Goal: Information Seeking & Learning: Learn about a topic

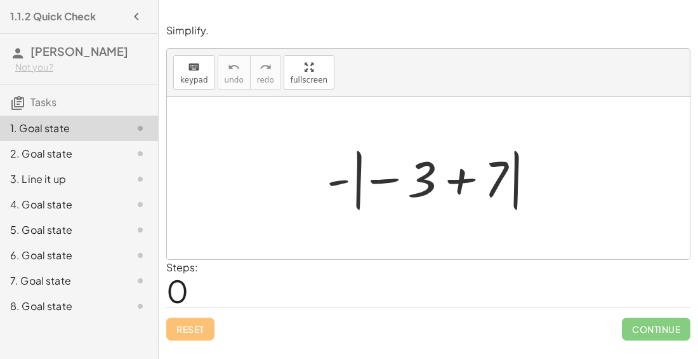
click at [461, 183] on div at bounding box center [434, 178] width 226 height 70
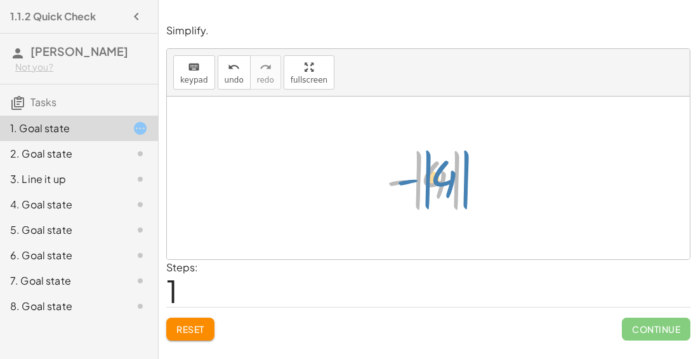
drag, startPoint x: 396, startPoint y: 177, endPoint x: 402, endPoint y: 176, distance: 6.4
click at [402, 176] on div at bounding box center [433, 178] width 107 height 70
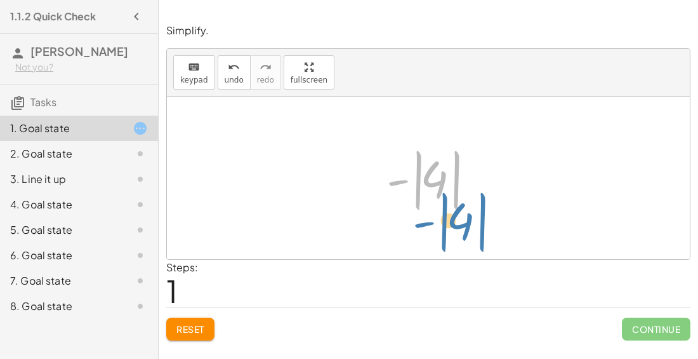
drag, startPoint x: 394, startPoint y: 178, endPoint x: 418, endPoint y: 221, distance: 48.9
click at [418, 221] on div "- | − 3 + 7 | - | 4 | - | | 4" at bounding box center [428, 178] width 523 height 163
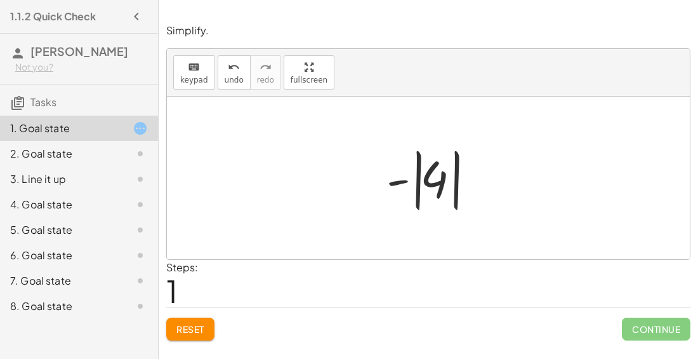
click at [408, 196] on div at bounding box center [433, 178] width 107 height 70
click at [204, 80] on span "keypad" at bounding box center [194, 80] width 28 height 9
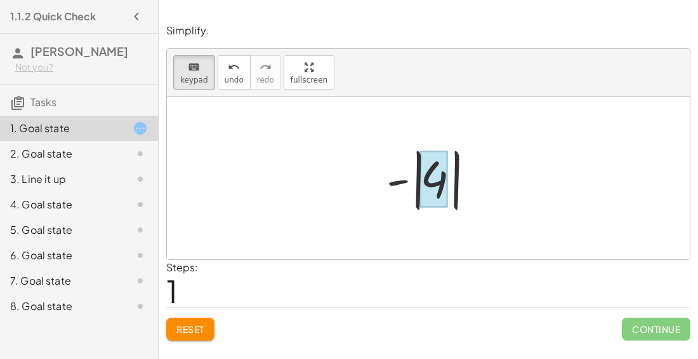
click at [424, 182] on div at bounding box center [434, 179] width 28 height 57
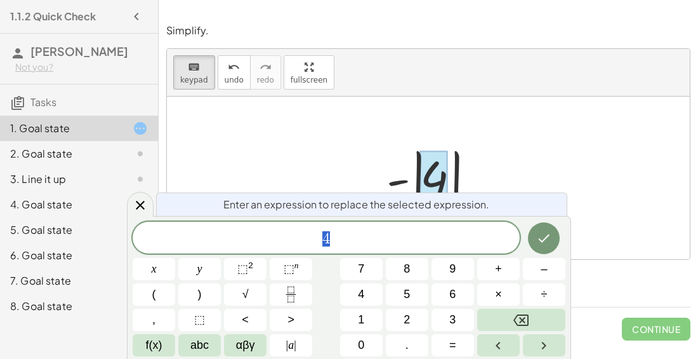
click at [499, 171] on div at bounding box center [428, 178] width 523 height 163
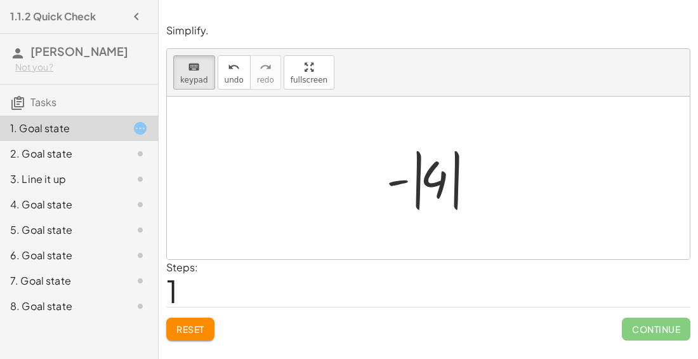
click at [401, 178] on div at bounding box center [433, 178] width 107 height 70
click at [396, 180] on div at bounding box center [433, 178] width 107 height 70
click at [392, 178] on div at bounding box center [433, 178] width 107 height 70
click at [434, 184] on div at bounding box center [434, 179] width 28 height 57
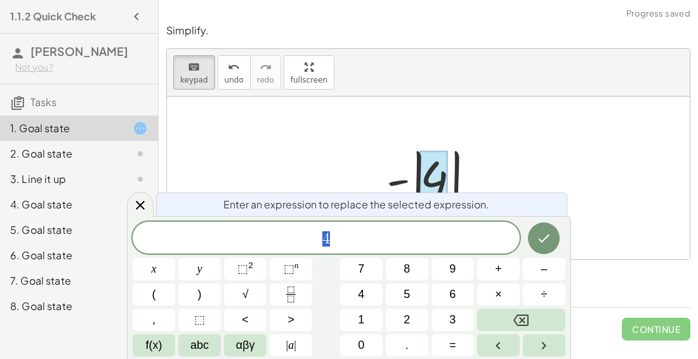
click at [462, 162] on div at bounding box center [433, 178] width 107 height 70
click at [140, 197] on div at bounding box center [140, 204] width 27 height 25
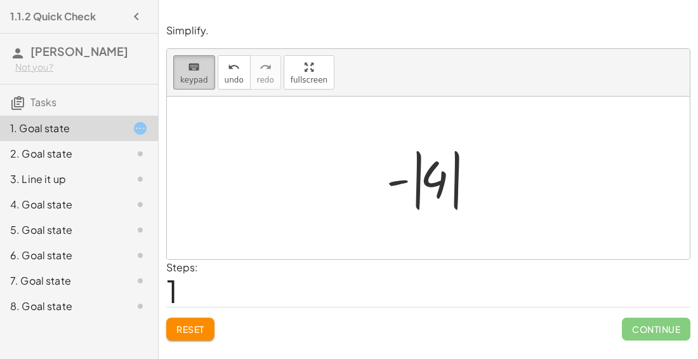
click at [190, 83] on button "keyboard keypad" at bounding box center [194, 72] width 42 height 34
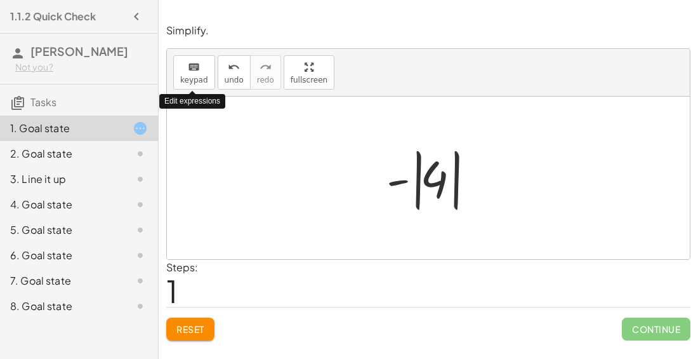
click at [331, 198] on div at bounding box center [428, 178] width 523 height 163
click at [419, 190] on div at bounding box center [433, 178] width 107 height 70
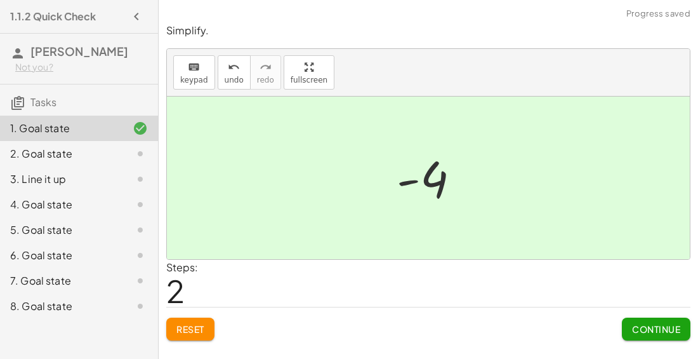
click at [0, 0] on div "Simplify. keyboard keypad undo undo redo redo fullscreen - | − 3 + 7 | - | 4 | …" at bounding box center [0, 0] width 0 height 0
click at [634, 335] on button "Continue" at bounding box center [656, 328] width 69 height 23
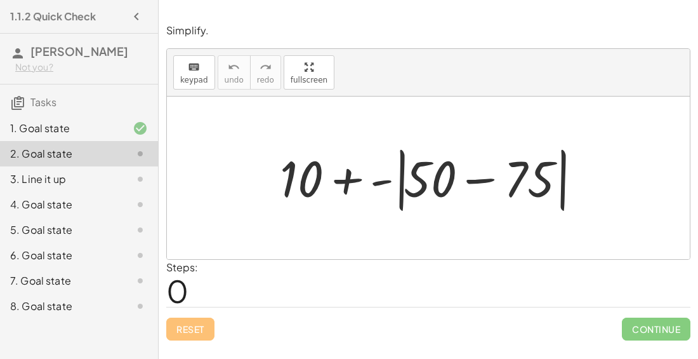
click at [484, 177] on div at bounding box center [434, 178] width 320 height 73
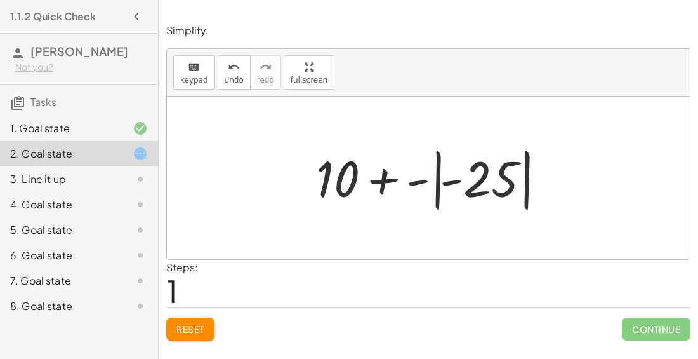
click at [383, 180] on div at bounding box center [434, 178] width 248 height 70
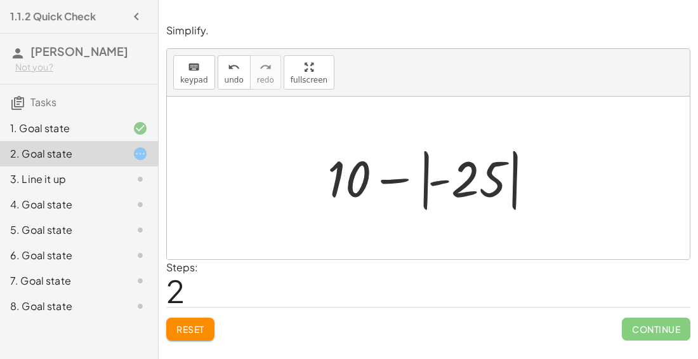
click at [391, 178] on div at bounding box center [433, 178] width 224 height 70
click at [425, 189] on div at bounding box center [433, 178] width 224 height 70
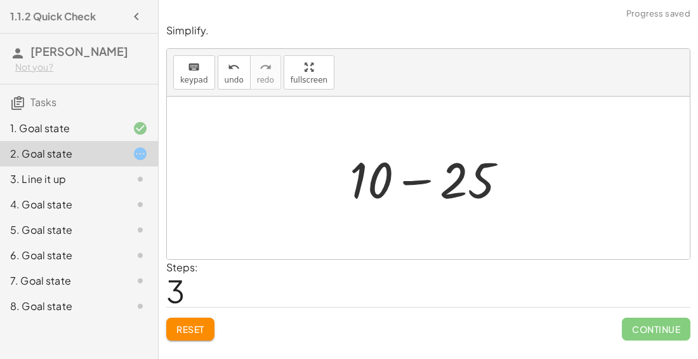
click at [413, 182] on div at bounding box center [434, 177] width 180 height 65
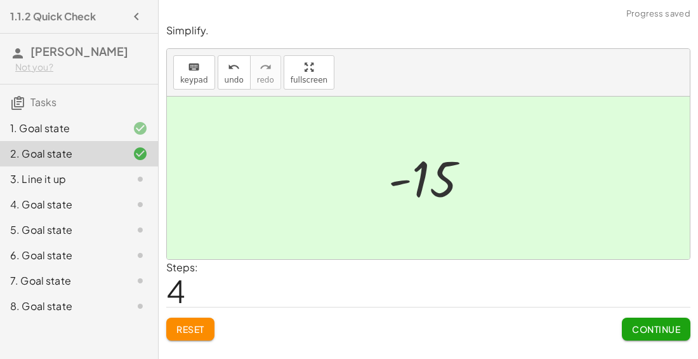
click at [635, 329] on span "Continue" at bounding box center [656, 328] width 48 height 11
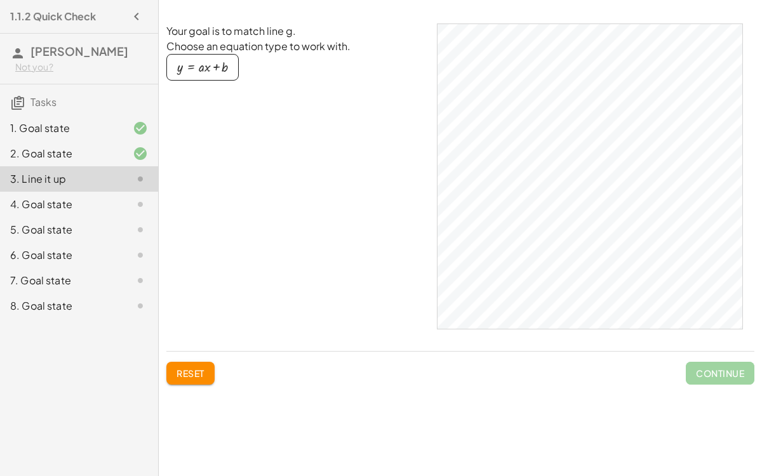
click at [39, 206] on div "4. Goal state" at bounding box center [61, 204] width 102 height 15
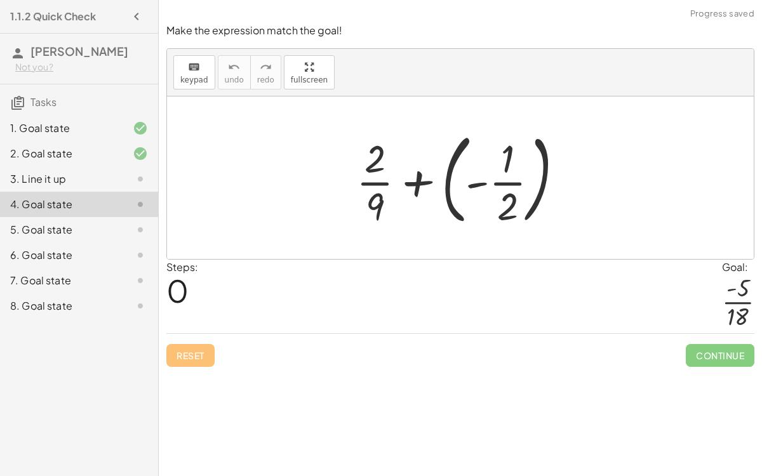
click at [72, 182] on div "3. Line it up" at bounding box center [61, 178] width 102 height 15
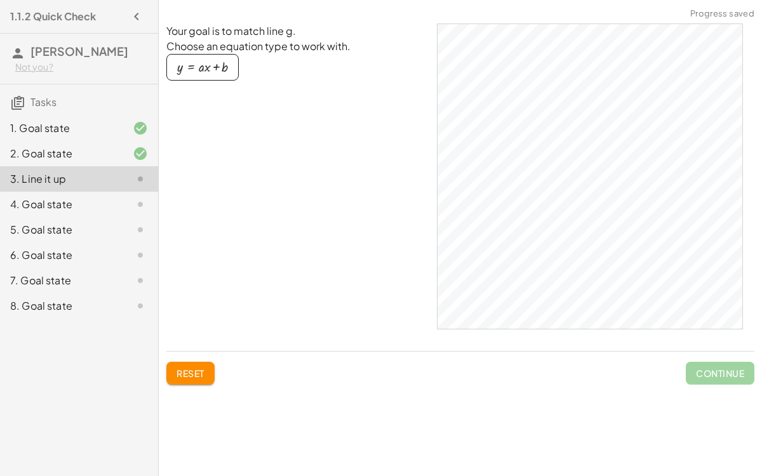
click at [73, 168] on div "3. Line it up" at bounding box center [79, 178] width 158 height 25
click at [87, 200] on div "4. Goal state" at bounding box center [61, 204] width 102 height 15
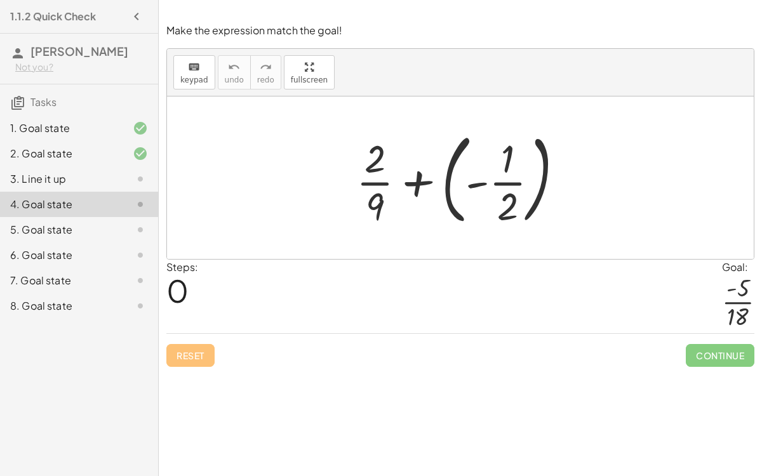
click at [449, 171] on div at bounding box center [465, 177] width 231 height 105
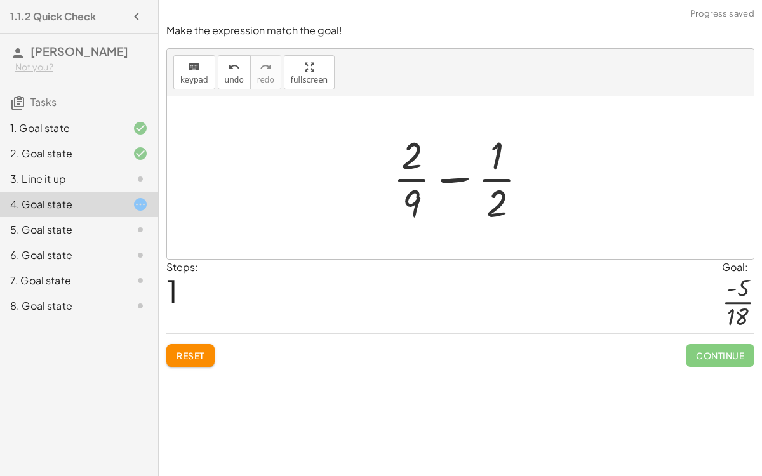
click at [452, 178] on div at bounding box center [465, 178] width 157 height 98
click at [415, 191] on div at bounding box center [465, 178] width 157 height 98
click at [415, 157] on div at bounding box center [465, 178] width 157 height 98
click at [197, 76] on span "keypad" at bounding box center [194, 80] width 28 height 9
click at [416, 157] on div at bounding box center [411, 155] width 21 height 44
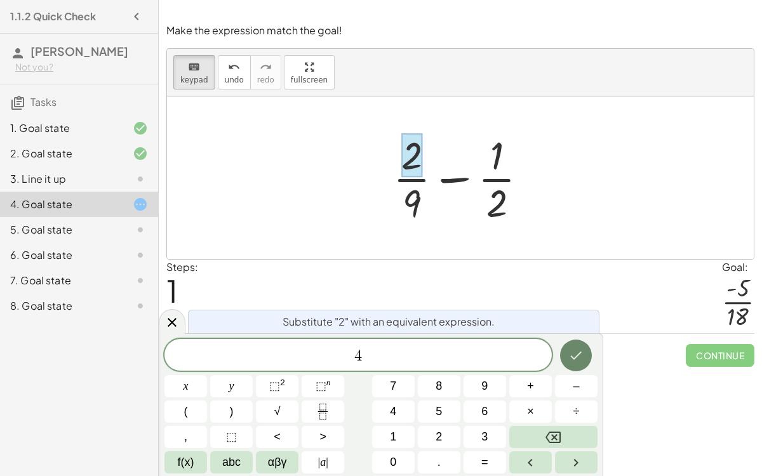
click at [566, 353] on button "Done" at bounding box center [576, 356] width 32 height 32
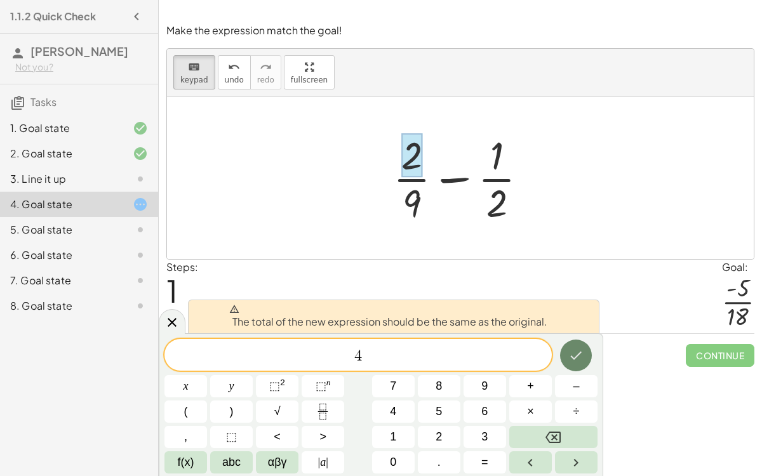
click at [566, 348] on button "Done" at bounding box center [576, 356] width 32 height 32
click at [568, 349] on button "Done" at bounding box center [576, 356] width 32 height 32
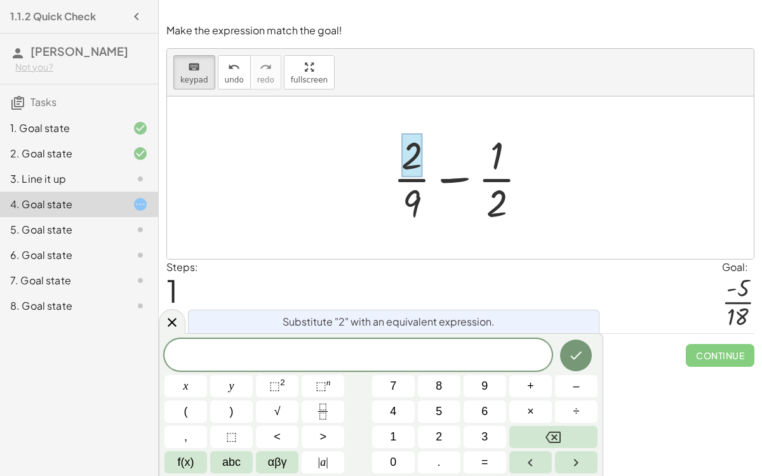
click at [457, 238] on div at bounding box center [460, 178] width 587 height 163
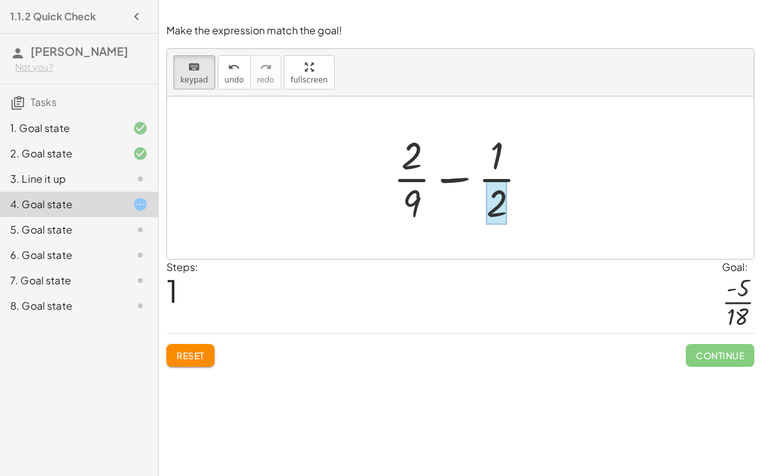
click at [506, 199] on div at bounding box center [496, 202] width 21 height 44
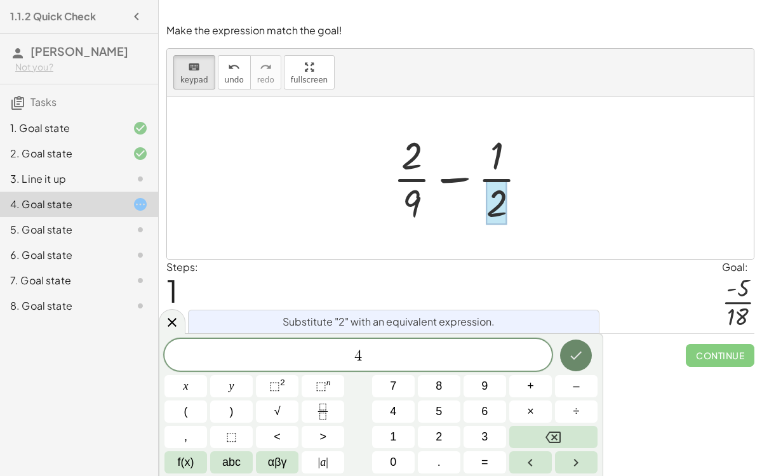
click at [568, 358] on button "Done" at bounding box center [576, 356] width 32 height 32
click at [561, 335] on div "Substitute "2" with an equivalent expression. x y ⬚ 2 ⬚ n 7 8 9 + – ( ) √ 4 5 6…" at bounding box center [381, 405] width 444 height 144
click at [564, 144] on div at bounding box center [460, 178] width 587 height 163
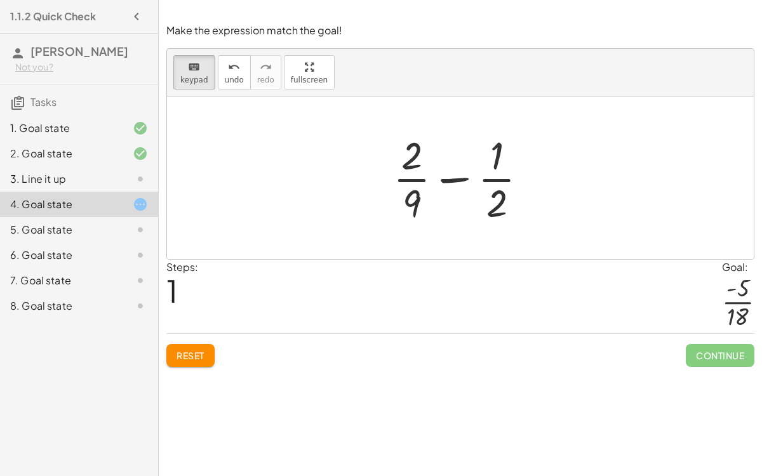
click at [449, 173] on div at bounding box center [465, 178] width 157 height 98
click at [451, 178] on div at bounding box center [465, 178] width 157 height 98
click at [411, 171] on div at bounding box center [411, 155] width 21 height 44
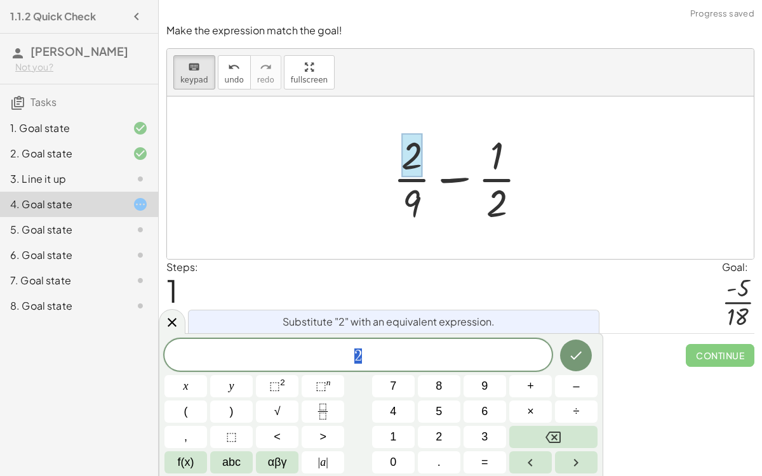
click at [512, 273] on div "Steps: 1 Goal: · - 5 · 18" at bounding box center [460, 297] width 588 height 74
click at [180, 59] on div "keyboard" at bounding box center [194, 66] width 28 height 15
click at [167, 325] on icon at bounding box center [171, 322] width 15 height 15
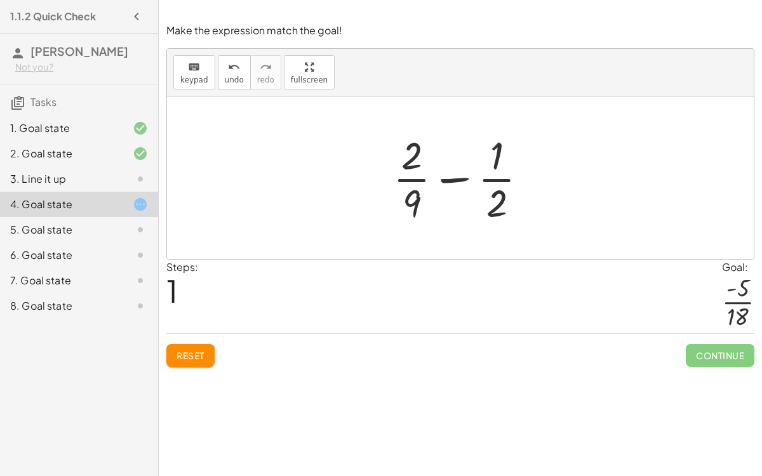
click at [415, 159] on div at bounding box center [465, 178] width 157 height 98
drag, startPoint x: 414, startPoint y: 157, endPoint x: 504, endPoint y: 209, distance: 103.3
click at [504, 209] on div at bounding box center [465, 178] width 157 height 98
drag, startPoint x: 403, startPoint y: 160, endPoint x: 393, endPoint y: 201, distance: 42.5
click at [393, 201] on div at bounding box center [465, 178] width 157 height 98
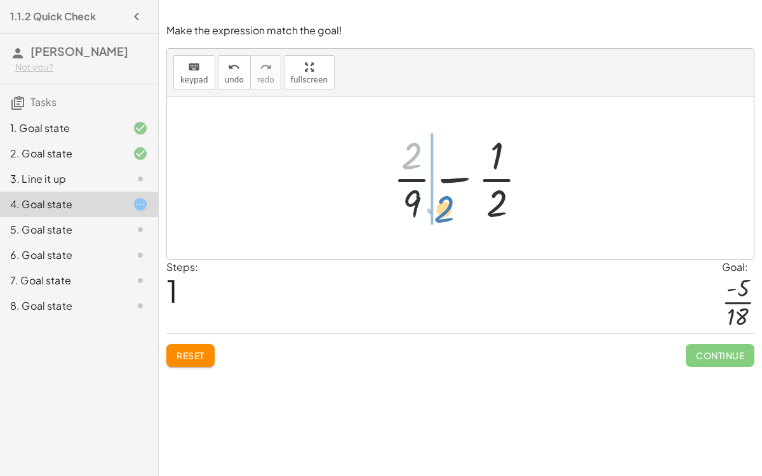
drag, startPoint x: 415, startPoint y: 145, endPoint x: 448, endPoint y: 197, distance: 61.9
click at [448, 197] on div at bounding box center [465, 178] width 157 height 98
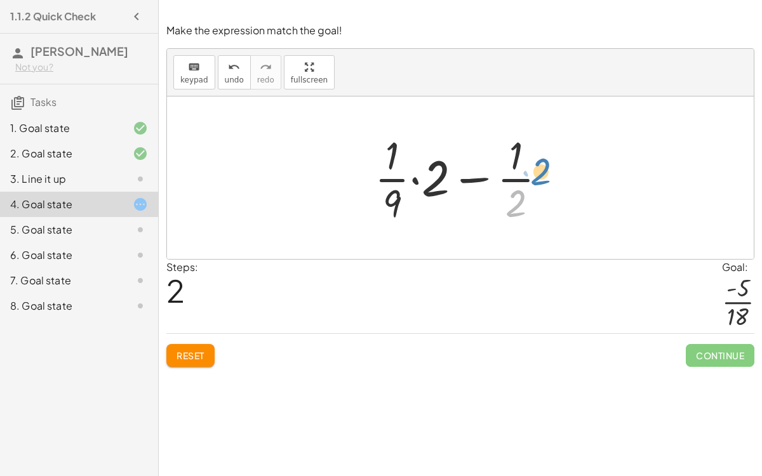
drag, startPoint x: 508, startPoint y: 197, endPoint x: 544, endPoint y: 168, distance: 46.0
click at [544, 168] on div at bounding box center [465, 178] width 195 height 98
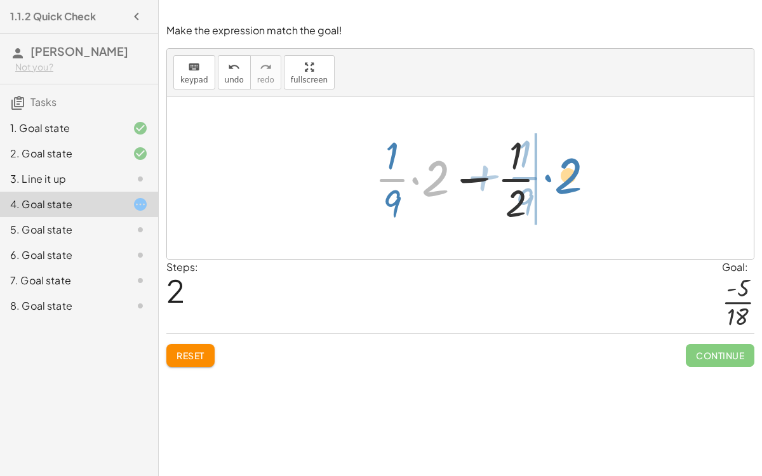
drag, startPoint x: 441, startPoint y: 180, endPoint x: 577, endPoint y: 178, distance: 136.5
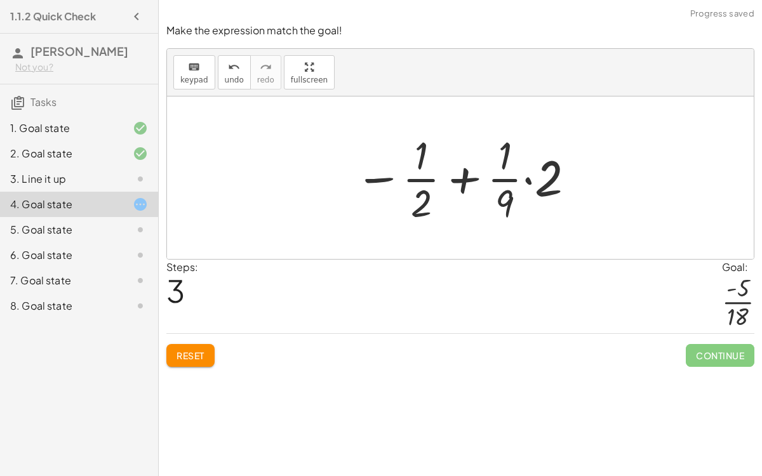
click at [469, 176] on div at bounding box center [466, 178] width 234 height 98
click at [526, 177] on div at bounding box center [466, 178] width 234 height 98
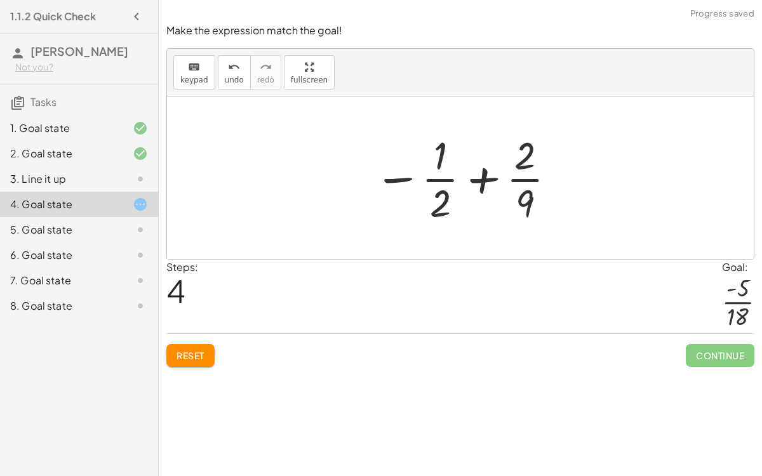
click at [400, 177] on div at bounding box center [466, 178] width 196 height 98
click at [439, 176] on div at bounding box center [466, 178] width 196 height 98
click at [476, 182] on div at bounding box center [466, 178] width 196 height 98
click at [514, 198] on div at bounding box center [466, 178] width 196 height 98
drag, startPoint x: 527, startPoint y: 205, endPoint x: 439, endPoint y: 209, distance: 88.3
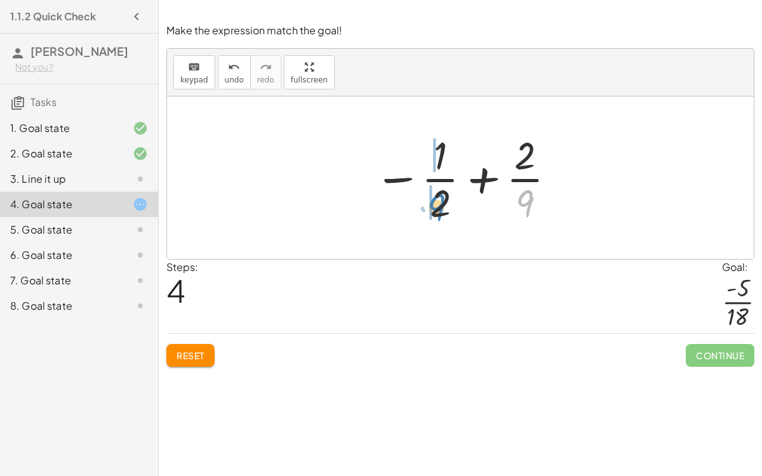
click at [439, 209] on div at bounding box center [466, 178] width 196 height 98
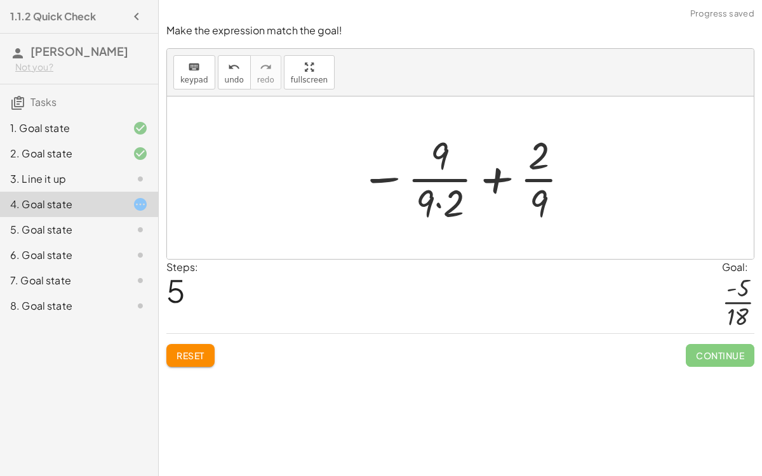
click at [438, 203] on div at bounding box center [466, 178] width 224 height 98
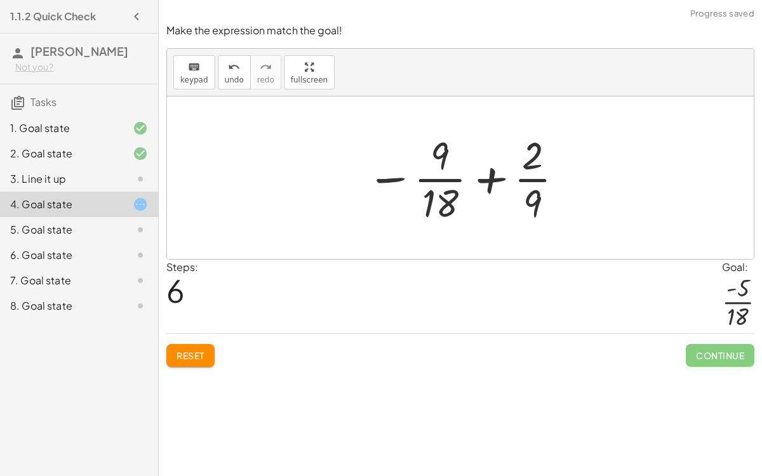
click at [484, 183] on div at bounding box center [465, 178] width 211 height 98
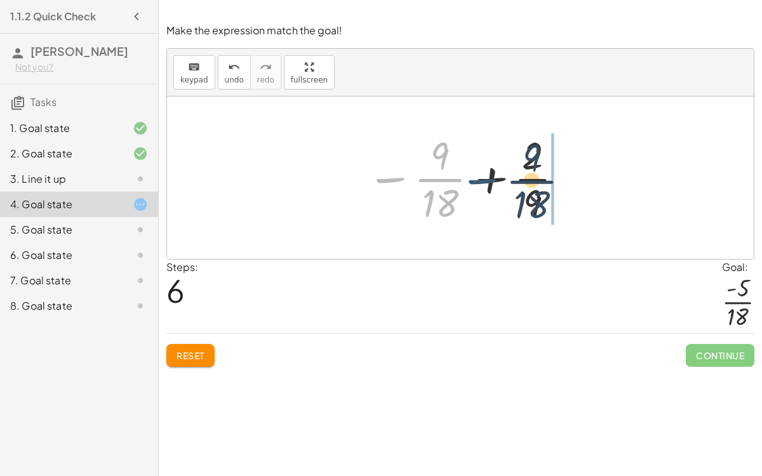
drag, startPoint x: 389, startPoint y: 176, endPoint x: 482, endPoint y: 178, distance: 93.4
click at [482, 178] on div at bounding box center [465, 178] width 211 height 98
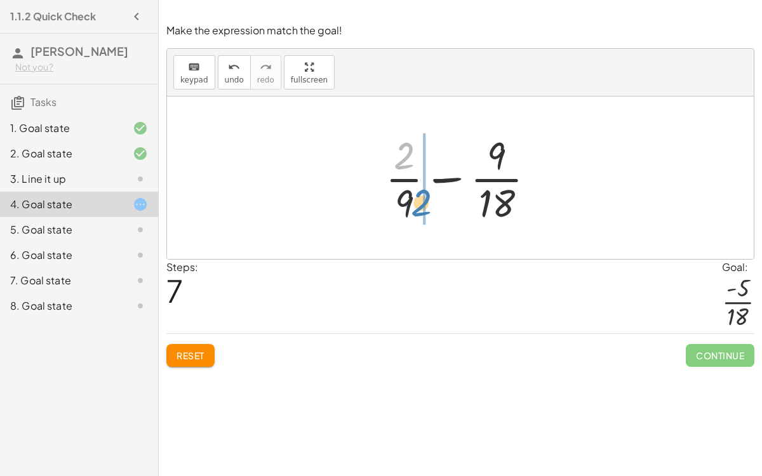
drag, startPoint x: 411, startPoint y: 156, endPoint x: 431, endPoint y: 203, distance: 50.4
click at [431, 203] on div at bounding box center [465, 178] width 173 height 98
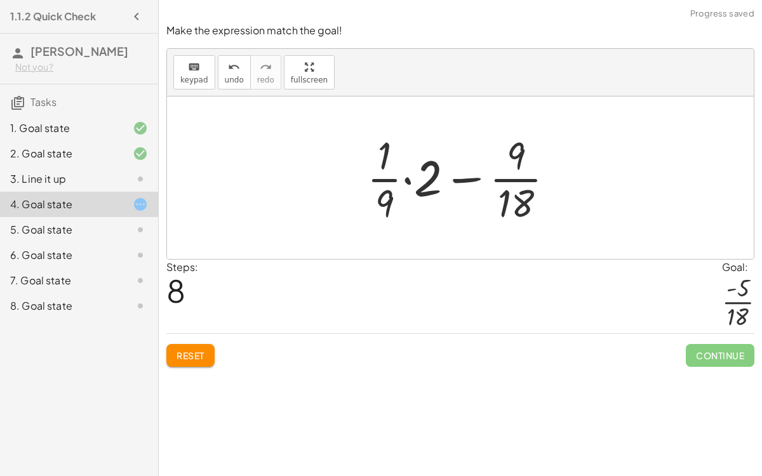
click at [408, 178] on div at bounding box center [466, 178] width 210 height 98
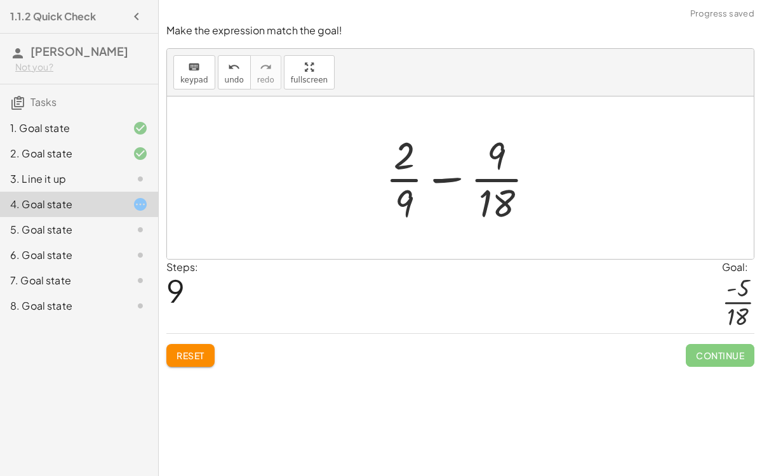
click at [451, 173] on div at bounding box center [465, 178] width 173 height 98
drag, startPoint x: 413, startPoint y: 210, endPoint x: 407, endPoint y: 159, distance: 51.2
click at [407, 159] on div at bounding box center [465, 178] width 173 height 98
drag, startPoint x: 397, startPoint y: 161, endPoint x: 397, endPoint y: 212, distance: 51.4
click at [397, 212] on div at bounding box center [465, 178] width 173 height 98
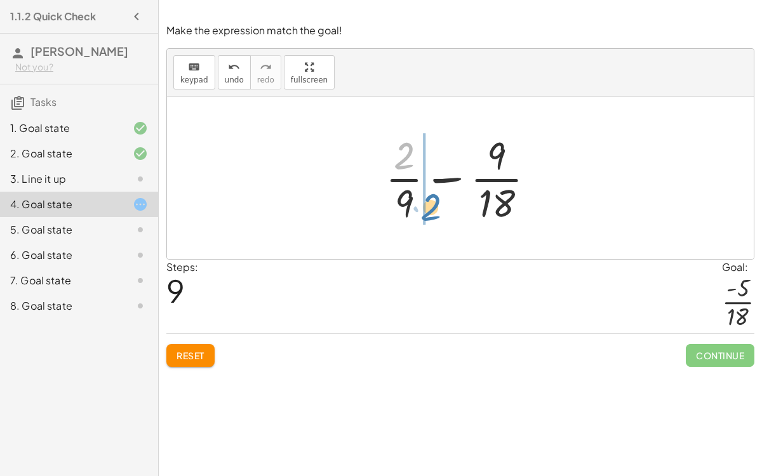
drag, startPoint x: 402, startPoint y: 166, endPoint x: 428, endPoint y: 218, distance: 57.6
click at [428, 218] on div at bounding box center [465, 178] width 173 height 98
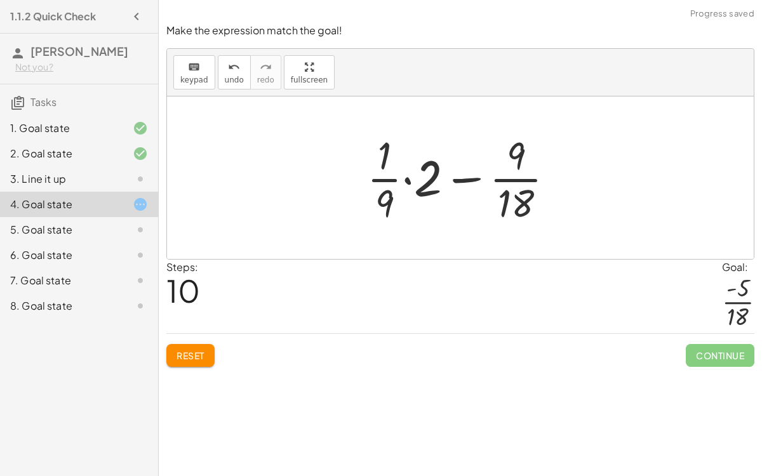
click at [387, 198] on div at bounding box center [466, 178] width 210 height 98
click at [408, 177] on div at bounding box center [466, 178] width 210 height 98
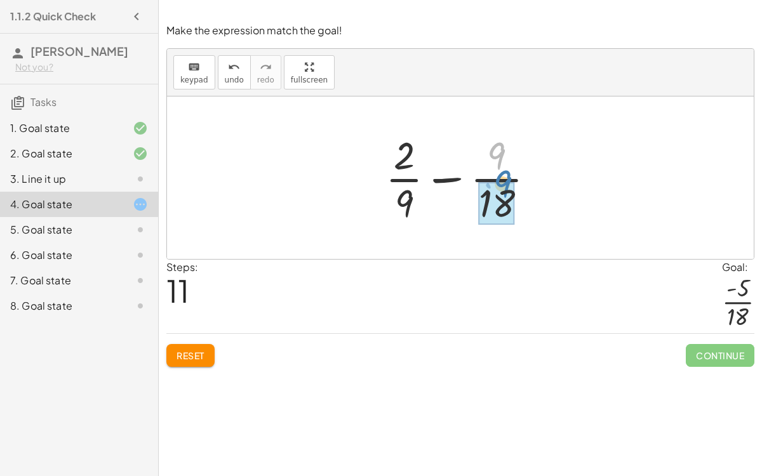
drag, startPoint x: 495, startPoint y: 153, endPoint x: 502, endPoint y: 185, distance: 33.0
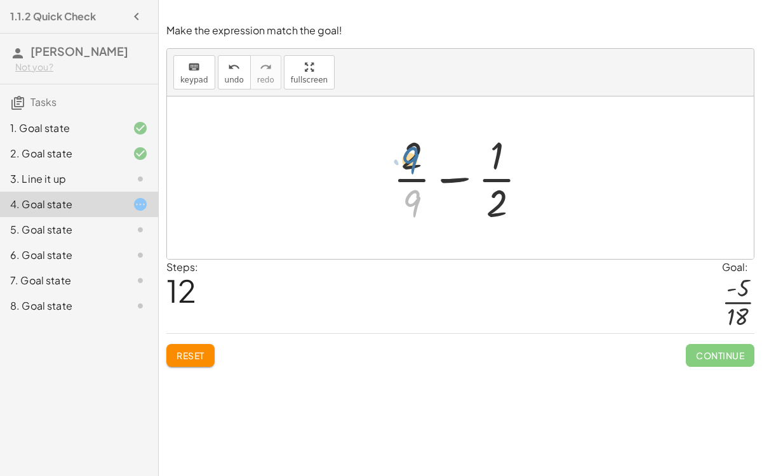
drag, startPoint x: 411, startPoint y: 192, endPoint x: 408, endPoint y: 142, distance: 50.3
click at [408, 142] on div at bounding box center [465, 178] width 157 height 98
click at [187, 83] on button "keyboard keypad" at bounding box center [194, 72] width 42 height 34
click at [405, 156] on div at bounding box center [411, 155] width 21 height 44
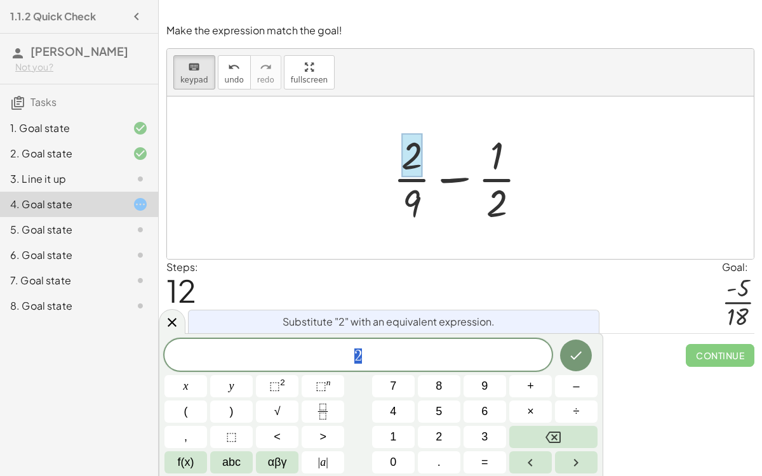
click at [392, 358] on span "2" at bounding box center [357, 356] width 387 height 18
click at [356, 352] on span "2" at bounding box center [358, 356] width 8 height 15
click at [566, 358] on button "–" at bounding box center [576, 386] width 43 height 22
click at [575, 358] on icon "Done" at bounding box center [575, 355] width 15 height 15
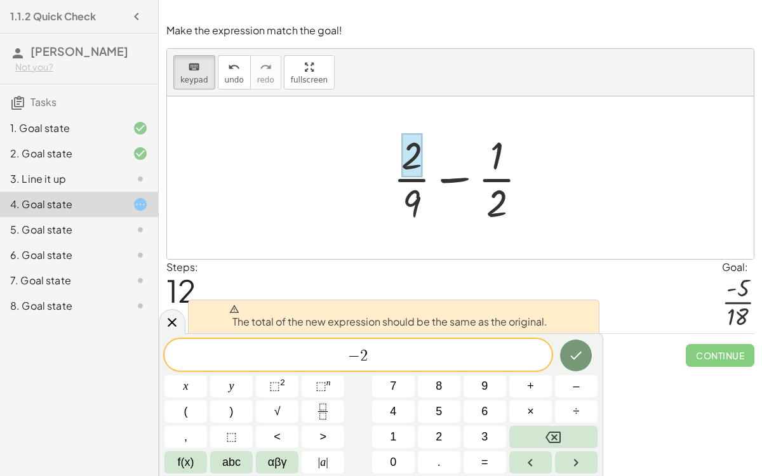
click at [564, 242] on div at bounding box center [460, 178] width 587 height 163
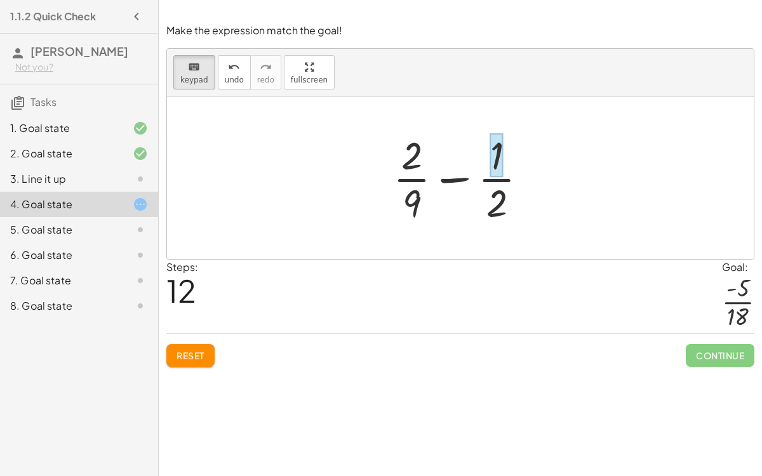
click at [490, 147] on div at bounding box center [496, 155] width 13 height 44
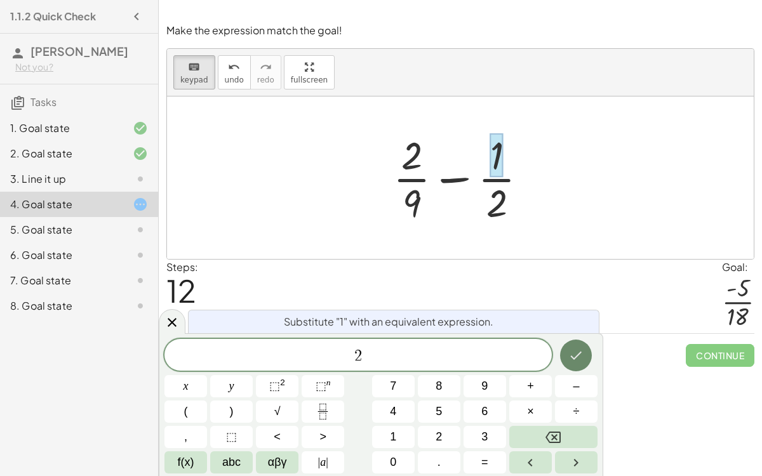
click at [566, 349] on button "Done" at bounding box center [576, 356] width 32 height 32
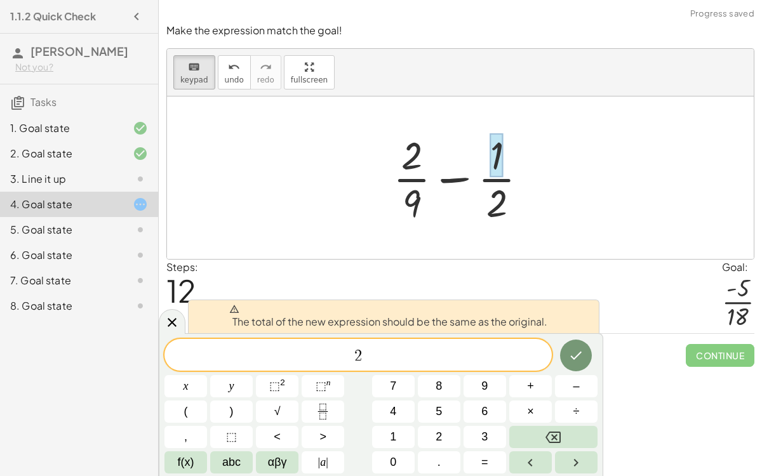
click at [509, 229] on div at bounding box center [460, 178] width 587 height 163
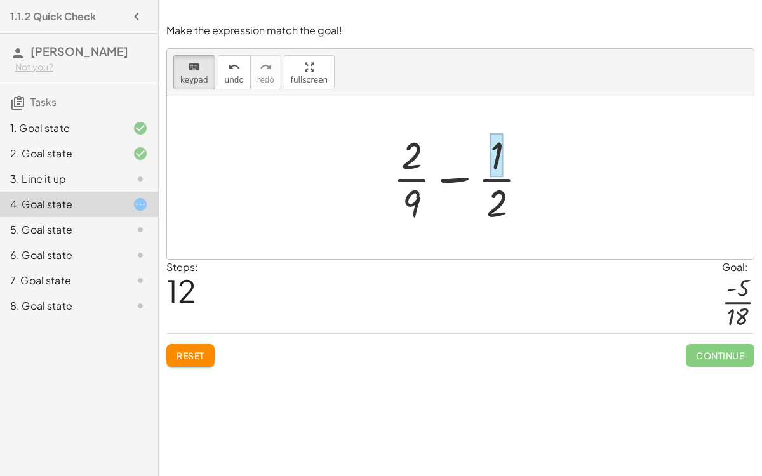
drag, startPoint x: 409, startPoint y: 161, endPoint x: 504, endPoint y: 154, distance: 94.9
click at [196, 74] on button "keyboard keypad" at bounding box center [194, 72] width 42 height 34
click at [420, 149] on div at bounding box center [465, 178] width 157 height 98
drag, startPoint x: 420, startPoint y: 149, endPoint x: 551, endPoint y: 170, distance: 132.4
click at [551, 170] on div "+ · 2 · 9 + ( - · 1 · 2 ) + · 2 · 9 − · 1 · 2 + · · 1 · 9 · 2 − · 1 · 2 − · 1 ·…" at bounding box center [460, 178] width 587 height 163
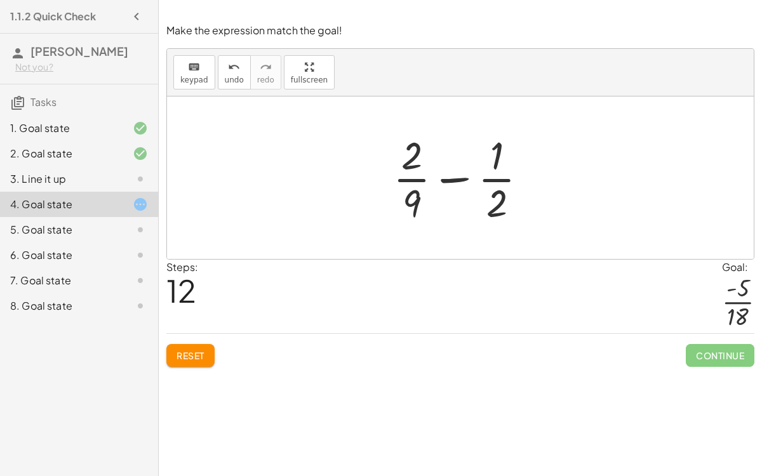
click at [551, 170] on div at bounding box center [460, 178] width 587 height 163
drag, startPoint x: 417, startPoint y: 152, endPoint x: 514, endPoint y: 151, distance: 96.5
click at [514, 151] on div at bounding box center [465, 178] width 157 height 98
drag, startPoint x: 412, startPoint y: 150, endPoint x: 505, endPoint y: 194, distance: 102.8
click at [505, 194] on div at bounding box center [465, 178] width 157 height 98
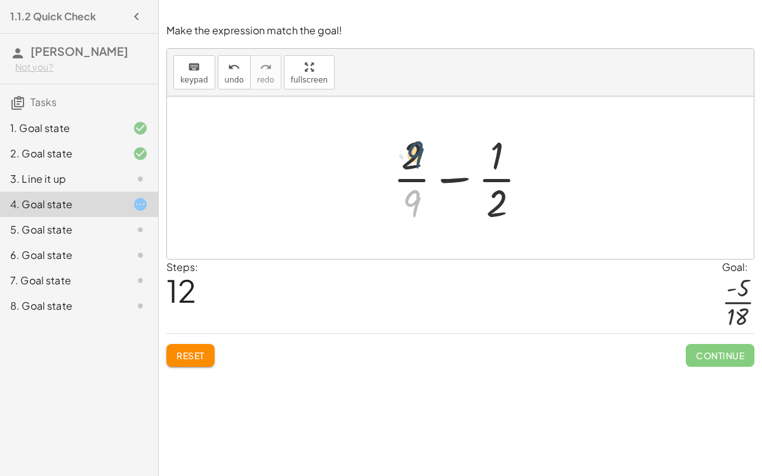
drag, startPoint x: 406, startPoint y: 196, endPoint x: 406, endPoint y: 142, distance: 54.6
click at [406, 142] on div at bounding box center [465, 178] width 157 height 98
drag, startPoint x: 416, startPoint y: 201, endPoint x: 386, endPoint y: 150, distance: 58.9
click at [387, 150] on div at bounding box center [465, 178] width 157 height 98
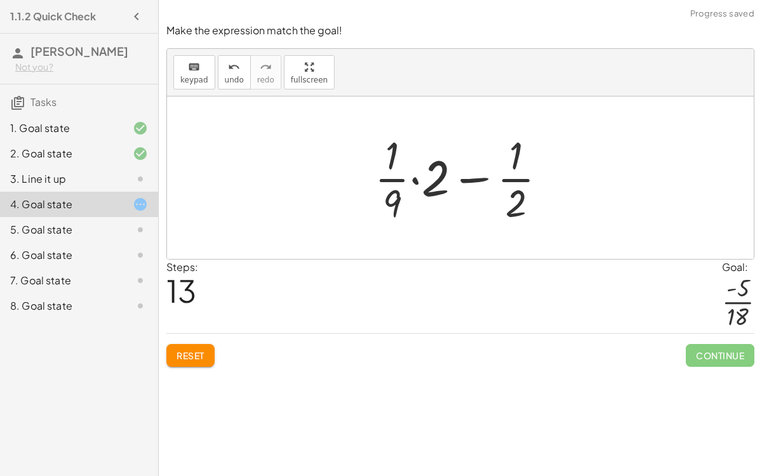
click at [415, 179] on div at bounding box center [465, 178] width 195 height 98
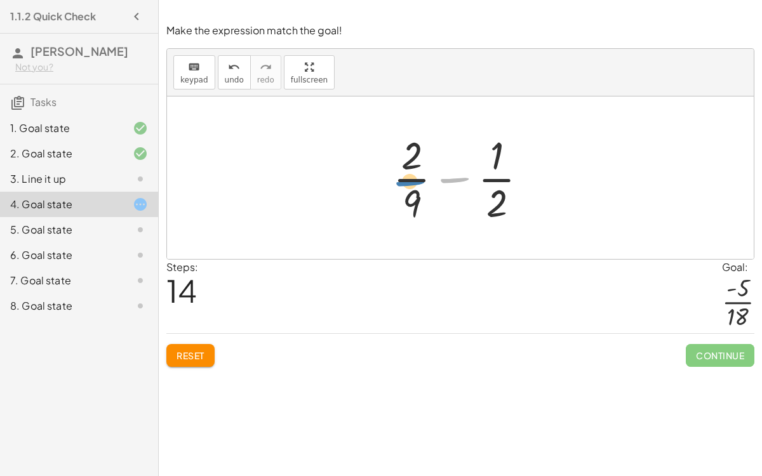
drag, startPoint x: 454, startPoint y: 178, endPoint x: 406, endPoint y: 180, distance: 47.6
click at [406, 180] on div at bounding box center [465, 178] width 157 height 98
drag, startPoint x: 445, startPoint y: 177, endPoint x: 332, endPoint y: 183, distance: 113.2
click at [332, 183] on div "+ · 2 · 9 + ( - · 1 · 2 ) + · 2 · 9 − · 1 · 2 + · · 1 · 9 · 2 − · 1 · 2 − · 1 ·…" at bounding box center [460, 178] width 587 height 163
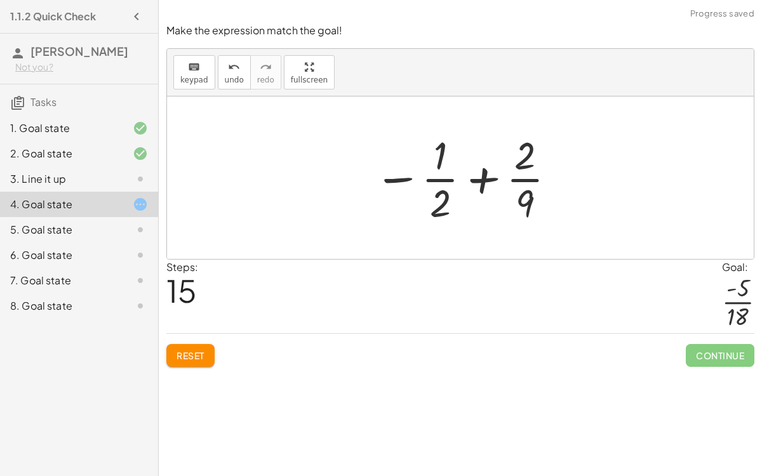
click at [484, 179] on div at bounding box center [466, 178] width 196 height 98
click at [476, 174] on div at bounding box center [466, 178] width 196 height 98
drag, startPoint x: 404, startPoint y: 175, endPoint x: 400, endPoint y: 163, distance: 12.9
click at [400, 163] on div at bounding box center [466, 178] width 196 height 98
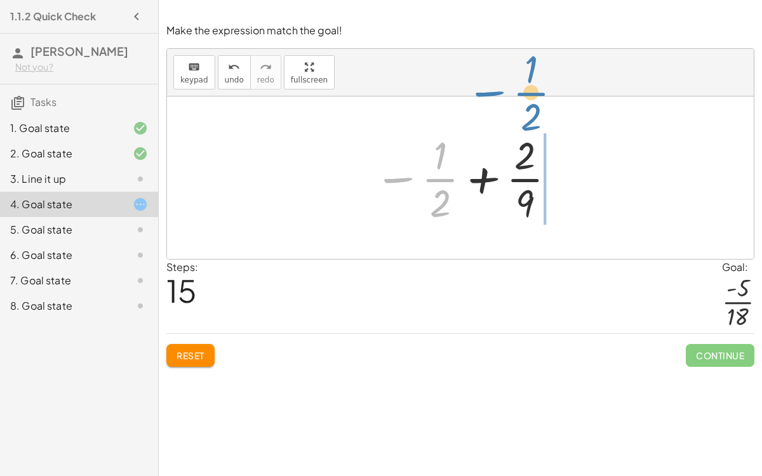
drag, startPoint x: 437, startPoint y: 171, endPoint x: 528, endPoint y: 85, distance: 125.8
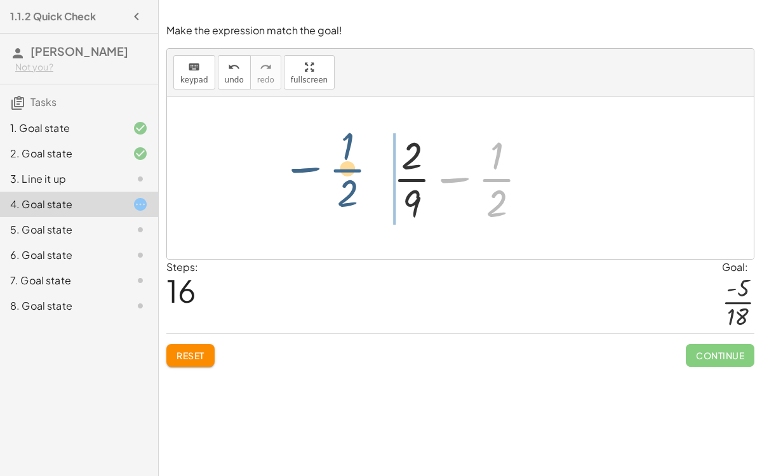
drag, startPoint x: 504, startPoint y: 187, endPoint x: 352, endPoint y: 175, distance: 151.7
click at [352, 175] on div "+ · 2 · 9 + ( - · 1 · 2 ) + · 2 · 9 − · 1 · 2 + · · 1 · 9 · 2 − · 1 · 2 − · 1 ·…" at bounding box center [460, 178] width 587 height 163
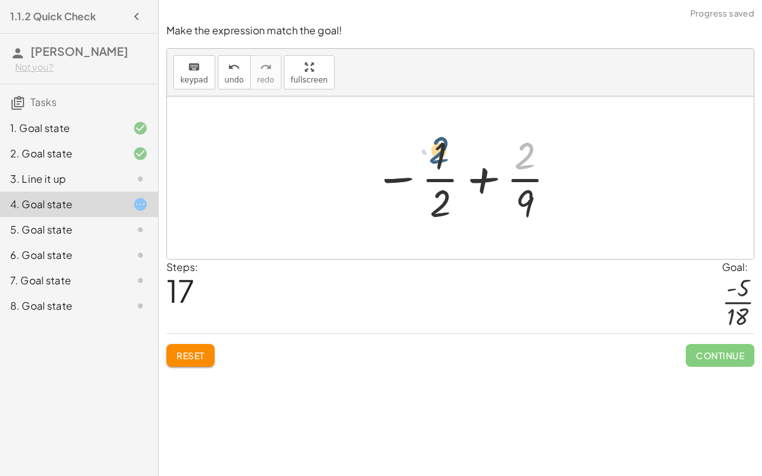
drag, startPoint x: 532, startPoint y: 163, endPoint x: 441, endPoint y: 157, distance: 91.6
click at [441, 157] on div at bounding box center [466, 178] width 196 height 98
drag, startPoint x: 519, startPoint y: 147, endPoint x: 425, endPoint y: 194, distance: 105.1
click at [425, 194] on div at bounding box center [466, 178] width 196 height 98
drag, startPoint x: 524, startPoint y: 192, endPoint x: 424, endPoint y: 146, distance: 110.5
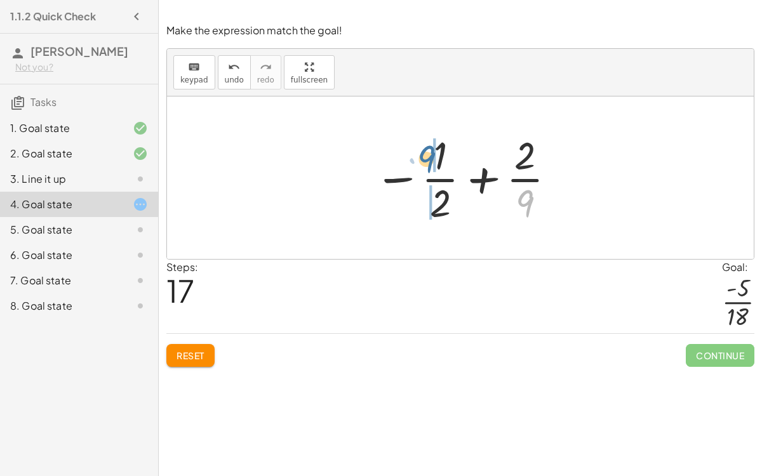
click at [424, 146] on div at bounding box center [466, 178] width 196 height 98
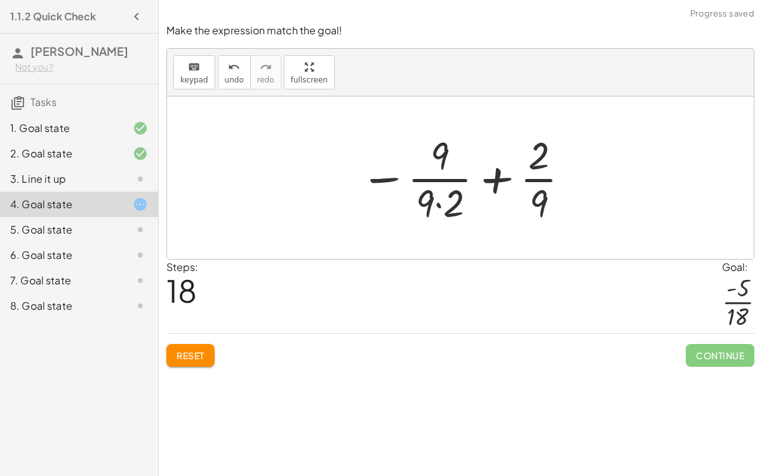
click at [438, 203] on div at bounding box center [466, 178] width 224 height 98
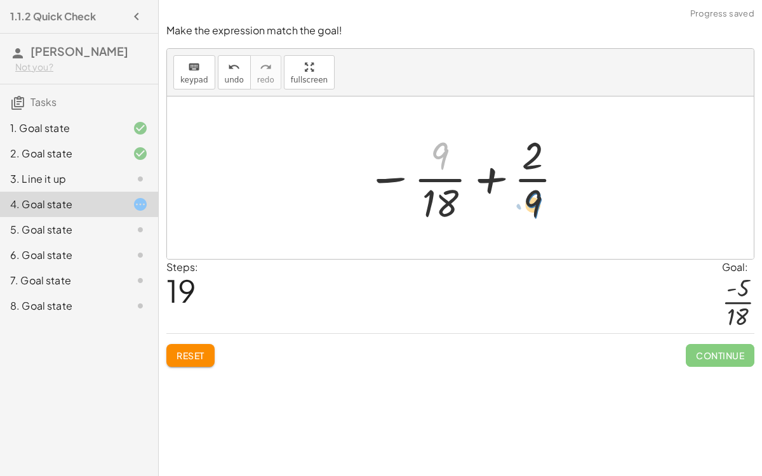
drag, startPoint x: 436, startPoint y: 145, endPoint x: 529, endPoint y: 193, distance: 104.5
click at [529, 193] on div at bounding box center [465, 178] width 211 height 98
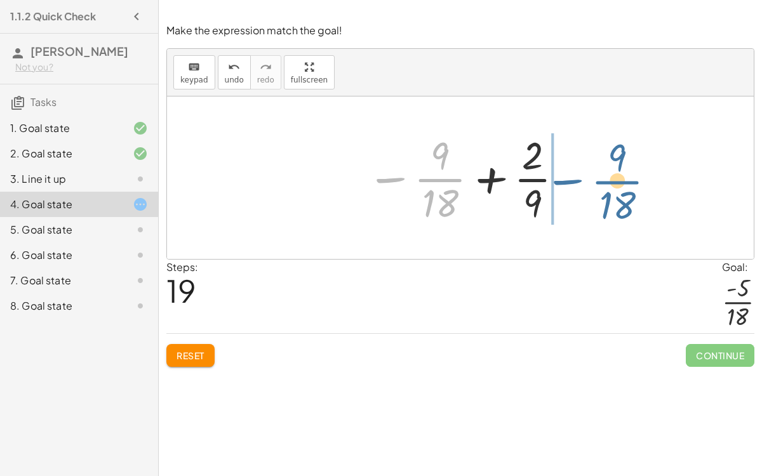
drag, startPoint x: 433, startPoint y: 184, endPoint x: 621, endPoint y: 183, distance: 188.0
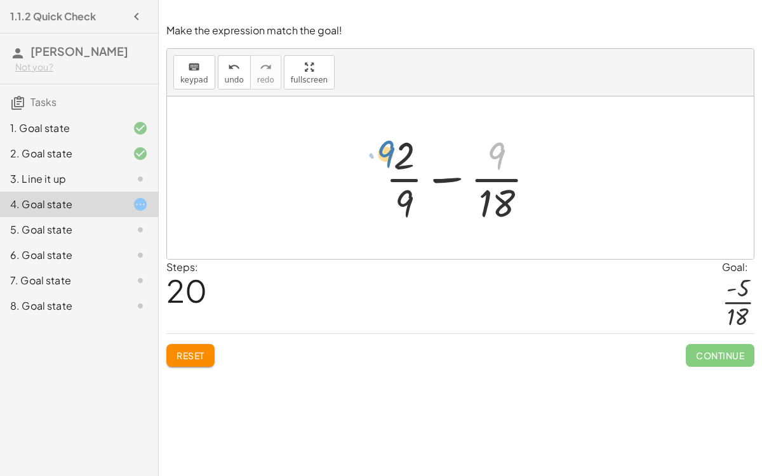
drag, startPoint x: 500, startPoint y: 143, endPoint x: 398, endPoint y: 142, distance: 101.6
click at [398, 142] on div at bounding box center [465, 178] width 173 height 98
click at [452, 175] on div at bounding box center [465, 178] width 173 height 98
drag, startPoint x: 411, startPoint y: 194, endPoint x: 511, endPoint y: 130, distance: 117.7
click at [511, 130] on div at bounding box center [465, 178] width 173 height 98
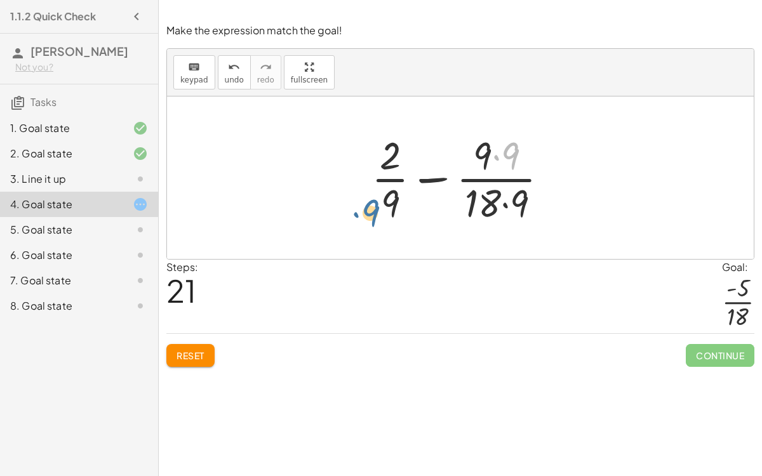
drag, startPoint x: 508, startPoint y: 154, endPoint x: 366, endPoint y: 211, distance: 152.7
click at [366, 211] on div at bounding box center [465, 178] width 200 height 98
drag, startPoint x: 523, startPoint y: 205, endPoint x: 564, endPoint y: 200, distance: 41.6
click at [564, 200] on div at bounding box center [465, 178] width 200 height 98
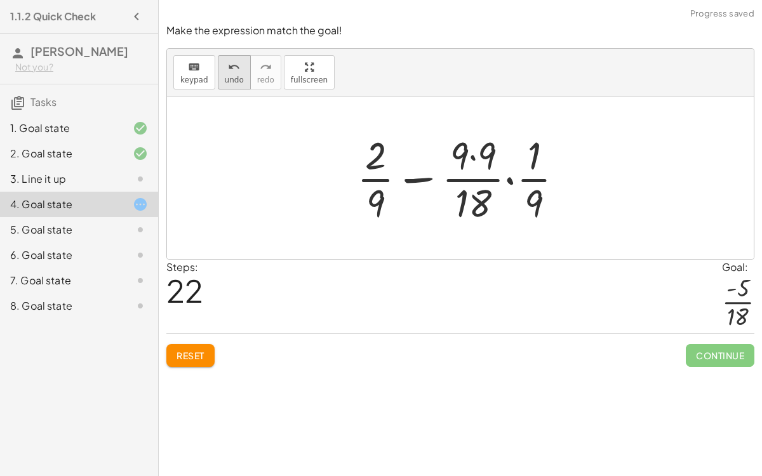
click at [230, 67] on icon "undo" at bounding box center [234, 67] width 12 height 15
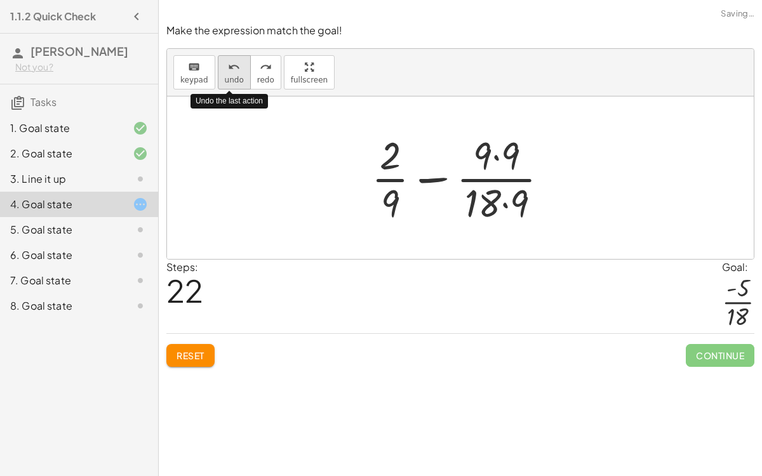
click at [230, 67] on icon "undo" at bounding box center [234, 67] width 12 height 15
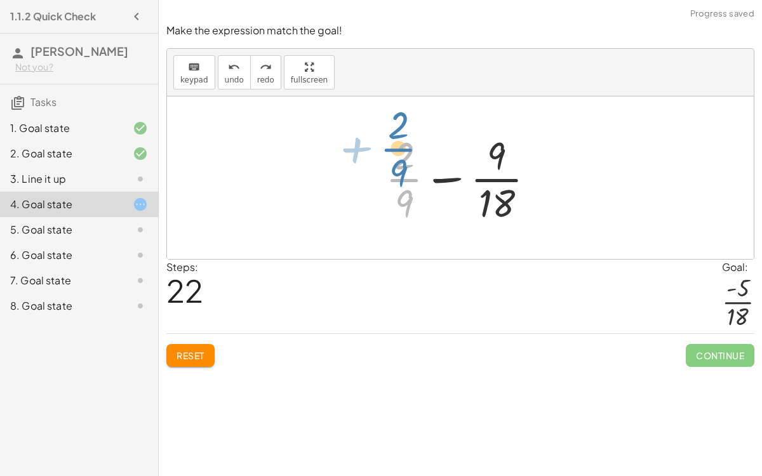
drag, startPoint x: 409, startPoint y: 187, endPoint x: 403, endPoint y: 157, distance: 30.4
click at [403, 157] on div at bounding box center [465, 178] width 173 height 98
drag, startPoint x: 401, startPoint y: 199, endPoint x: 401, endPoint y: 153, distance: 45.7
click at [401, 153] on div at bounding box center [465, 178] width 173 height 98
drag, startPoint x: 406, startPoint y: 159, endPoint x: 402, endPoint y: 209, distance: 49.7
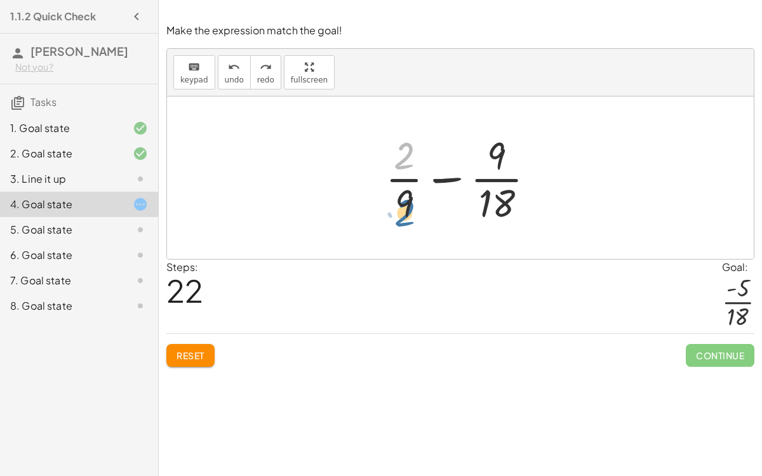
click at [402, 209] on div at bounding box center [465, 178] width 173 height 98
drag, startPoint x: 393, startPoint y: 148, endPoint x: 396, endPoint y: 196, distance: 47.7
click at [396, 196] on div at bounding box center [465, 178] width 173 height 98
drag, startPoint x: 408, startPoint y: 152, endPoint x: 425, endPoint y: 204, distance: 54.8
click at [425, 204] on div at bounding box center [465, 178] width 173 height 98
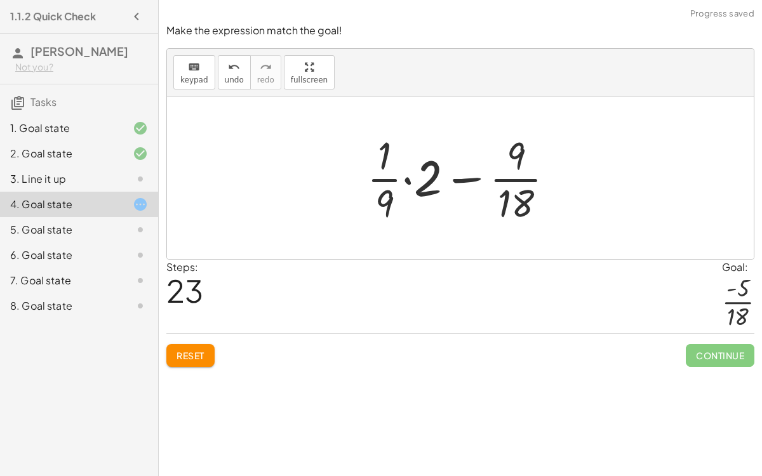
click at [410, 179] on div at bounding box center [466, 178] width 210 height 98
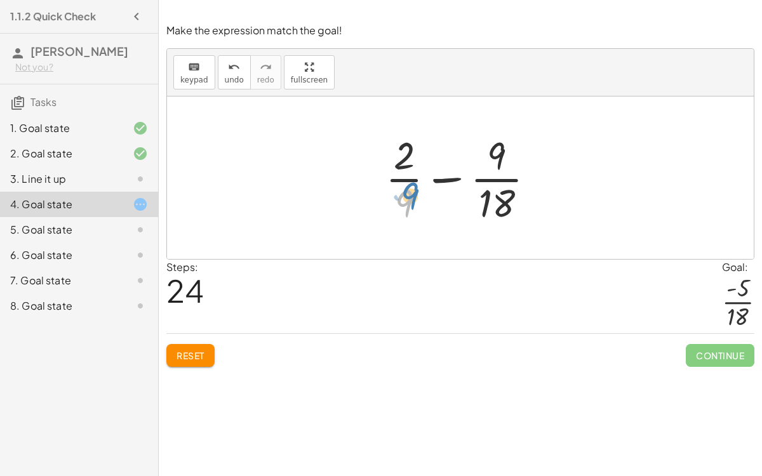
drag, startPoint x: 403, startPoint y: 208, endPoint x: 413, endPoint y: 214, distance: 11.1
click at [413, 214] on div at bounding box center [465, 178] width 173 height 98
drag, startPoint x: 405, startPoint y: 161, endPoint x: 433, endPoint y: 210, distance: 56.3
click at [433, 210] on div at bounding box center [465, 178] width 173 height 98
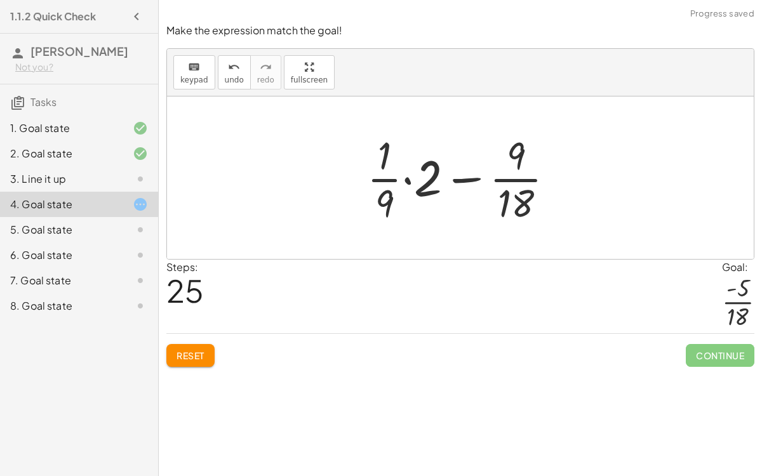
click at [408, 178] on div at bounding box center [466, 178] width 210 height 98
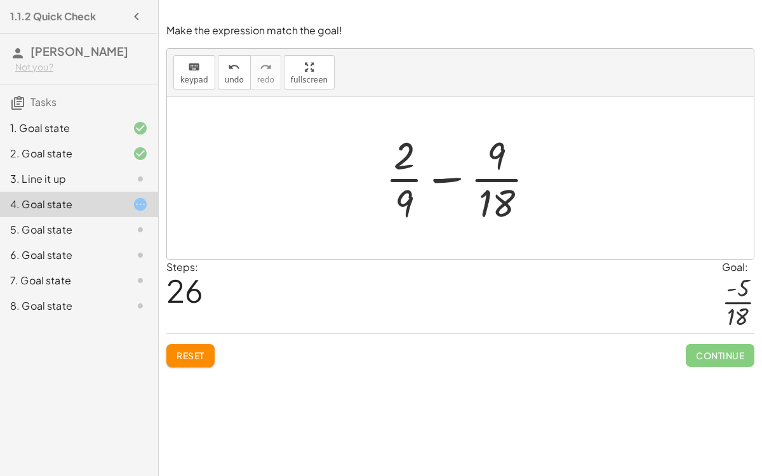
click at [453, 178] on div at bounding box center [465, 178] width 173 height 98
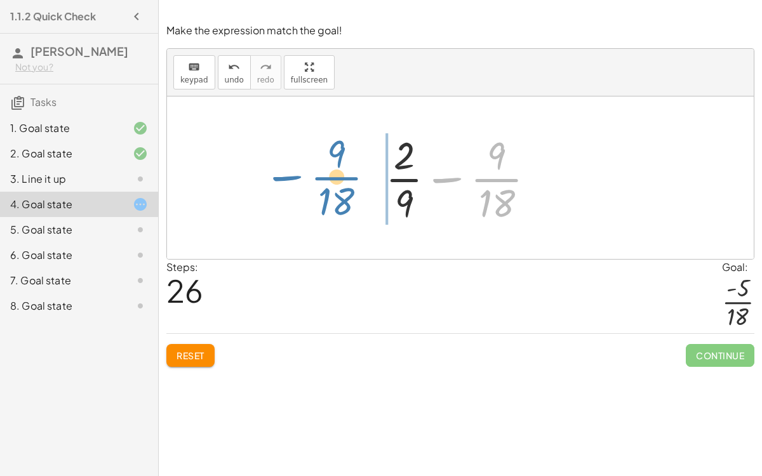
drag, startPoint x: 453, startPoint y: 178, endPoint x: 293, endPoint y: 175, distance: 160.0
click at [293, 175] on div "+ · 2 · 9 + ( - · 1 · 2 ) + · 2 · 9 − · 1 · 2 + · · 1 · 9 · 2 − · 1 · 2 − · 1 ·…" at bounding box center [460, 178] width 587 height 163
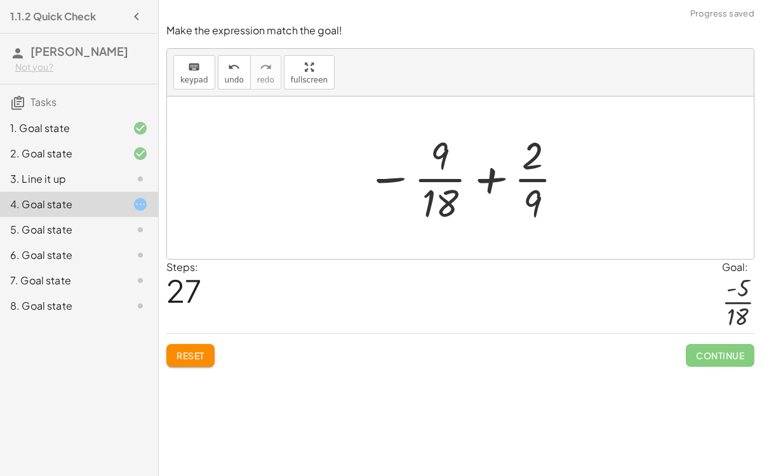
click at [490, 177] on div at bounding box center [465, 178] width 211 height 98
click at [202, 345] on button "Reset" at bounding box center [190, 355] width 48 height 23
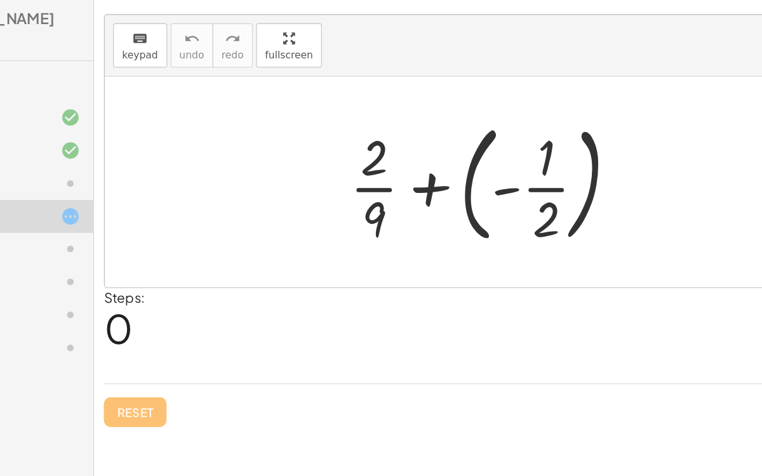
click at [418, 187] on div at bounding box center [465, 177] width 231 height 105
click at [483, 178] on div at bounding box center [465, 177] width 231 height 105
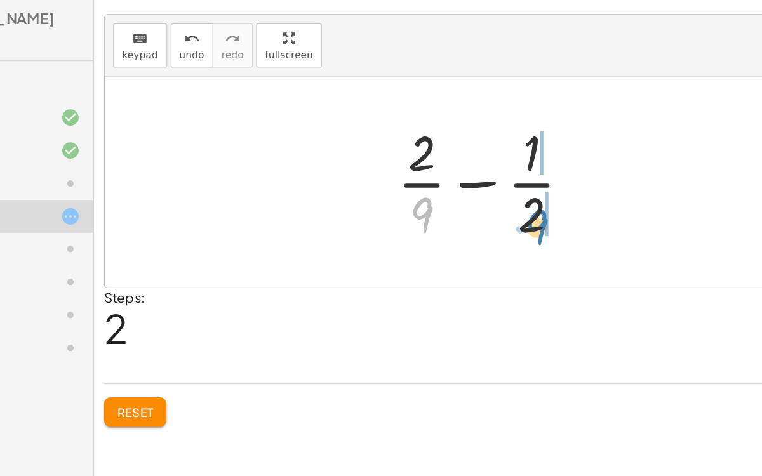
drag, startPoint x: 415, startPoint y: 195, endPoint x: 507, endPoint y: 204, distance: 91.9
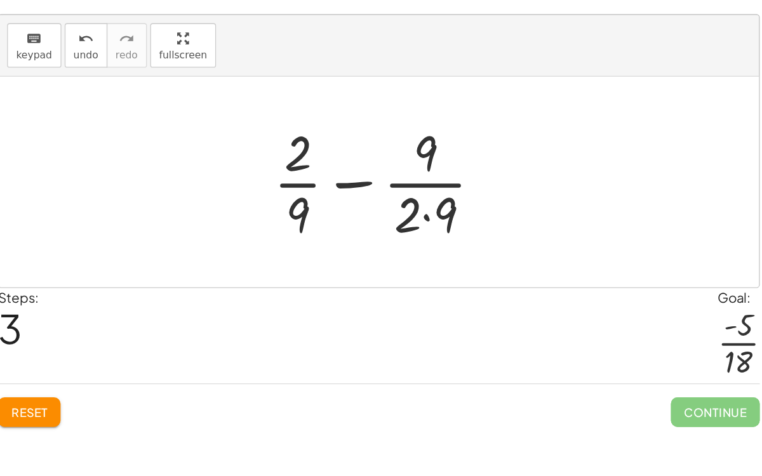
click at [496, 204] on div at bounding box center [465, 178] width 185 height 98
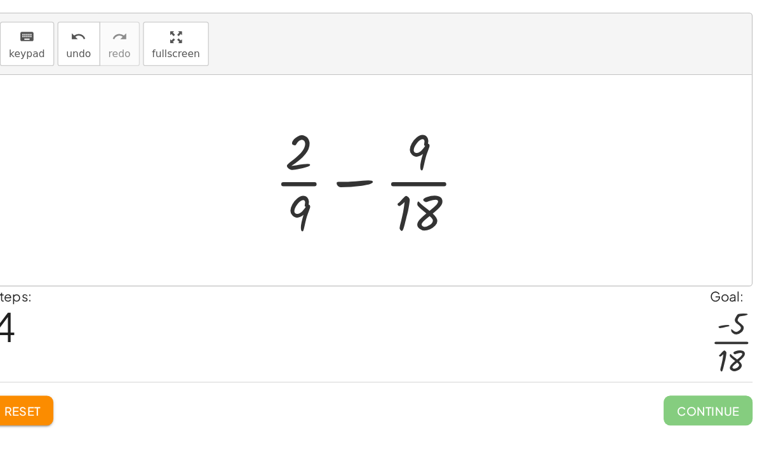
click at [450, 177] on div at bounding box center [465, 178] width 173 height 98
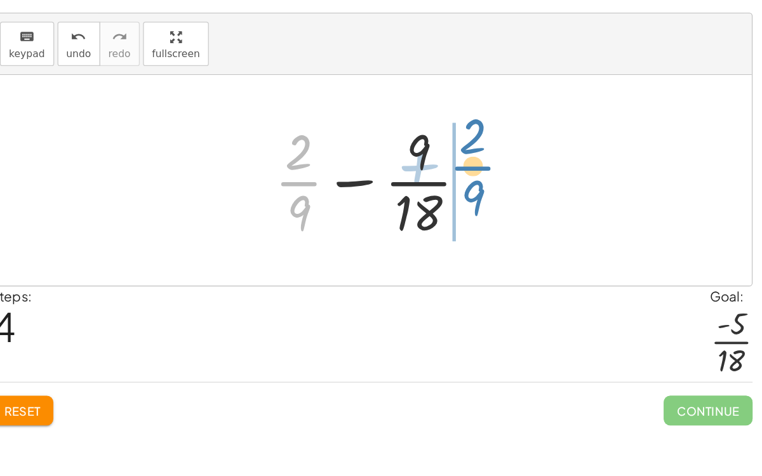
drag, startPoint x: 403, startPoint y: 175, endPoint x: 540, endPoint y: 168, distance: 137.3
click at [540, 168] on div at bounding box center [465, 178] width 173 height 98
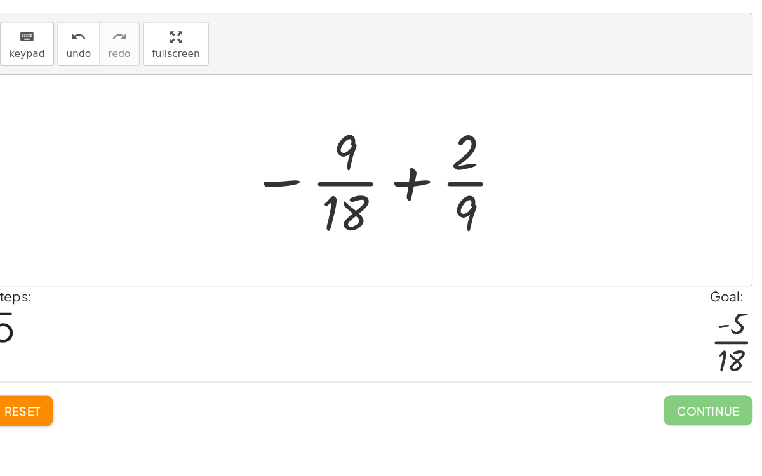
click at [493, 175] on div at bounding box center [465, 178] width 211 height 98
drag, startPoint x: 447, startPoint y: 154, endPoint x: 541, endPoint y: 156, distance: 94.0
click at [541, 156] on div at bounding box center [465, 178] width 211 height 98
drag, startPoint x: 439, startPoint y: 152, endPoint x: 549, endPoint y: 156, distance: 109.9
click at [549, 156] on div at bounding box center [465, 178] width 211 height 98
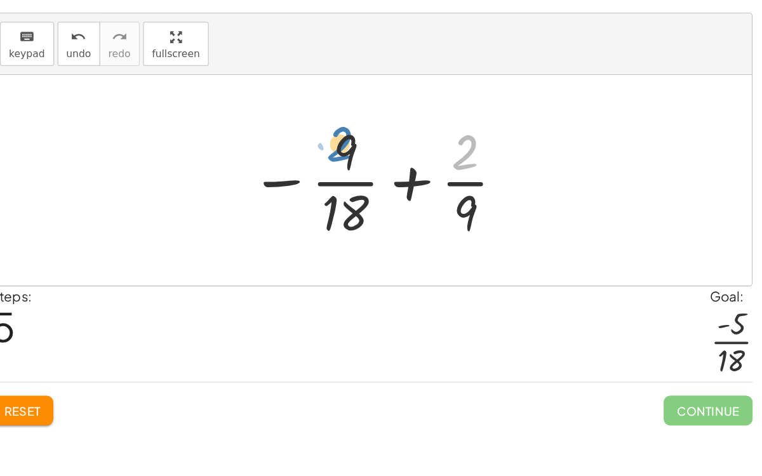
drag, startPoint x: 535, startPoint y: 154, endPoint x: 438, endPoint y: 147, distance: 96.8
click at [438, 147] on div at bounding box center [465, 178] width 211 height 98
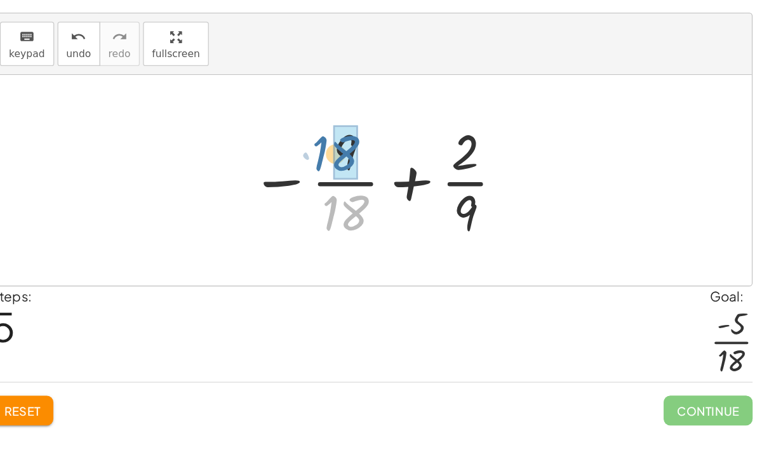
drag, startPoint x: 451, startPoint y: 191, endPoint x: 441, endPoint y: 142, distance: 49.8
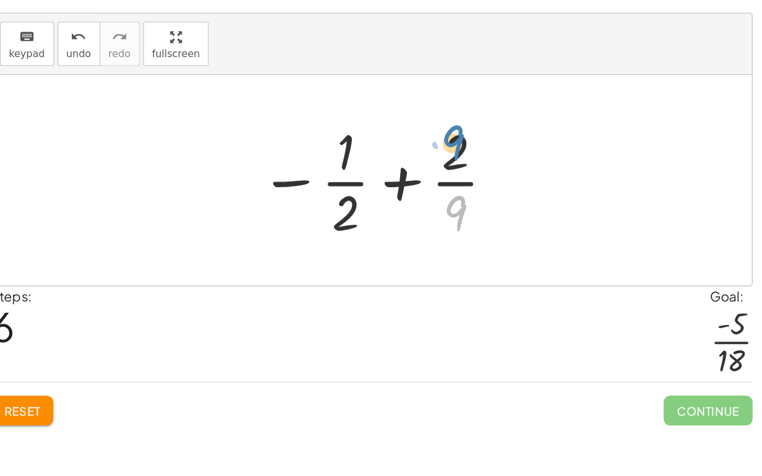
drag, startPoint x: 532, startPoint y: 196, endPoint x: 530, endPoint y: 142, distance: 54.0
click at [530, 142] on div at bounding box center [466, 178] width 196 height 98
click at [481, 177] on div at bounding box center [466, 178] width 196 height 98
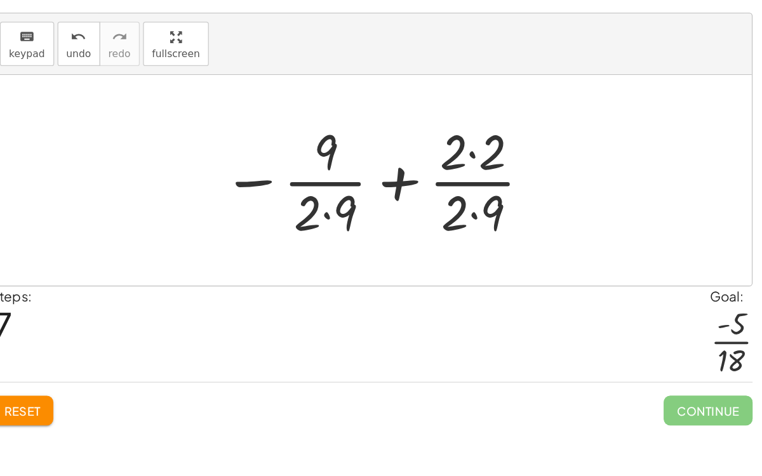
click at [538, 154] on div at bounding box center [465, 178] width 254 height 98
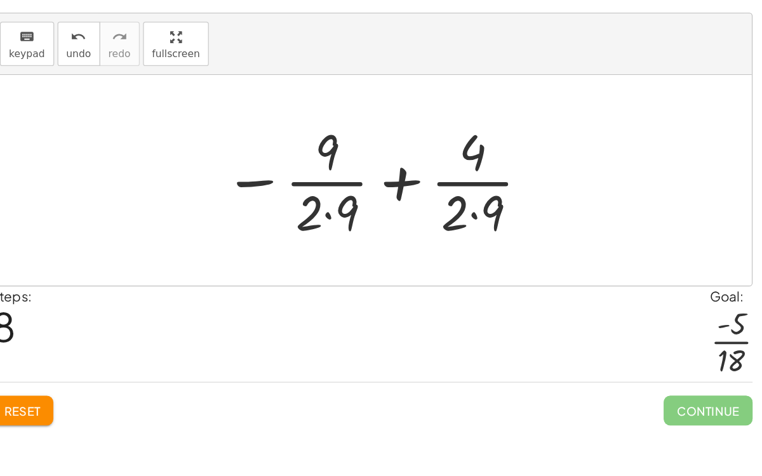
click at [427, 203] on div at bounding box center [465, 178] width 251 height 98
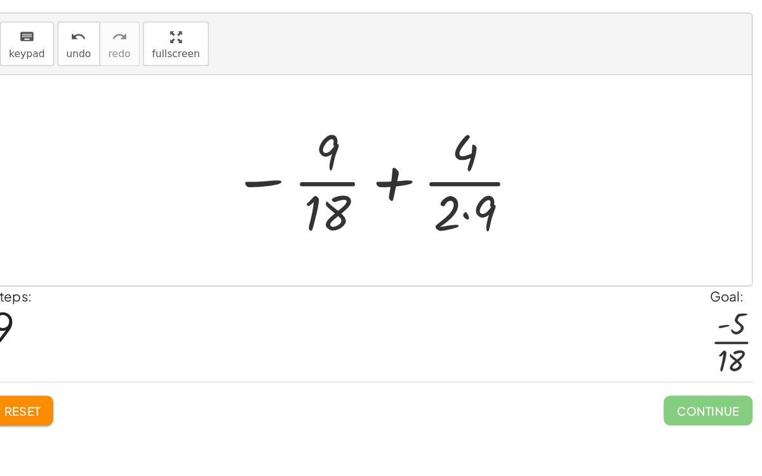
click at [532, 203] on div at bounding box center [465, 178] width 239 height 98
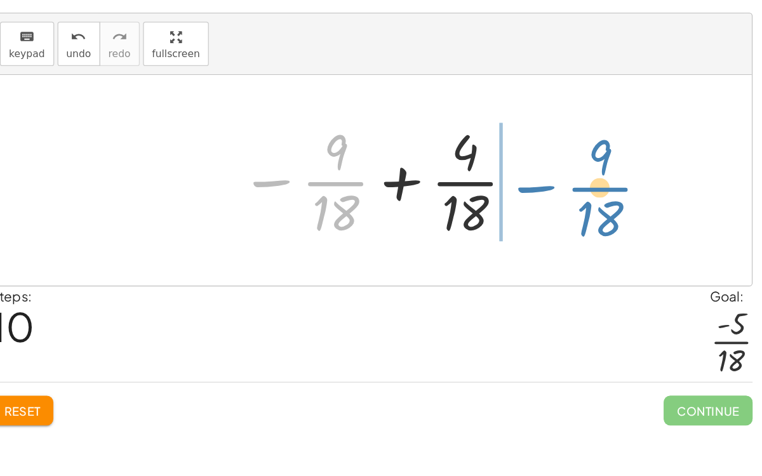
drag, startPoint x: 432, startPoint y: 177, endPoint x: 637, endPoint y: 181, distance: 204.5
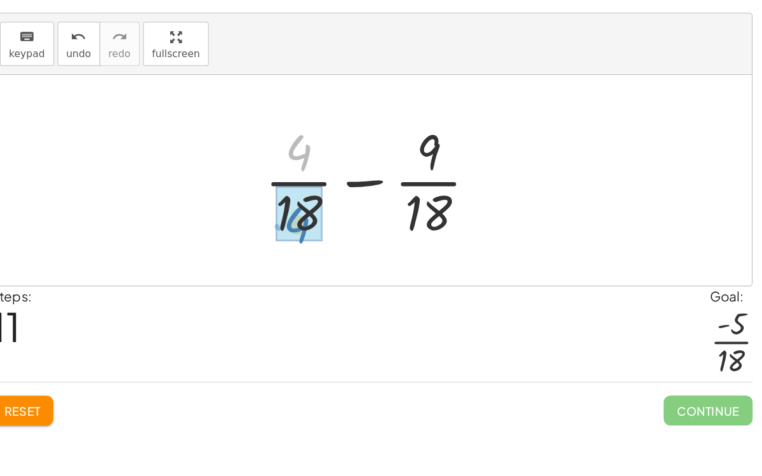
drag, startPoint x: 401, startPoint y: 155, endPoint x: 399, endPoint y: 217, distance: 62.3
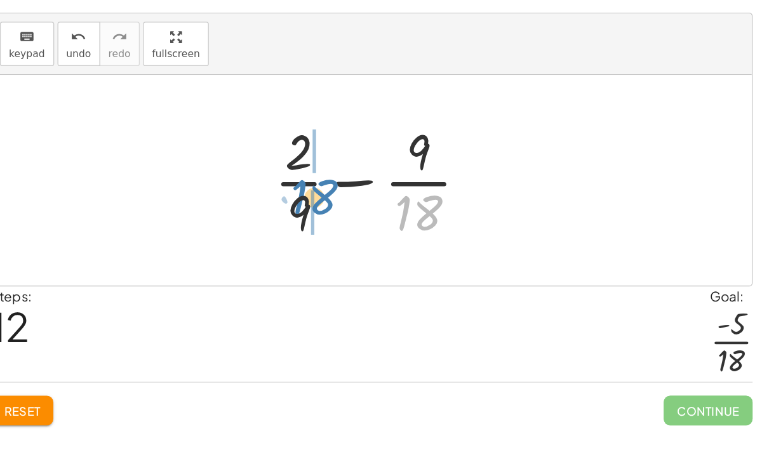
drag, startPoint x: 486, startPoint y: 195, endPoint x: 406, endPoint y: 183, distance: 80.3
click at [406, 183] on div at bounding box center [465, 178] width 173 height 98
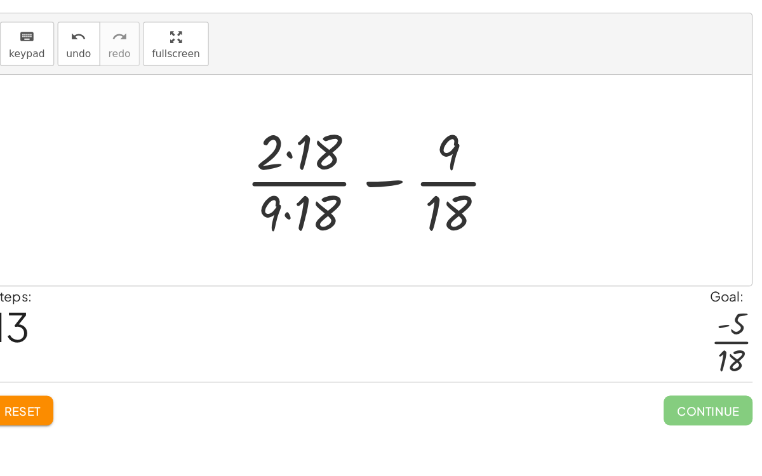
click at [394, 201] on div at bounding box center [466, 178] width 218 height 98
click at [394, 156] on div at bounding box center [466, 178] width 218 height 98
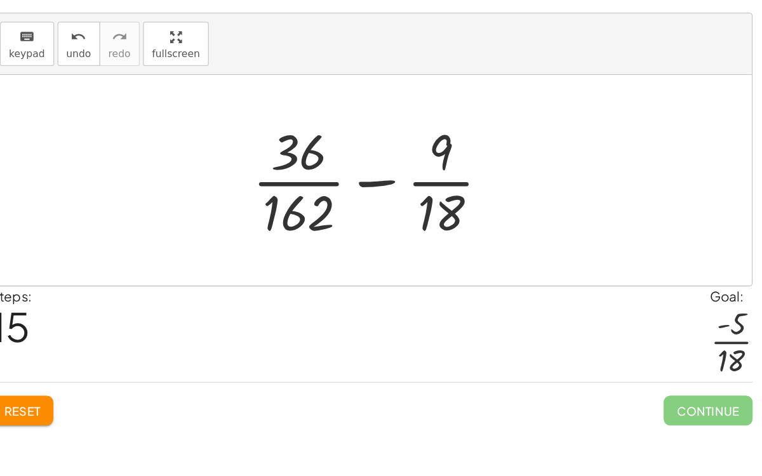
click at [457, 179] on div at bounding box center [465, 178] width 207 height 98
drag, startPoint x: 508, startPoint y: 148, endPoint x: 410, endPoint y: 171, distance: 101.0
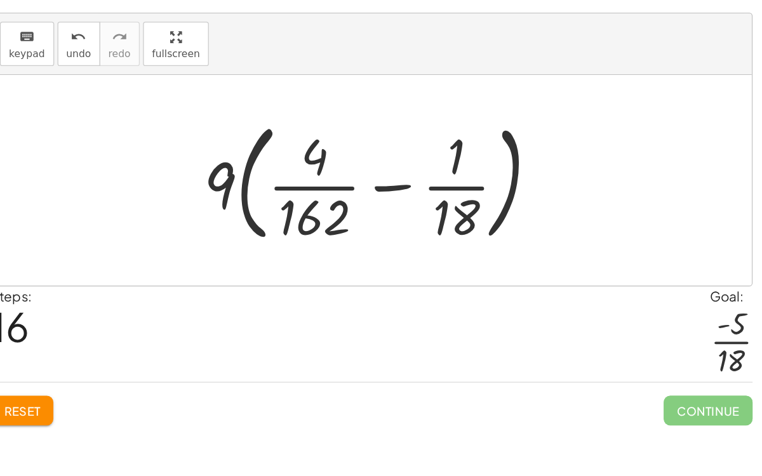
click at [359, 182] on div at bounding box center [465, 177] width 282 height 105
click at [460, 183] on div at bounding box center [465, 177] width 282 height 105
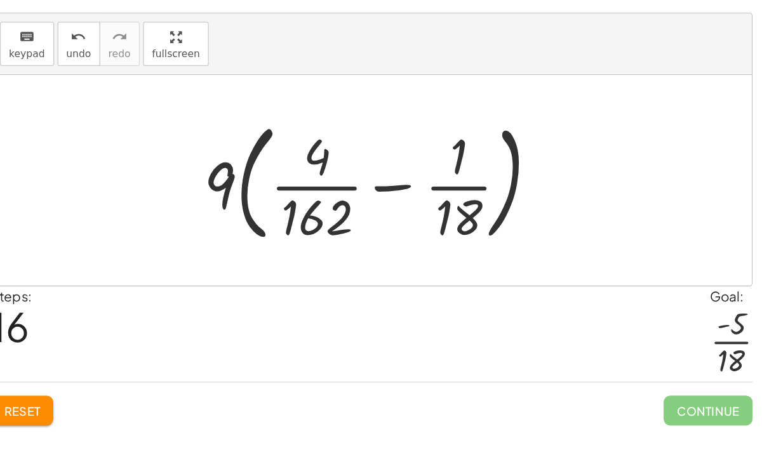
click at [472, 181] on div at bounding box center [465, 177] width 282 height 105
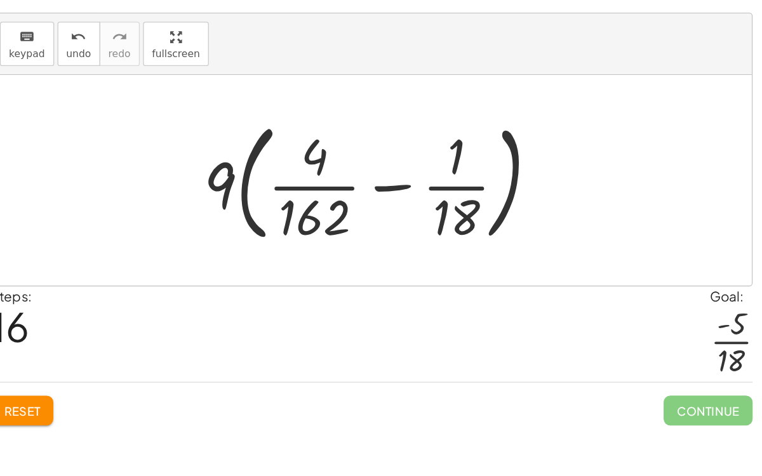
click at [411, 155] on div at bounding box center [465, 177] width 282 height 105
drag, startPoint x: 405, startPoint y: 187, endPoint x: 415, endPoint y: 185, distance: 10.2
click at [415, 185] on div at bounding box center [465, 177] width 282 height 105
drag, startPoint x: 521, startPoint y: 166, endPoint x: 513, endPoint y: 236, distance: 70.3
drag, startPoint x: 526, startPoint y: 197, endPoint x: 530, endPoint y: 145, distance: 52.8
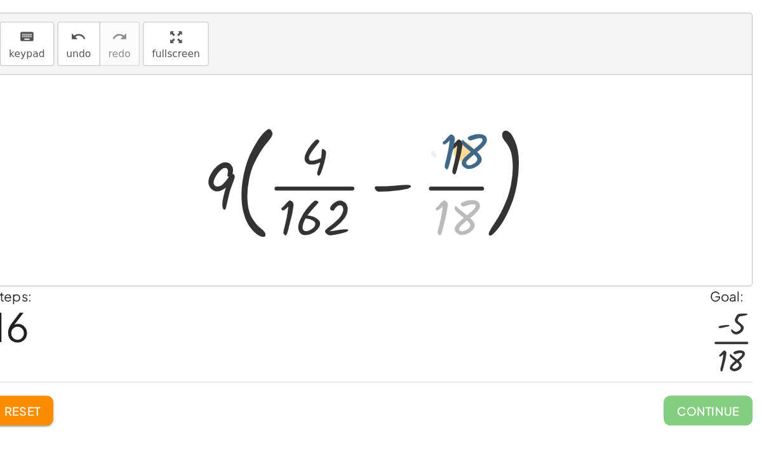
click at [530, 145] on div at bounding box center [465, 177] width 282 height 105
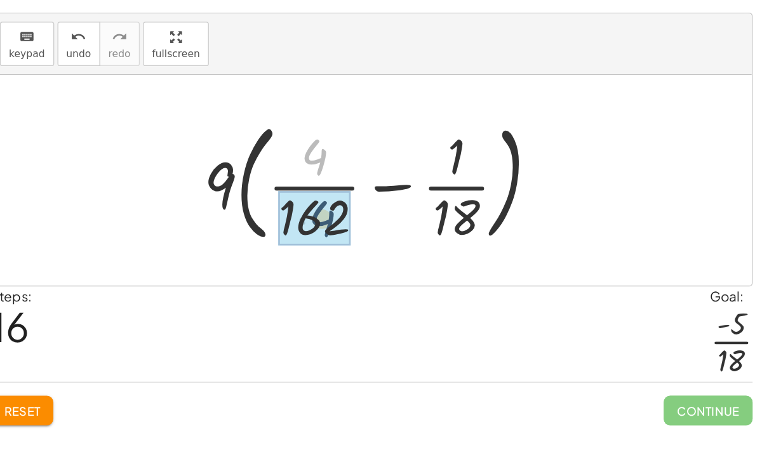
drag, startPoint x: 417, startPoint y: 155, endPoint x: 424, endPoint y: 206, distance: 51.2
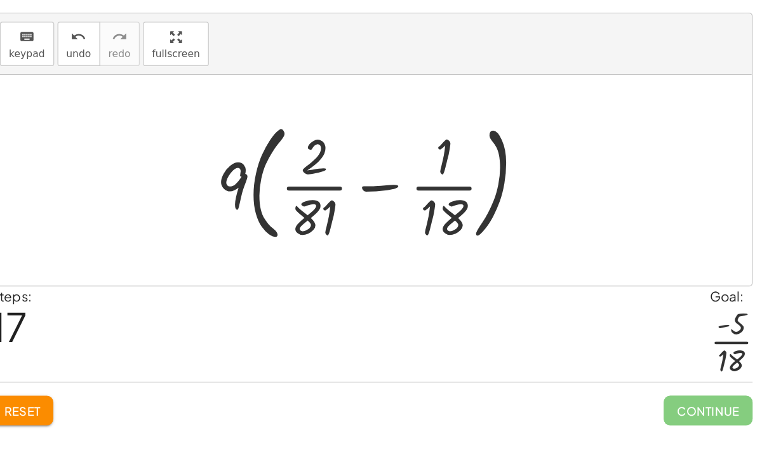
click at [460, 179] on div at bounding box center [465, 177] width 263 height 105
click at [370, 186] on div at bounding box center [465, 177] width 263 height 105
click at [370, 185] on div at bounding box center [465, 177] width 263 height 105
click at [361, 180] on div at bounding box center [465, 177] width 263 height 105
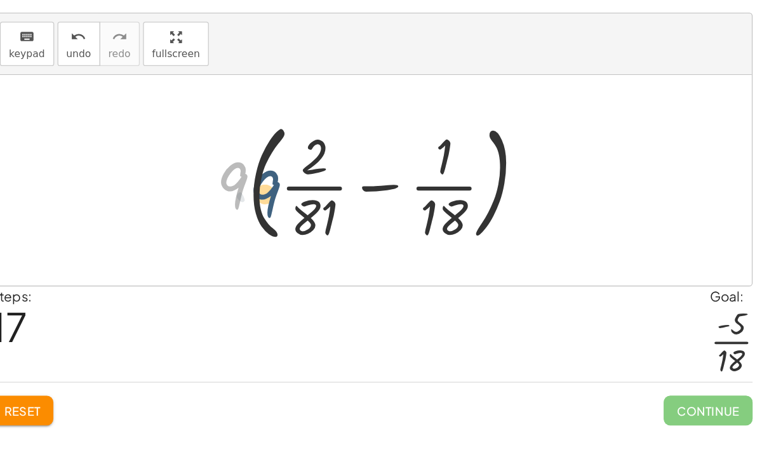
drag, startPoint x: 361, startPoint y: 180, endPoint x: 387, endPoint y: 187, distance: 26.8
click at [387, 187] on div at bounding box center [465, 177] width 263 height 105
click at [373, 165] on div at bounding box center [465, 177] width 263 height 105
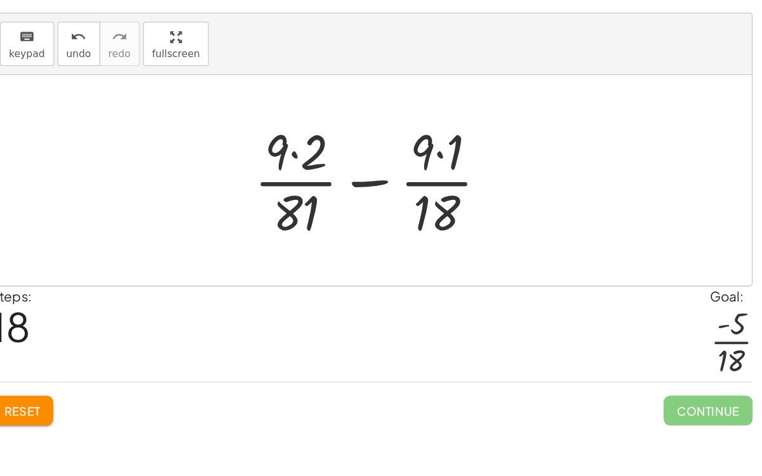
click at [512, 155] on div at bounding box center [465, 178] width 204 height 98
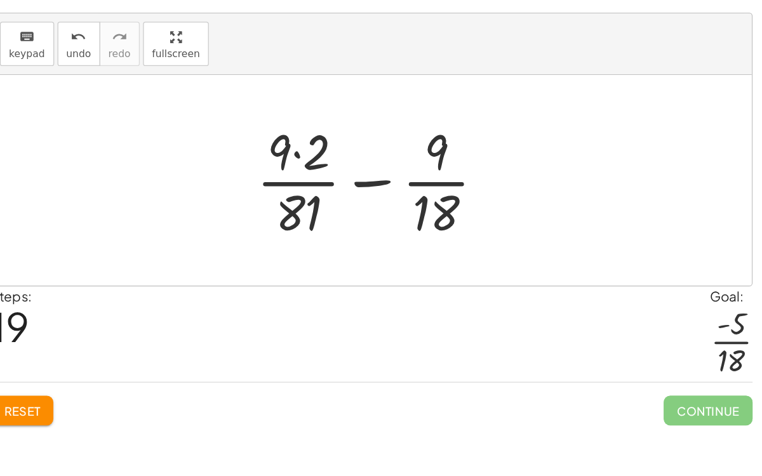
click at [404, 156] on div at bounding box center [465, 178] width 200 height 98
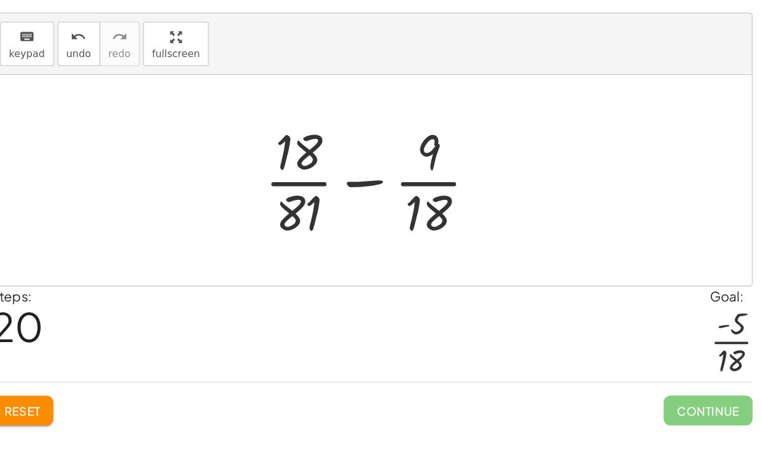
click at [450, 176] on div at bounding box center [464, 178] width 187 height 98
drag, startPoint x: 402, startPoint y: 193, endPoint x: 391, endPoint y: 203, distance: 15.3
click at [391, 203] on div at bounding box center [464, 178] width 187 height 98
click at [389, 203] on div at bounding box center [464, 178] width 187 height 98
click at [231, 54] on div "keyboard keypad undo [PERSON_NAME] redo fullscreen" at bounding box center [460, 73] width 587 height 48
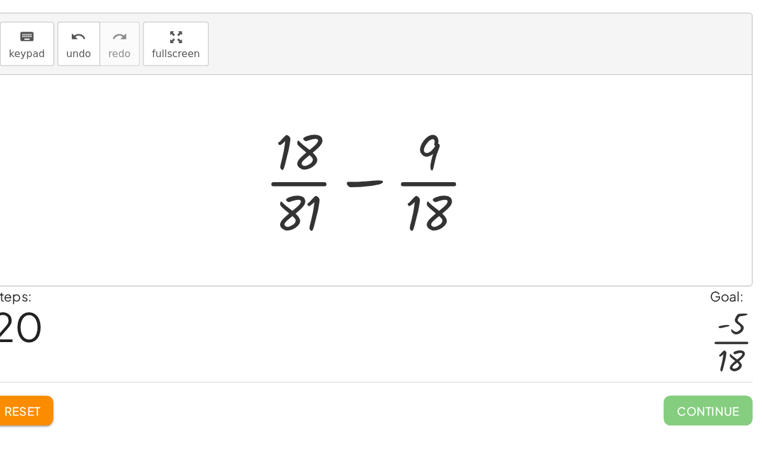
click at [231, 54] on div "keyboard keypad undo [PERSON_NAME] redo fullscreen" at bounding box center [460, 73] width 587 height 48
click at [208, 354] on button "Reset" at bounding box center [190, 355] width 48 height 23
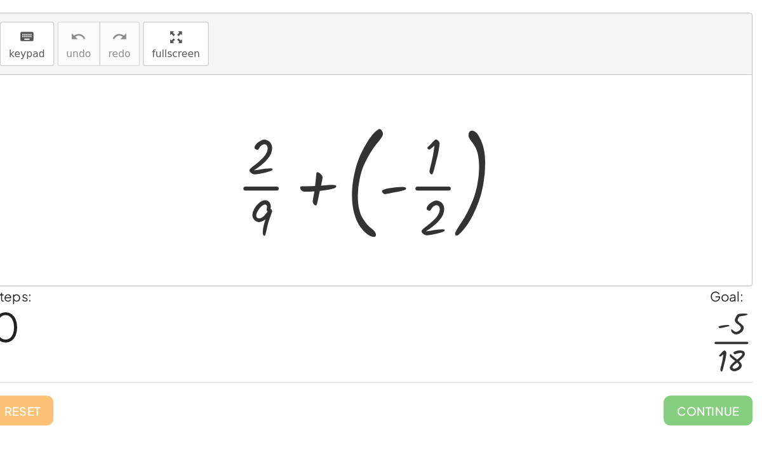
click at [417, 184] on div at bounding box center [465, 177] width 231 height 105
click at [458, 149] on div at bounding box center [465, 177] width 231 height 105
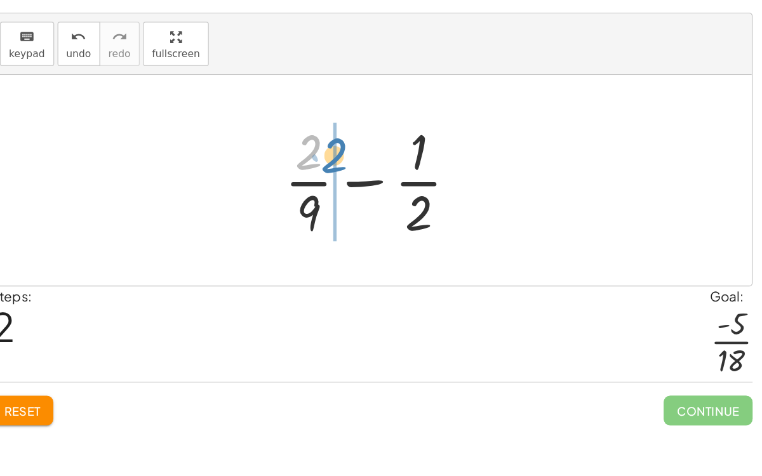
drag, startPoint x: 418, startPoint y: 153, endPoint x: 438, endPoint y: 156, distance: 20.5
click at [438, 156] on div at bounding box center [465, 178] width 157 height 98
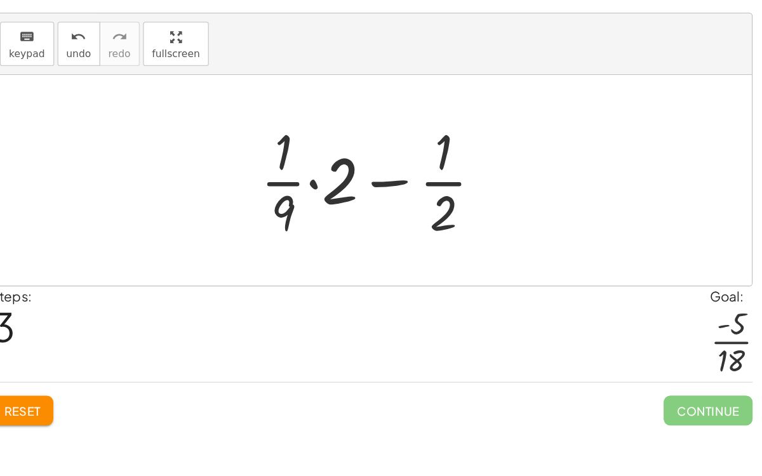
click at [422, 173] on div at bounding box center [465, 178] width 195 height 98
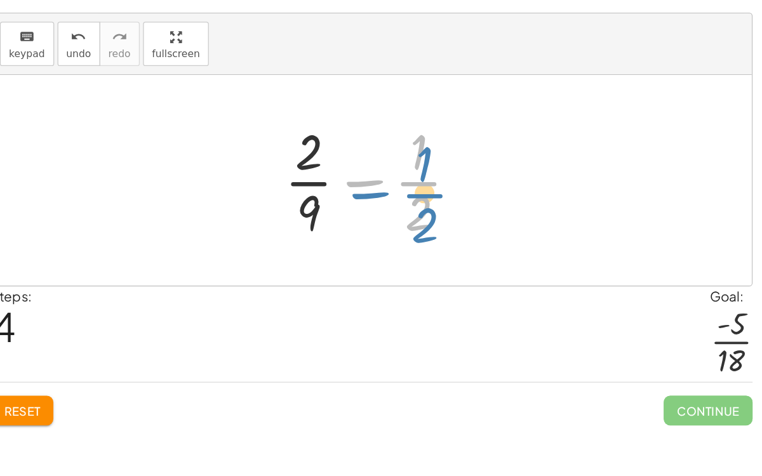
drag, startPoint x: 498, startPoint y: 188, endPoint x: 502, endPoint y: 199, distance: 12.0
click at [502, 199] on div at bounding box center [465, 178] width 157 height 98
drag, startPoint x: 495, startPoint y: 148, endPoint x: 493, endPoint y: 191, distance: 43.2
drag, startPoint x: 495, startPoint y: 158, endPoint x: 492, endPoint y: 204, distance: 45.8
drag, startPoint x: 493, startPoint y: 203, endPoint x: 497, endPoint y: 150, distance: 53.5
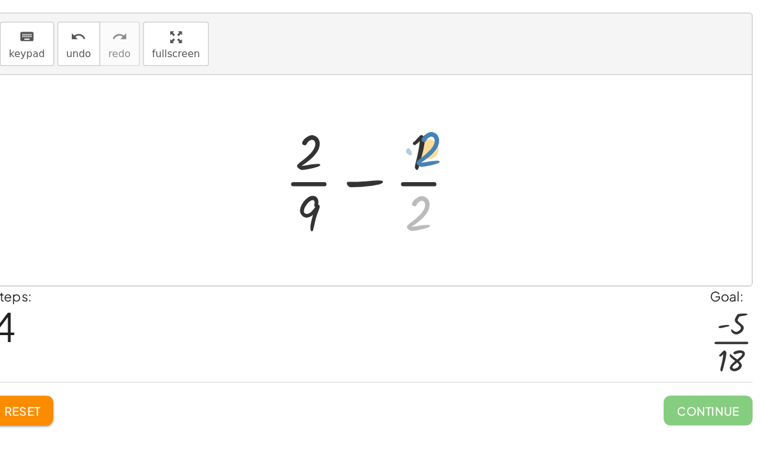
click at [497, 150] on div at bounding box center [465, 178] width 157 height 98
drag, startPoint x: 504, startPoint y: 147, endPoint x: 510, endPoint y: 186, distance: 39.3
drag, startPoint x: 493, startPoint y: 161, endPoint x: 491, endPoint y: 215, distance: 53.4
drag, startPoint x: 416, startPoint y: 159, endPoint x: 415, endPoint y: 208, distance: 48.9
click at [415, 208] on div at bounding box center [465, 178] width 157 height 98
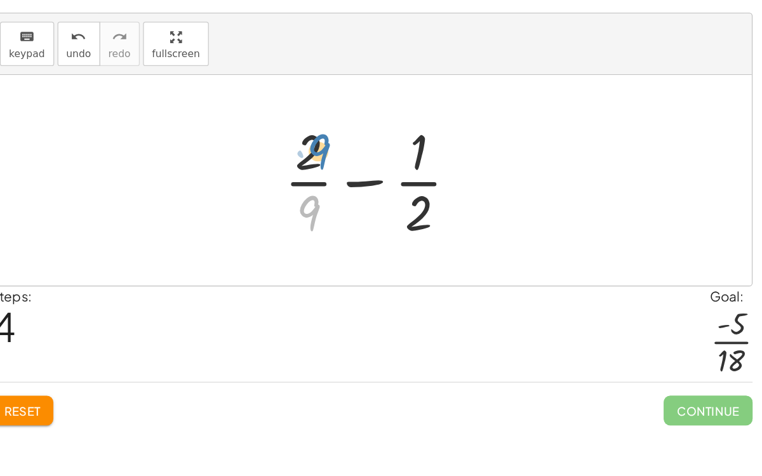
drag, startPoint x: 410, startPoint y: 206, endPoint x: 418, endPoint y: 158, distance: 48.2
click at [418, 158] on div at bounding box center [465, 178] width 157 height 98
click at [441, 175] on div at bounding box center [465, 178] width 157 height 98
click at [450, 178] on div at bounding box center [465, 178] width 157 height 98
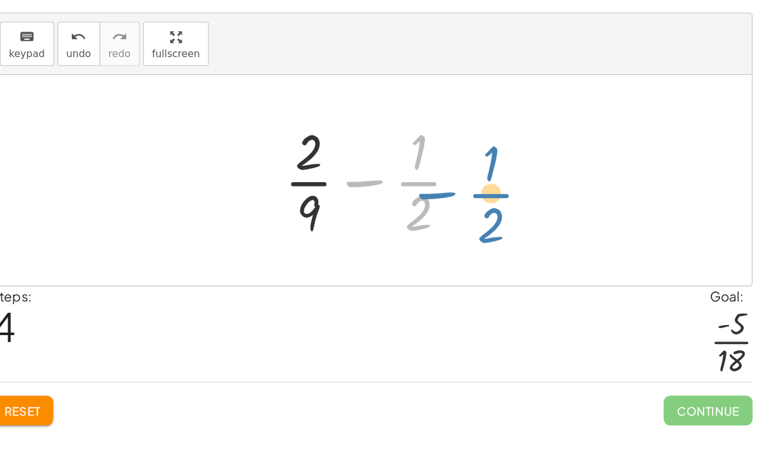
drag, startPoint x: 503, startPoint y: 179, endPoint x: 549, endPoint y: 185, distance: 46.7
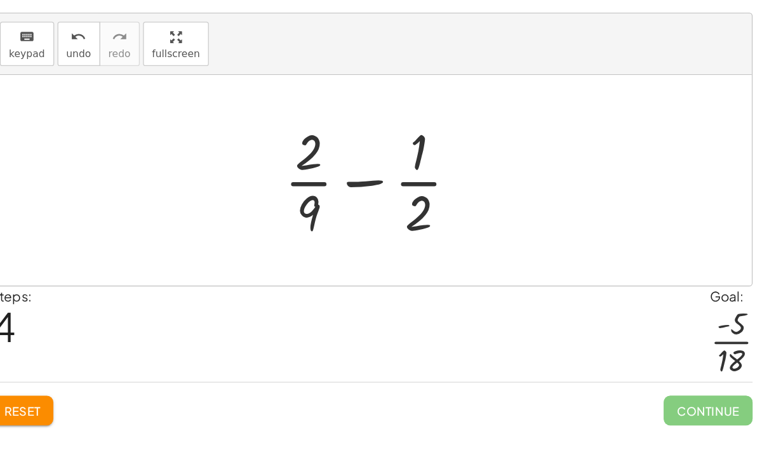
click at [414, 206] on div at bounding box center [465, 178] width 157 height 98
click at [415, 194] on div at bounding box center [465, 178] width 157 height 98
drag, startPoint x: 493, startPoint y: 211, endPoint x: 420, endPoint y: 205, distance: 73.3
click at [420, 205] on div at bounding box center [465, 178] width 157 height 98
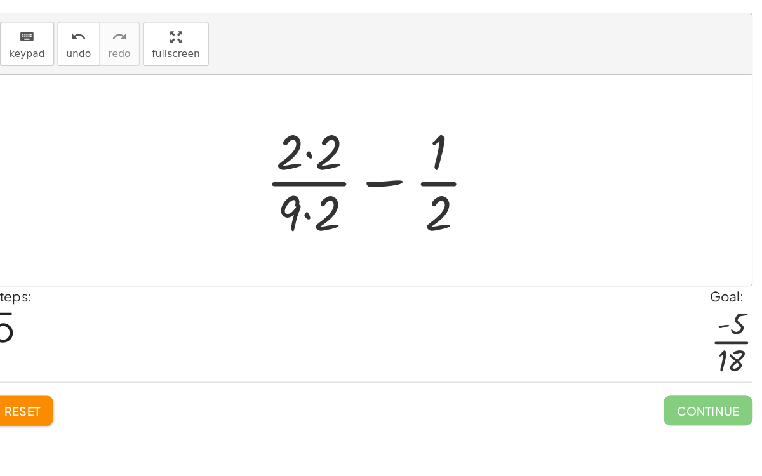
click at [409, 204] on div at bounding box center [465, 178] width 187 height 98
click at [411, 158] on div at bounding box center [465, 178] width 187 height 98
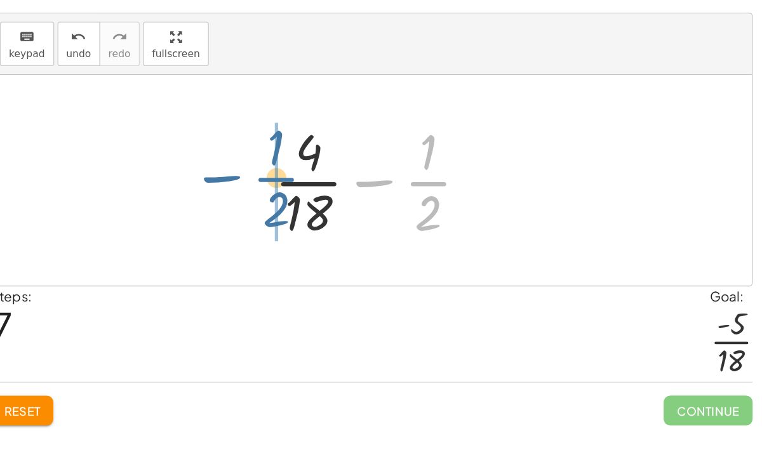
drag, startPoint x: 504, startPoint y: 184, endPoint x: 386, endPoint y: 180, distance: 117.5
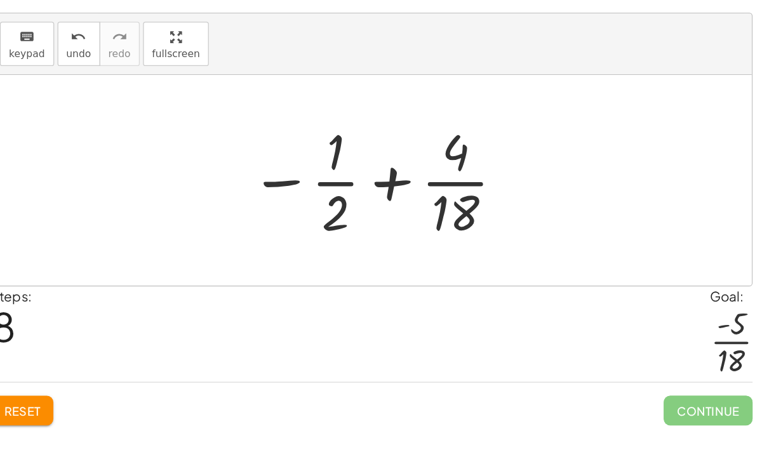
click at [468, 181] on div at bounding box center [465, 178] width 211 height 98
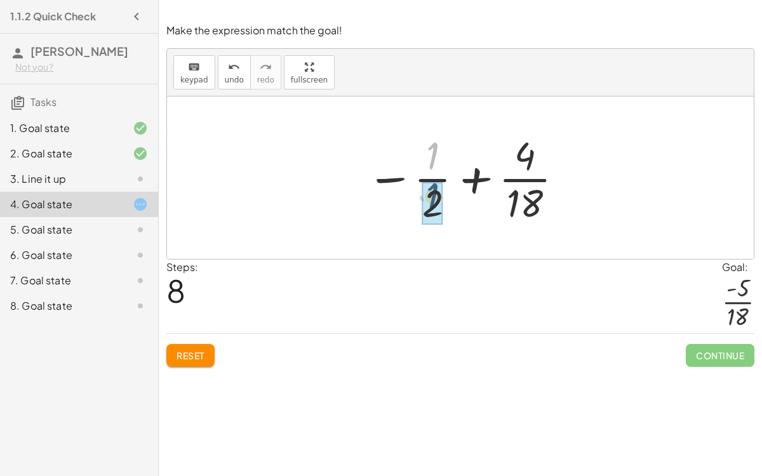
drag, startPoint x: 427, startPoint y: 160, endPoint x: 427, endPoint y: 206, distance: 46.4
drag, startPoint x: 427, startPoint y: 203, endPoint x: 425, endPoint y: 152, distance: 50.8
click at [425, 152] on div at bounding box center [465, 178] width 211 height 98
drag, startPoint x: 431, startPoint y: 152, endPoint x: 430, endPoint y: 216, distance: 63.5
click at [203, 60] on div "keyboard" at bounding box center [194, 66] width 28 height 15
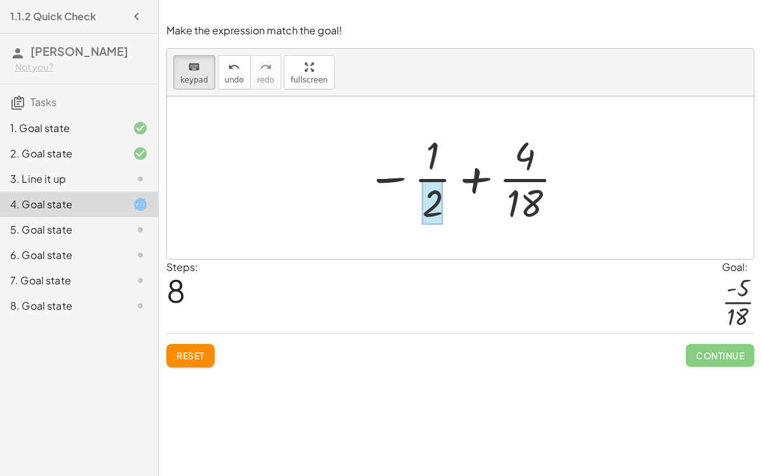
click at [423, 196] on div at bounding box center [432, 202] width 21 height 44
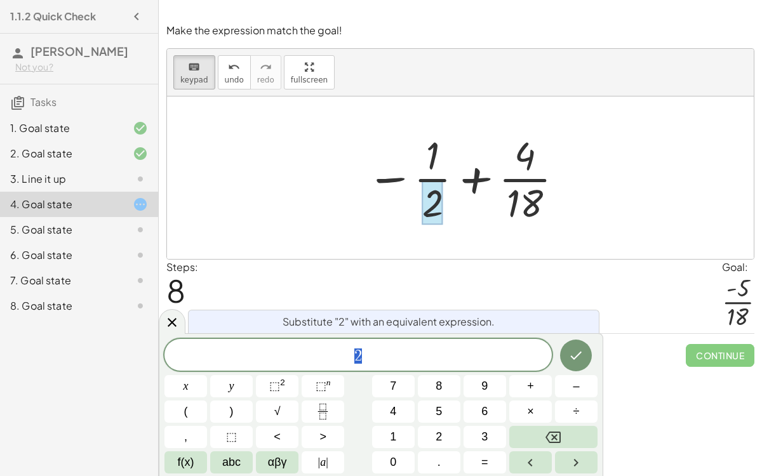
click at [361, 340] on div "2" at bounding box center [357, 355] width 387 height 32
click at [573, 351] on icon "Done" at bounding box center [575, 355] width 15 height 15
click at [577, 338] on div "Substitute "2" with an equivalent expression. 2 ​ x y ⬚ 2 ⬚ n 7 8 9 + – ( ) √ 4…" at bounding box center [381, 404] width 444 height 143
click at [578, 345] on button "Done" at bounding box center [576, 356] width 32 height 32
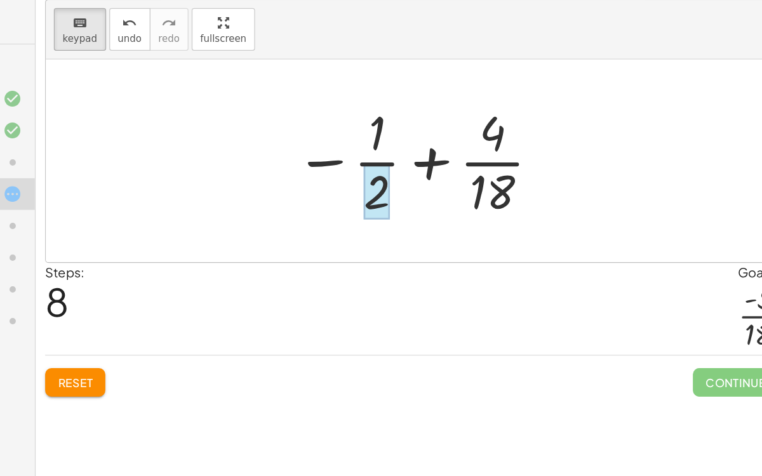
drag, startPoint x: 434, startPoint y: 147, endPoint x: 431, endPoint y: 204, distance: 57.2
click at [431, 204] on div at bounding box center [432, 202] width 21 height 44
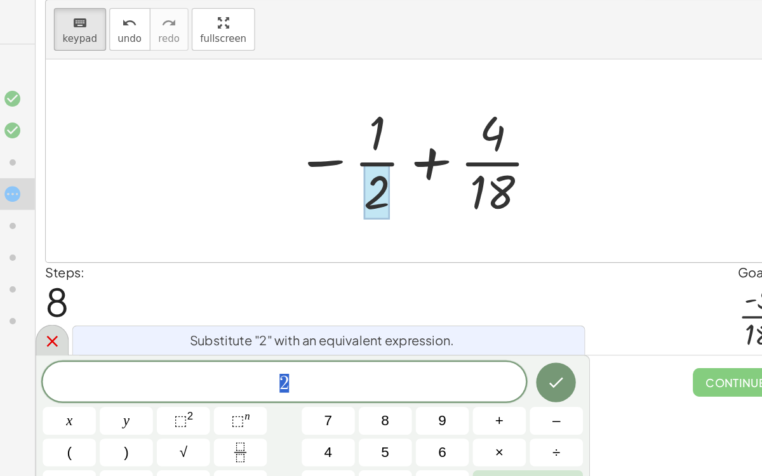
click at [175, 326] on icon at bounding box center [172, 322] width 9 height 9
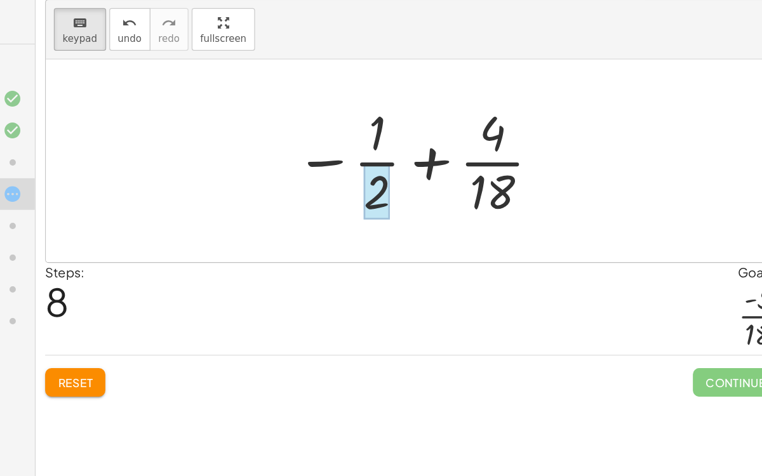
click at [441, 215] on div at bounding box center [432, 202] width 21 height 44
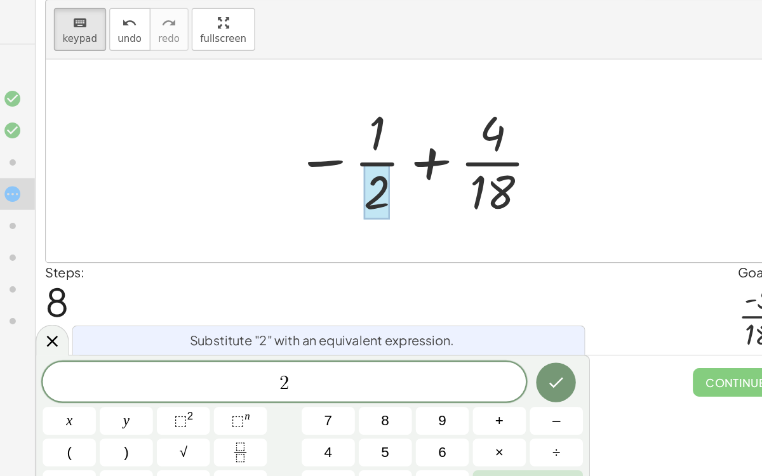
click at [335, 320] on span "Substitute "2" with an equivalent expression." at bounding box center [389, 321] width 212 height 15
click at [165, 317] on icon at bounding box center [171, 322] width 15 height 15
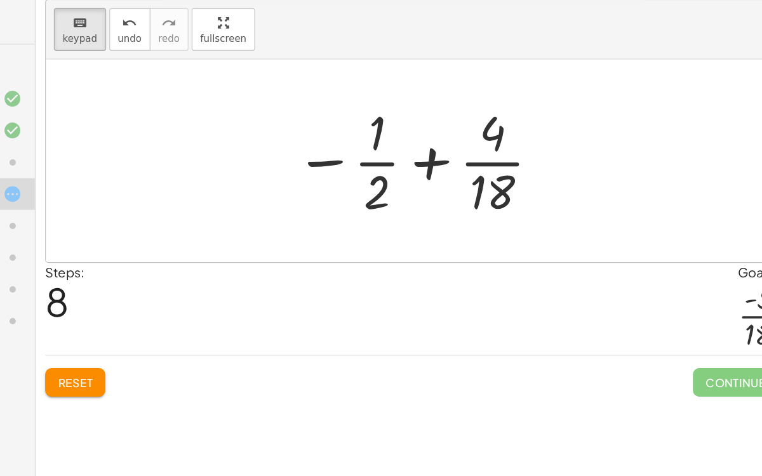
click at [482, 171] on div at bounding box center [465, 178] width 211 height 98
click at [483, 173] on div at bounding box center [465, 178] width 211 height 98
drag, startPoint x: 385, startPoint y: 172, endPoint x: 387, endPoint y: 185, distance: 13.4
click at [387, 185] on div at bounding box center [465, 178] width 211 height 98
drag, startPoint x: 382, startPoint y: 178, endPoint x: 546, endPoint y: 156, distance: 165.3
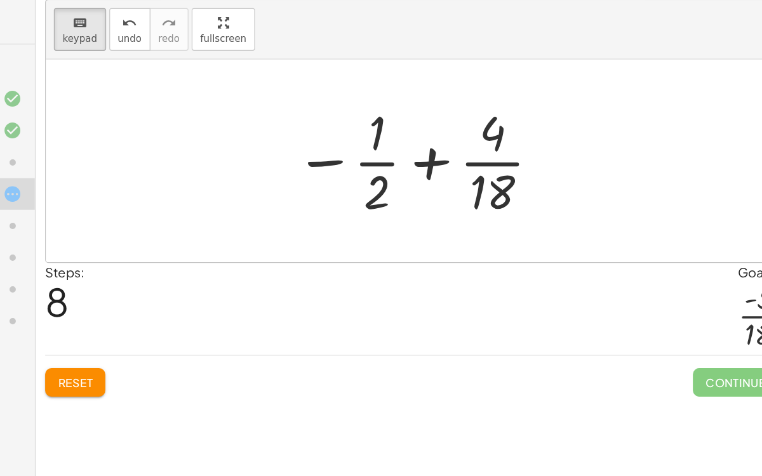
click at [546, 156] on div at bounding box center [465, 178] width 211 height 98
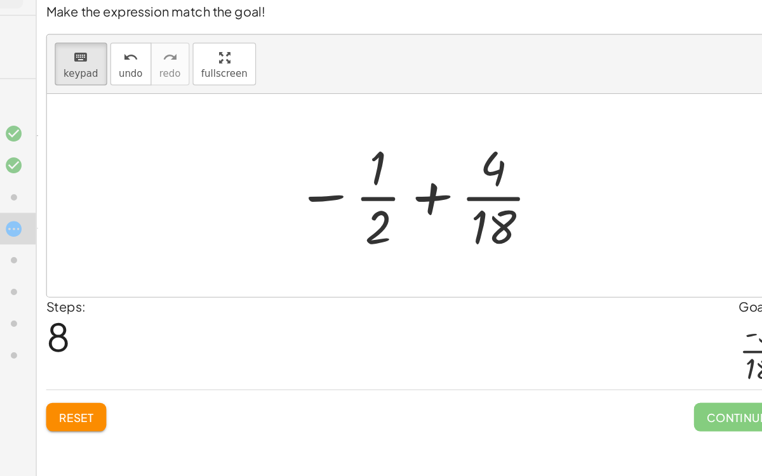
drag, startPoint x: 442, startPoint y: 177, endPoint x: 584, endPoint y: 176, distance: 142.2
click at [584, 176] on div "+ · 2 · 9 + ( - · 1 · 2 ) + · 2 · 9 − · 1 · 2 + · · 1 · 9 · 2 − · 1 · 2 + · 1 ·…" at bounding box center [460, 178] width 587 height 163
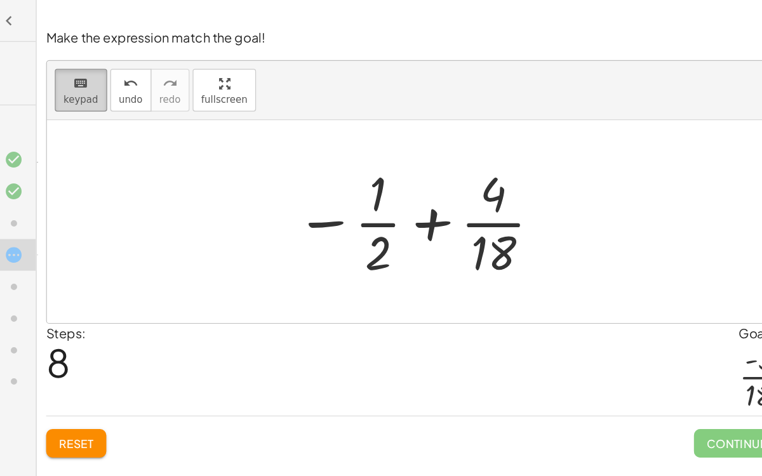
click at [191, 73] on icon "keyboard" at bounding box center [194, 67] width 12 height 15
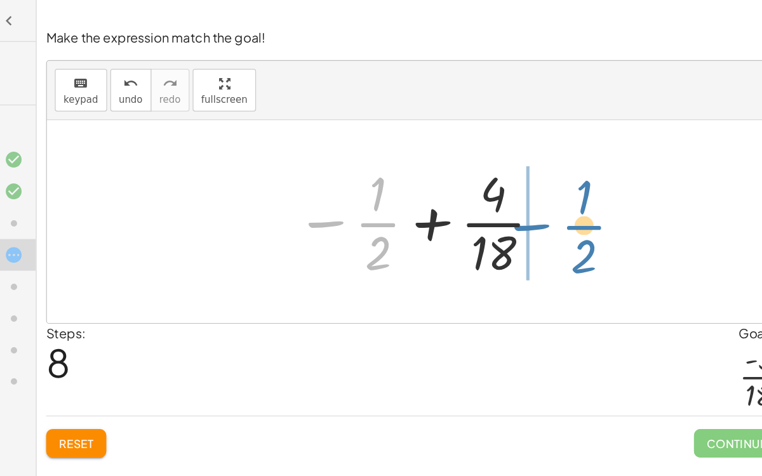
drag, startPoint x: 422, startPoint y: 178, endPoint x: 587, endPoint y: 180, distance: 165.1
click at [587, 180] on div "+ · 2 · 9 + ( - · 1 · 2 ) + · 2 · 9 − · 1 · 2 + · · 1 · 9 · 2 − · 1 · 2 + · 1 ·…" at bounding box center [460, 178] width 587 height 163
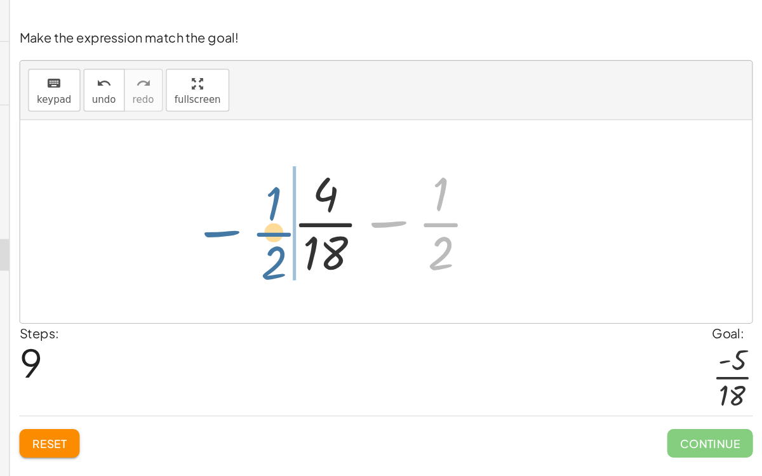
drag, startPoint x: 497, startPoint y: 180, endPoint x: 362, endPoint y: 187, distance: 134.8
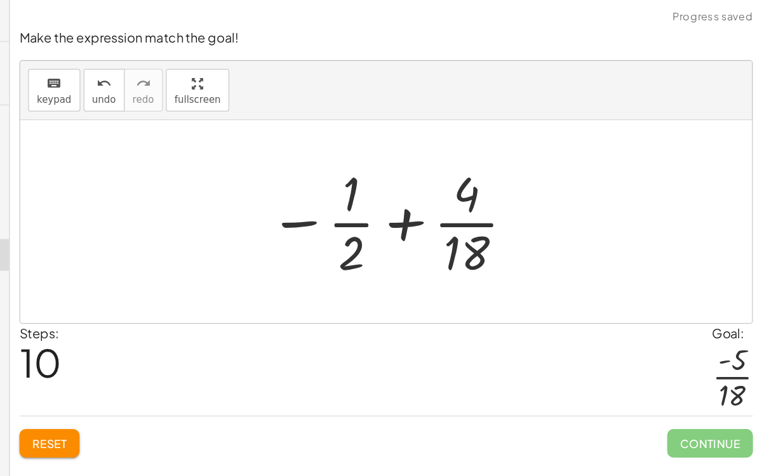
click at [434, 189] on div at bounding box center [465, 178] width 211 height 98
drag, startPoint x: 531, startPoint y: 152, endPoint x: 533, endPoint y: 187, distance: 34.9
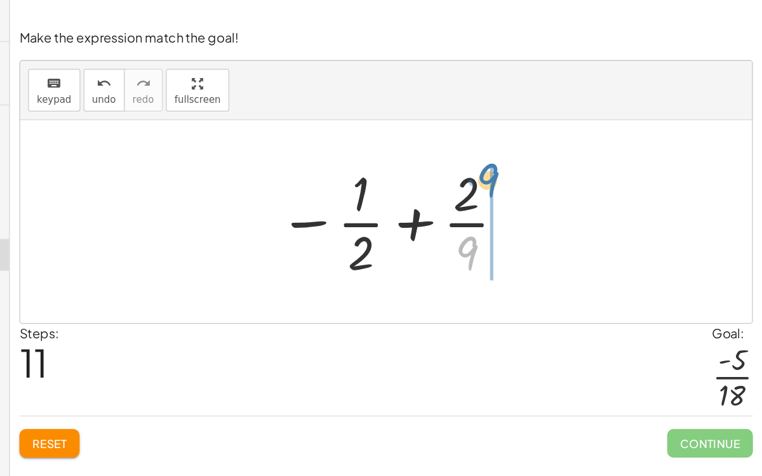
drag, startPoint x: 525, startPoint y: 195, endPoint x: 538, endPoint y: 144, distance: 52.4
click at [538, 144] on div at bounding box center [466, 178] width 196 height 98
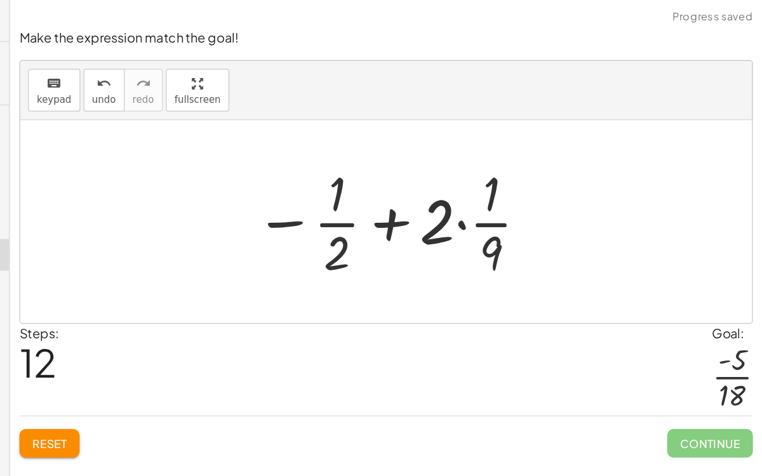
click at [519, 177] on div at bounding box center [466, 178] width 234 height 98
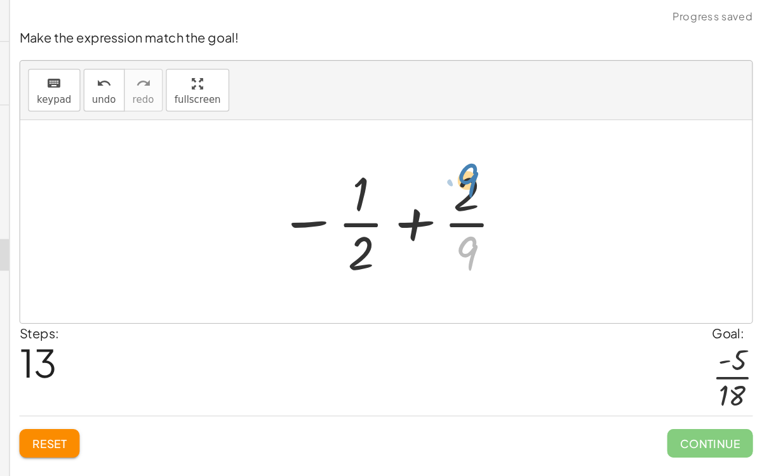
drag, startPoint x: 533, startPoint y: 207, endPoint x: 533, endPoint y: 149, distance: 57.8
click at [533, 149] on div at bounding box center [466, 178] width 196 height 98
click at [453, 193] on div at bounding box center [466, 178] width 196 height 98
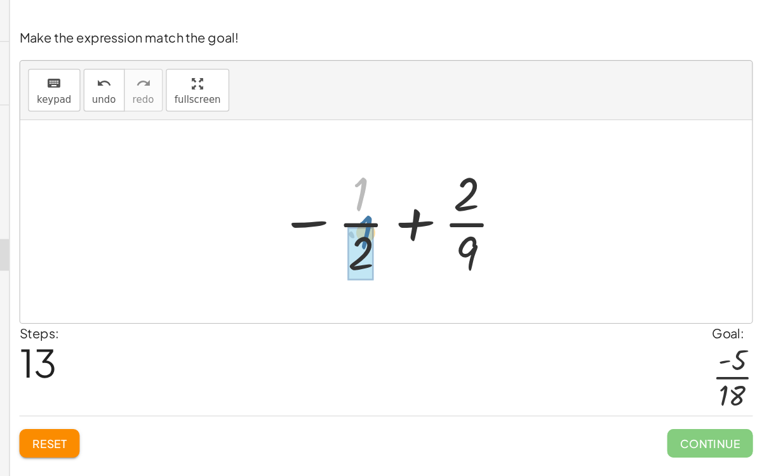
drag, startPoint x: 440, startPoint y: 164, endPoint x: 444, endPoint y: 196, distance: 32.1
drag, startPoint x: 516, startPoint y: 149, endPoint x: 427, endPoint y: 198, distance: 102.0
click at [427, 198] on div at bounding box center [466, 178] width 196 height 98
drag, startPoint x: 518, startPoint y: 159, endPoint x: 438, endPoint y: 210, distance: 94.8
click at [438, 210] on div at bounding box center [466, 178] width 196 height 98
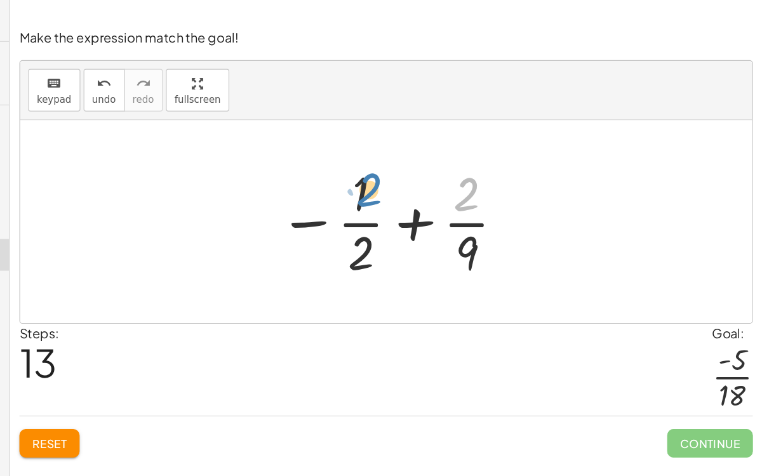
drag, startPoint x: 524, startPoint y: 164, endPoint x: 449, endPoint y: 160, distance: 75.0
click at [449, 160] on div at bounding box center [466, 178] width 196 height 98
drag, startPoint x: 439, startPoint y: 150, endPoint x: 533, endPoint y: 197, distance: 104.5
click at [533, 197] on div at bounding box center [466, 178] width 196 height 98
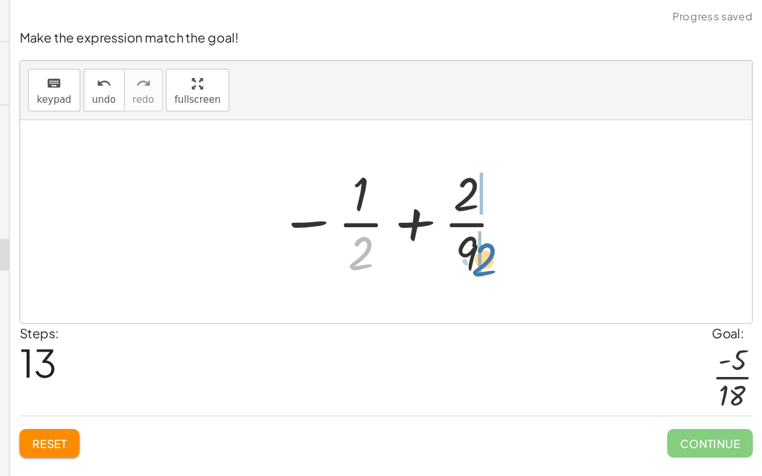
drag, startPoint x: 444, startPoint y: 192, endPoint x: 542, endPoint y: 194, distance: 98.4
click at [542, 194] on div at bounding box center [466, 178] width 196 height 98
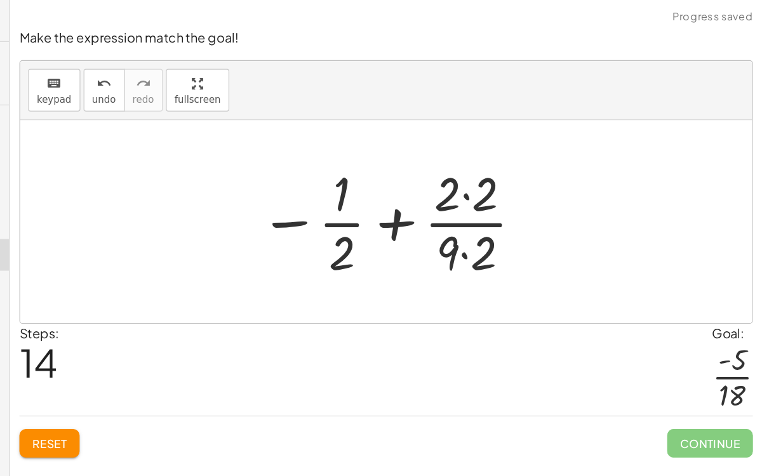
click at [526, 151] on div at bounding box center [465, 178] width 226 height 98
click at [524, 197] on div at bounding box center [466, 178] width 224 height 98
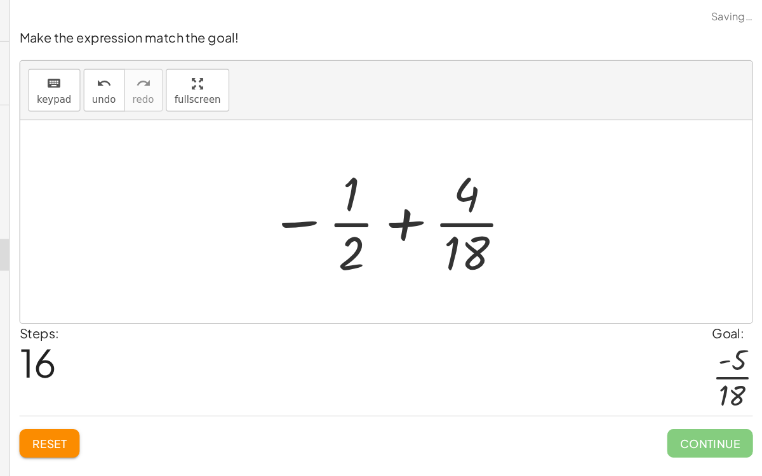
click at [469, 177] on div at bounding box center [465, 178] width 211 height 98
click at [392, 177] on div at bounding box center [465, 178] width 211 height 98
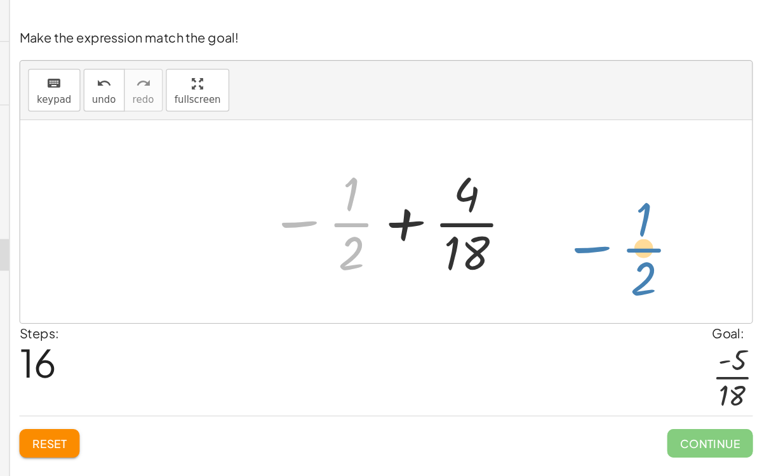
drag, startPoint x: 394, startPoint y: 177, endPoint x: 629, endPoint y: 196, distance: 235.8
click at [629, 196] on div "+ · 2 · 9 + ( - · 1 · 2 ) + · 2 · 9 − · 1 · 2 + · · 1 · 9 · 2 − · 1 · 2 + · 1 ·…" at bounding box center [460, 178] width 587 height 163
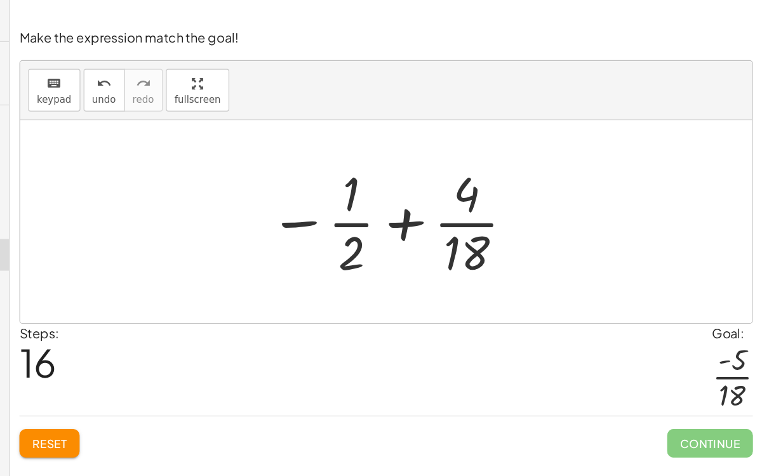
click at [476, 179] on div at bounding box center [465, 178] width 211 height 98
click at [505, 177] on div at bounding box center [465, 178] width 211 height 98
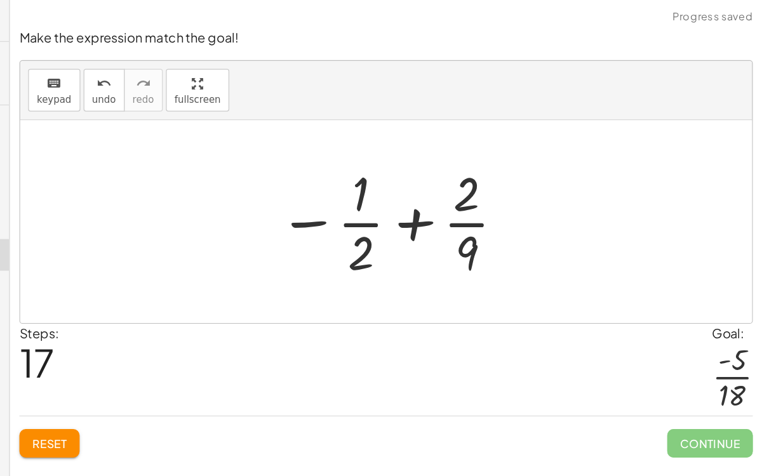
click at [445, 177] on div at bounding box center [466, 178] width 196 height 98
click at [230, 76] on span "undo" at bounding box center [234, 80] width 19 height 9
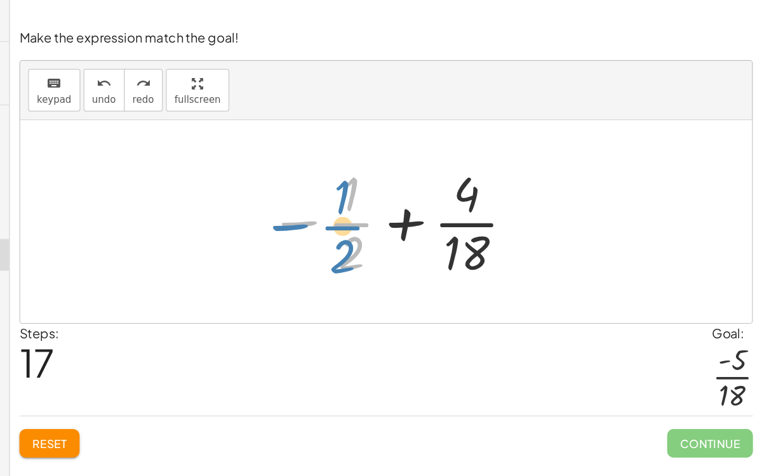
click at [386, 177] on div at bounding box center [465, 178] width 211 height 98
click at [429, 202] on div at bounding box center [465, 178] width 211 height 98
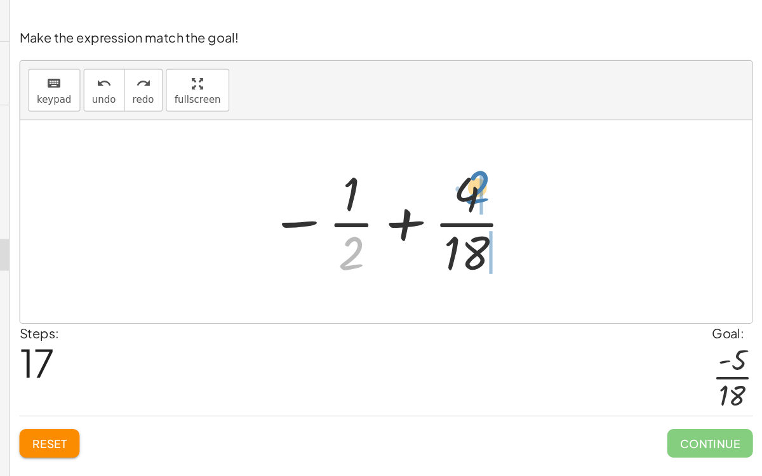
drag, startPoint x: 429, startPoint y: 202, endPoint x: 529, endPoint y: 149, distance: 113.1
click at [529, 149] on div at bounding box center [465, 178] width 211 height 98
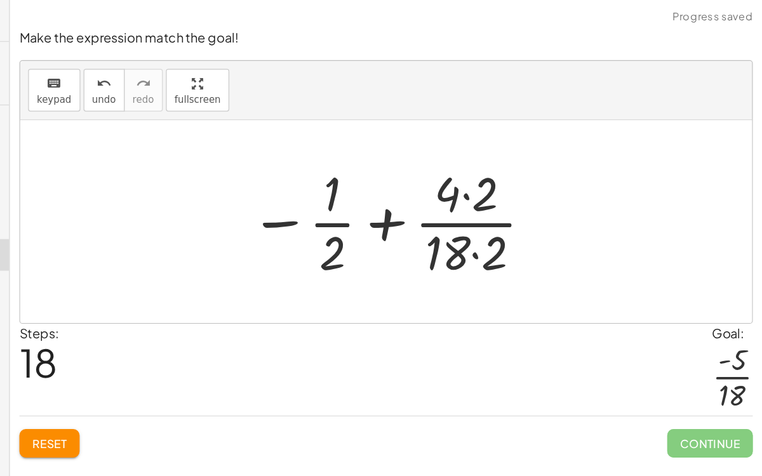
click at [523, 154] on div at bounding box center [465, 178] width 241 height 98
click at [540, 211] on div at bounding box center [465, 178] width 241 height 98
click at [531, 201] on div at bounding box center [465, 178] width 241 height 98
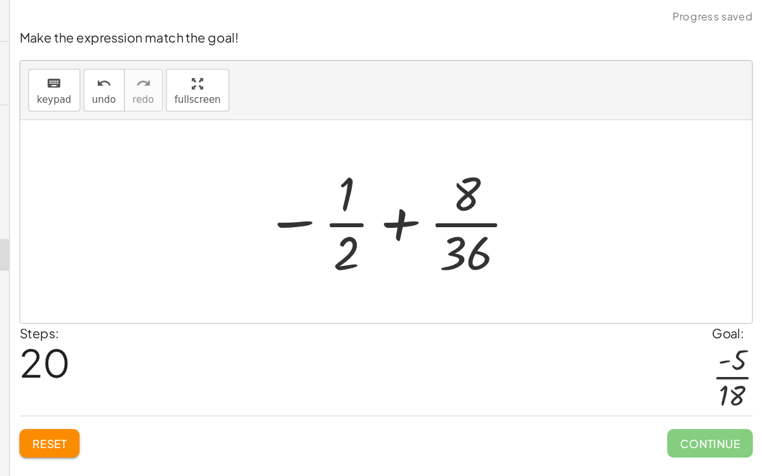
click at [464, 182] on div at bounding box center [465, 178] width 218 height 98
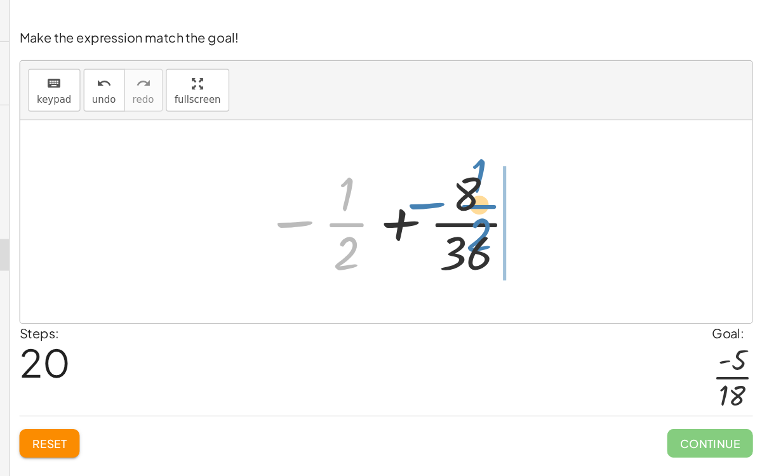
drag, startPoint x: 424, startPoint y: 175, endPoint x: 530, endPoint y: 159, distance: 107.1
click at [530, 159] on div at bounding box center [465, 178] width 218 height 98
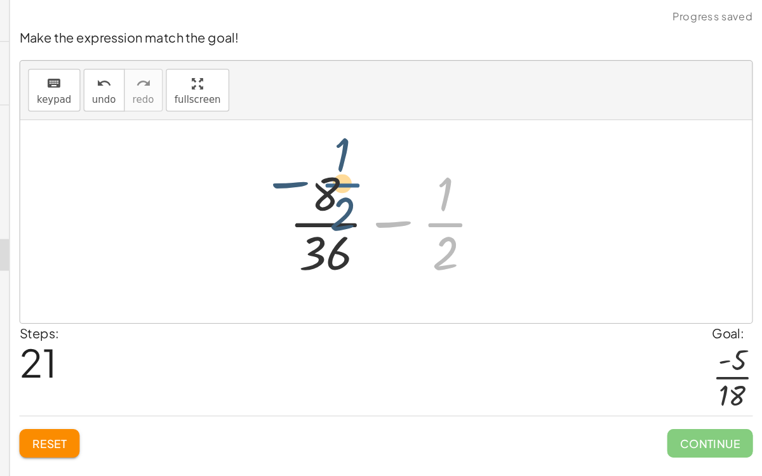
drag, startPoint x: 509, startPoint y: 173, endPoint x: 422, endPoint y: 137, distance: 94.5
click at [422, 137] on div at bounding box center [465, 178] width 179 height 98
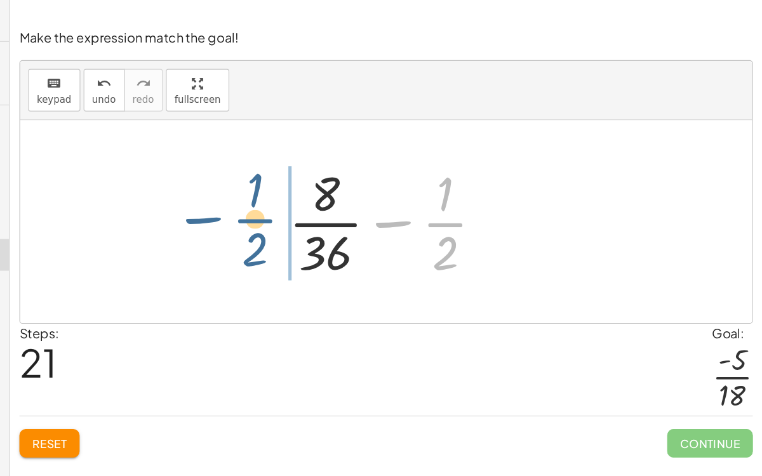
drag, startPoint x: 500, startPoint y: 171, endPoint x: 361, endPoint y: 172, distance: 139.1
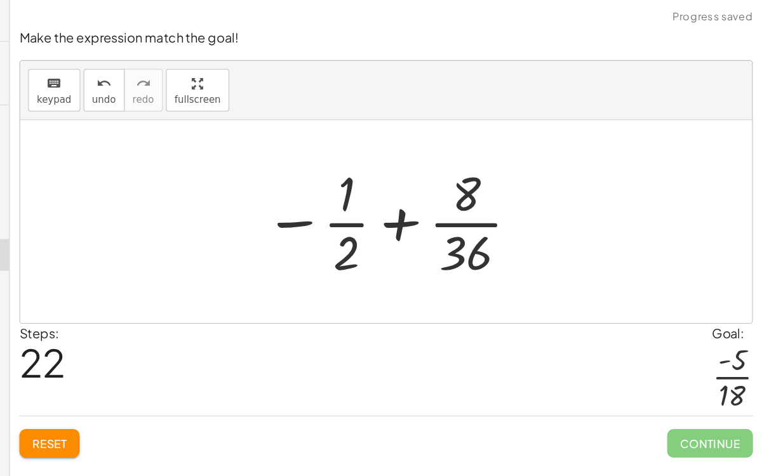
click at [475, 184] on div at bounding box center [465, 178] width 218 height 98
click at [433, 175] on div at bounding box center [465, 178] width 218 height 98
drag, startPoint x: 385, startPoint y: 178, endPoint x: 398, endPoint y: 180, distance: 12.8
click at [398, 180] on div at bounding box center [465, 178] width 218 height 98
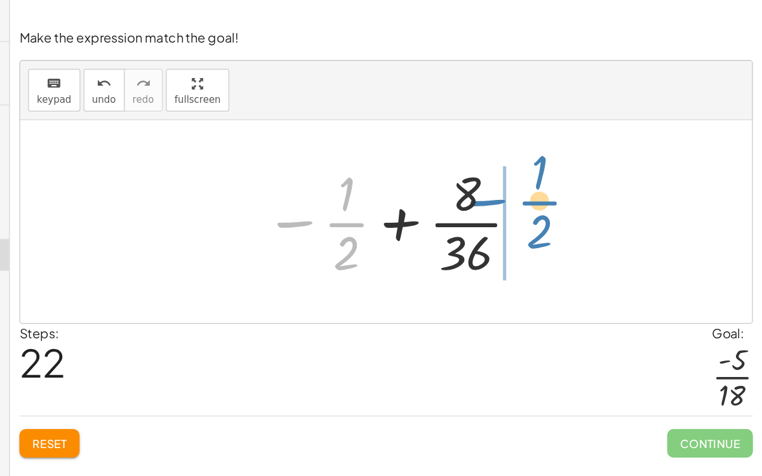
drag, startPoint x: 391, startPoint y: 177, endPoint x: 556, endPoint y: 159, distance: 166.1
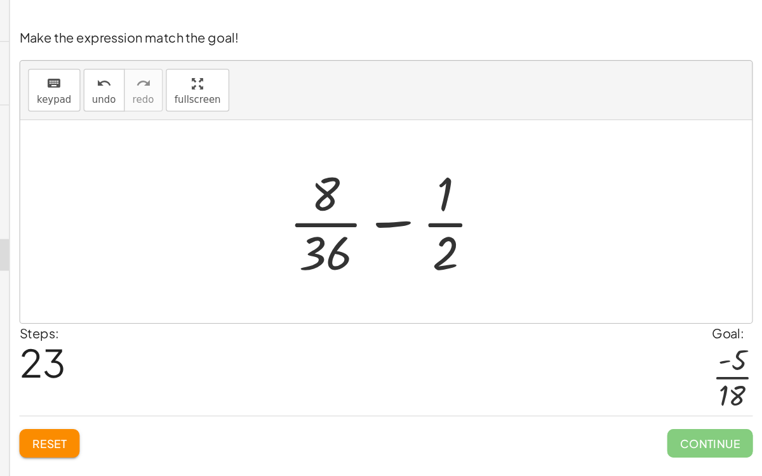
click at [490, 158] on div at bounding box center [465, 178] width 179 height 98
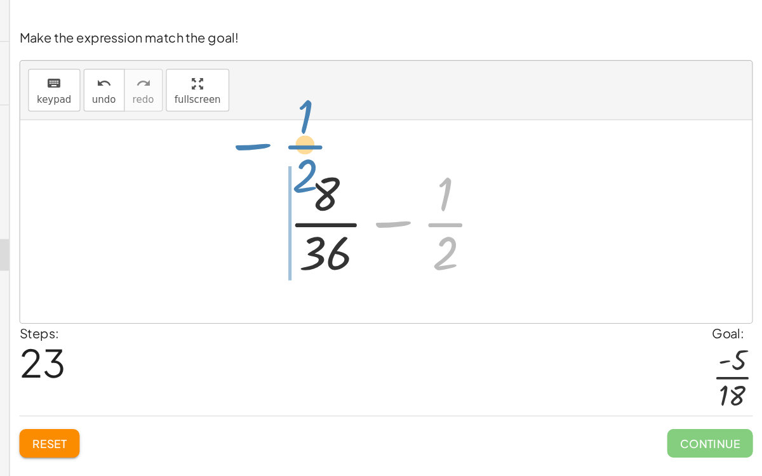
drag, startPoint x: 455, startPoint y: 171, endPoint x: 336, endPoint y: 107, distance: 135.0
click at [336, 107] on div "+ · 2 · 9 + ( - · 1 · 2 ) + · 2 · 9 − · 1 · 2 + · · 1 · 9 · 2 − · 1 · 2 + · 1 ·…" at bounding box center [460, 178] width 587 height 163
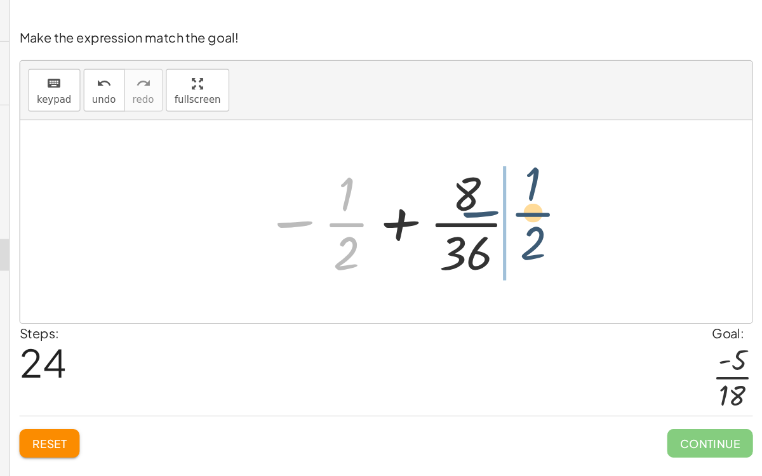
drag, startPoint x: 432, startPoint y: 175, endPoint x: 594, endPoint y: 168, distance: 162.1
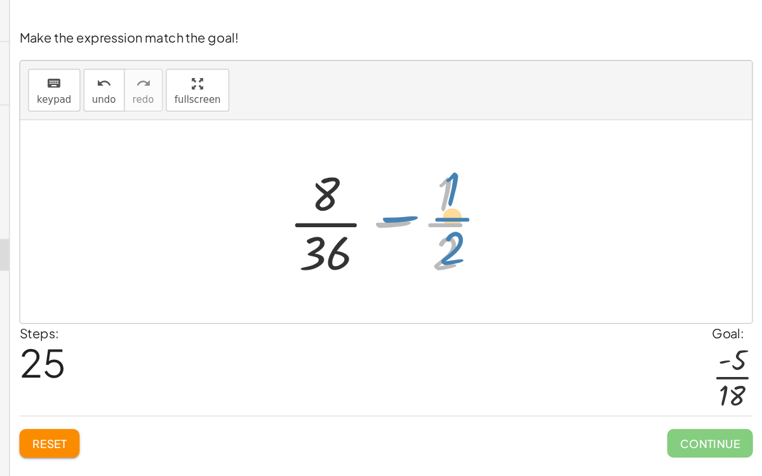
drag, startPoint x: 502, startPoint y: 177, endPoint x: 508, endPoint y: 173, distance: 7.2
click at [508, 173] on div at bounding box center [465, 178] width 179 height 98
click at [458, 176] on div at bounding box center [465, 178] width 179 height 98
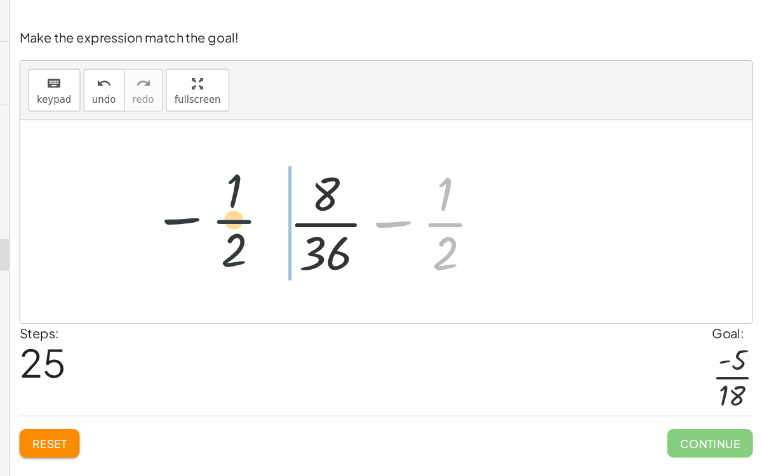
drag, startPoint x: 497, startPoint y: 180, endPoint x: 320, endPoint y: 175, distance: 177.2
click at [320, 175] on div "+ · 2 · 9 + ( - · 1 · 2 ) + · 2 · 9 − · 1 · 2 + · · 1 · 9 · 2 − · 1 · 2 + · 1 ·…" at bounding box center [460, 178] width 587 height 163
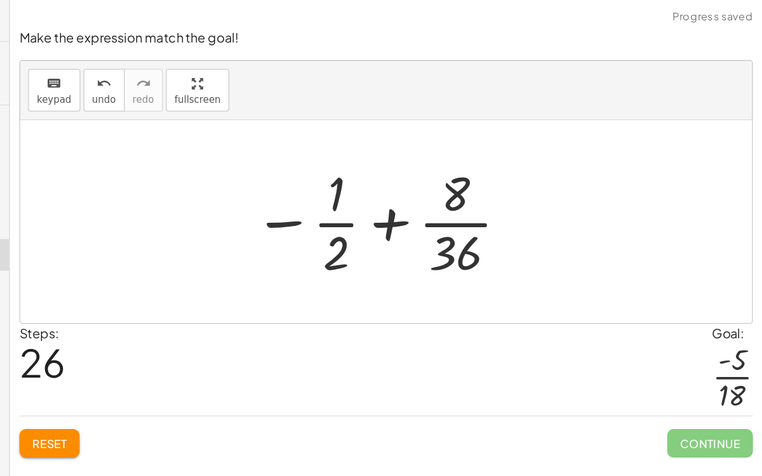
click at [460, 175] on div at bounding box center [457, 178] width 218 height 98
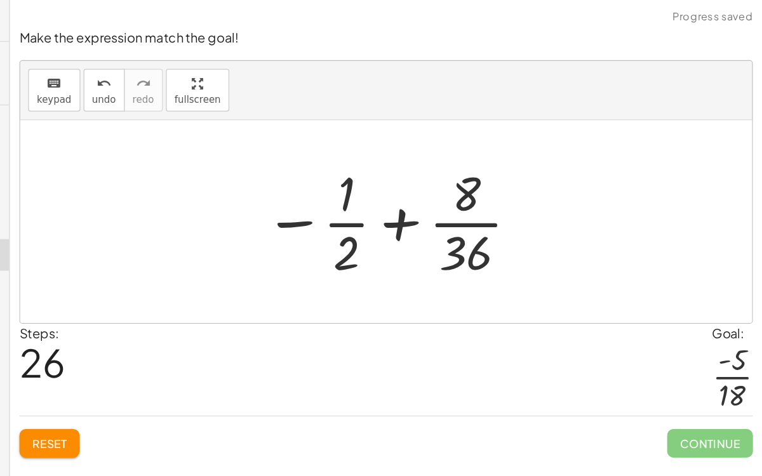
click at [391, 179] on div at bounding box center [465, 178] width 218 height 98
click at [384, 176] on div at bounding box center [465, 178] width 218 height 98
click at [513, 176] on div at bounding box center [465, 178] width 218 height 98
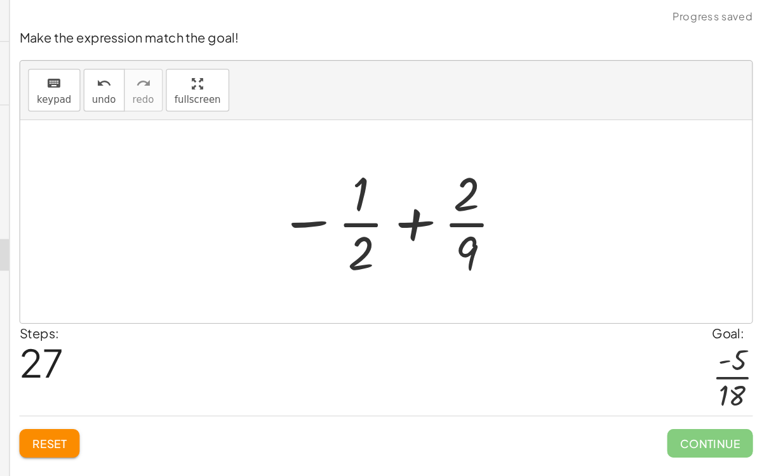
click at [482, 178] on div at bounding box center [466, 178] width 196 height 98
click at [434, 156] on div at bounding box center [466, 178] width 196 height 98
drag, startPoint x: 526, startPoint y: 154, endPoint x: 439, endPoint y: 149, distance: 87.1
click at [439, 149] on div at bounding box center [466, 178] width 196 height 98
drag, startPoint x: 523, startPoint y: 216, endPoint x: 448, endPoint y: 173, distance: 86.5
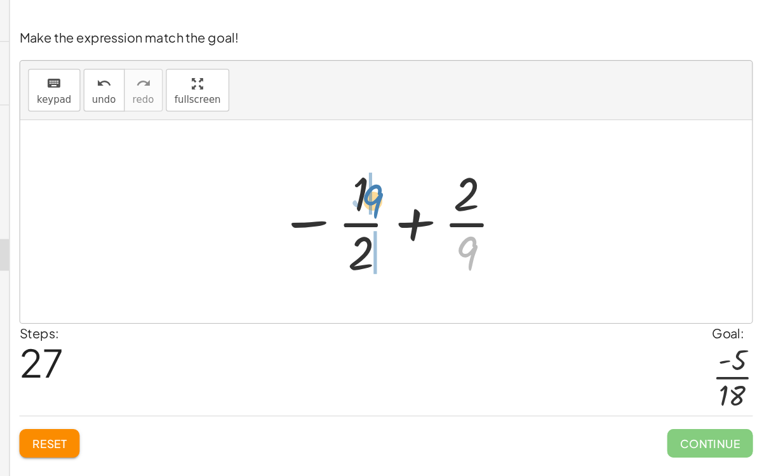
click at [448, 173] on div at bounding box center [466, 178] width 196 height 98
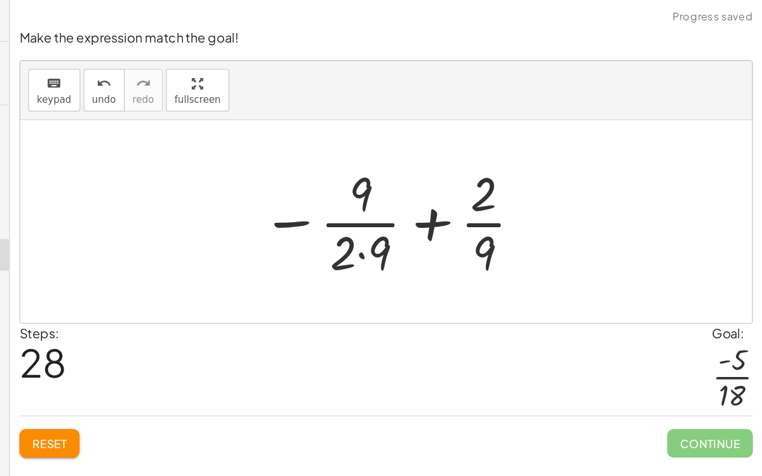
click at [436, 206] on div at bounding box center [466, 178] width 224 height 98
click at [437, 204] on div at bounding box center [466, 178] width 224 height 98
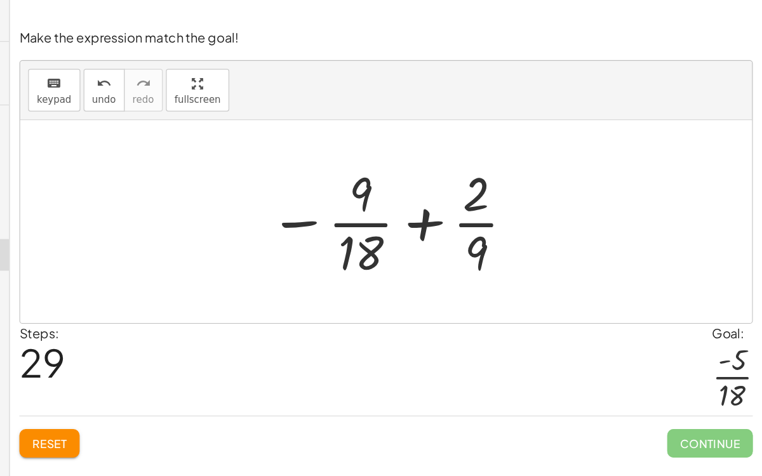
click at [484, 175] on div at bounding box center [465, 178] width 211 height 98
click at [386, 177] on div at bounding box center [465, 178] width 211 height 98
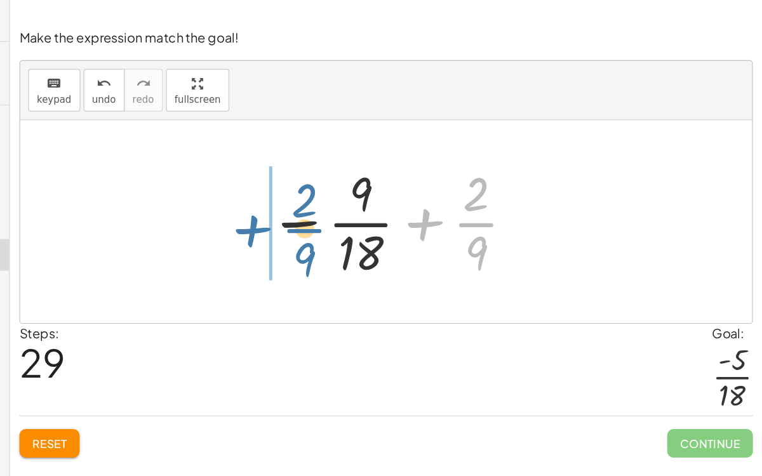
drag, startPoint x: 528, startPoint y: 176, endPoint x: 389, endPoint y: 180, distance: 138.5
click at [389, 180] on div at bounding box center [465, 178] width 211 height 98
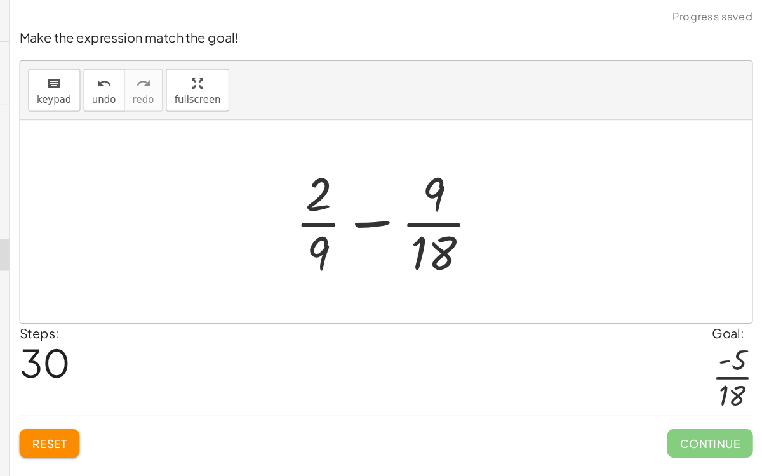
click at [474, 175] on div at bounding box center [467, 178] width 173 height 98
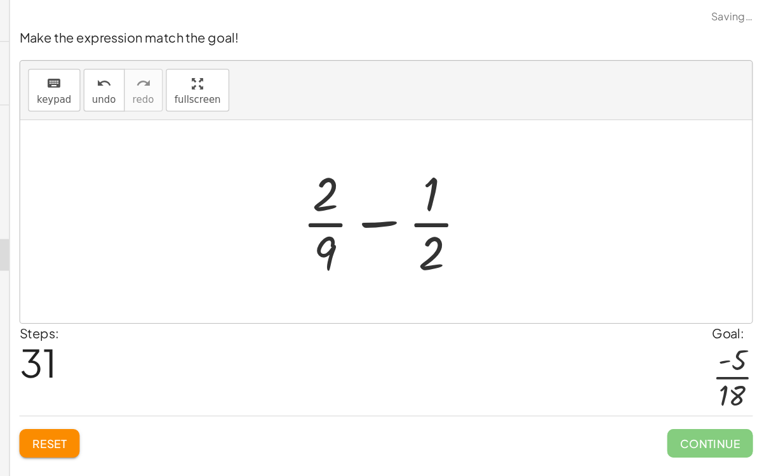
click at [456, 176] on div at bounding box center [465, 178] width 157 height 98
click at [225, 65] on div "undo" at bounding box center [234, 66] width 19 height 15
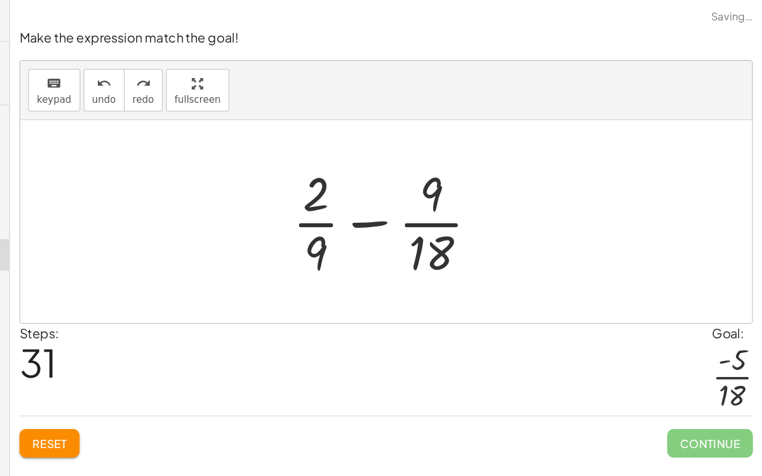
click at [443, 178] on div at bounding box center [465, 178] width 173 height 98
drag, startPoint x: 403, startPoint y: 162, endPoint x: 517, endPoint y: 164, distance: 113.7
click at [517, 164] on div at bounding box center [465, 178] width 173 height 98
drag, startPoint x: 394, startPoint y: 196, endPoint x: 391, endPoint y: 189, distance: 8.3
click at [391, 189] on div at bounding box center [465, 178] width 173 height 98
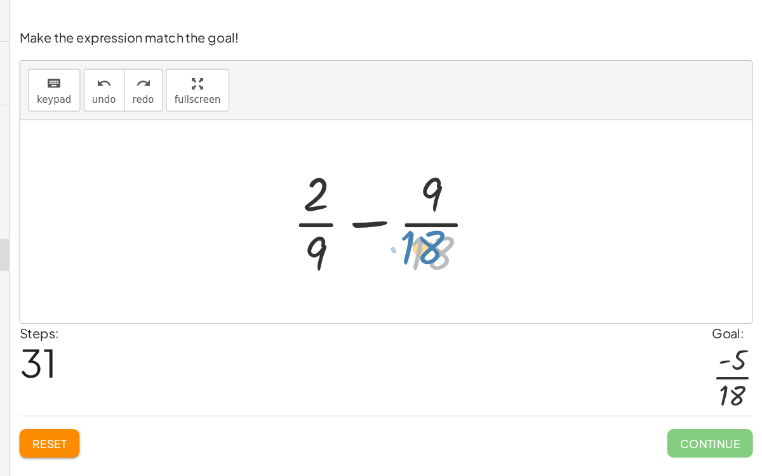
click at [500, 198] on div at bounding box center [465, 178] width 173 height 98
click at [234, 70] on icon "undo" at bounding box center [234, 67] width 12 height 15
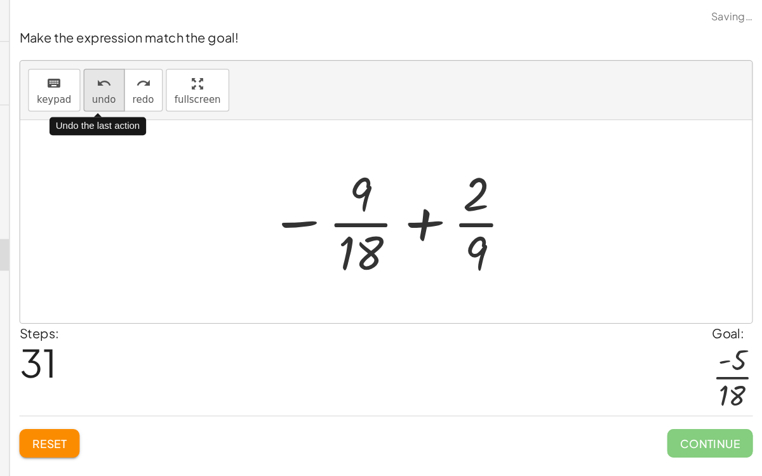
click at [234, 70] on icon "undo" at bounding box center [234, 67] width 12 height 15
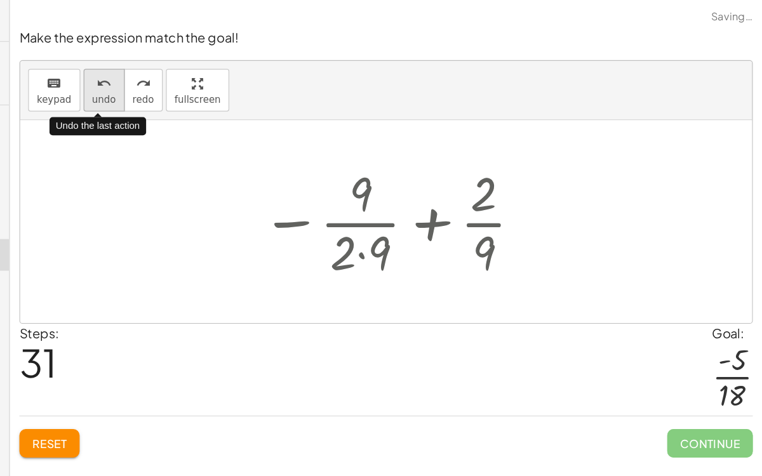
click at [234, 70] on icon "undo" at bounding box center [234, 67] width 12 height 15
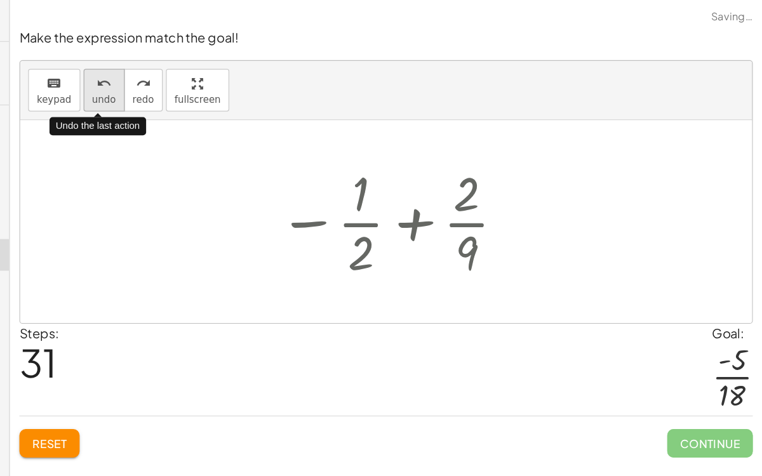
click at [234, 70] on icon "undo" at bounding box center [234, 67] width 12 height 15
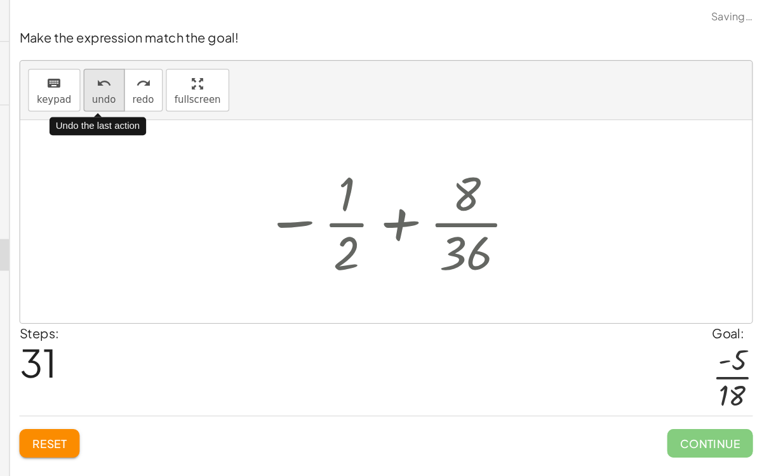
click at [234, 70] on icon "undo" at bounding box center [234, 67] width 12 height 15
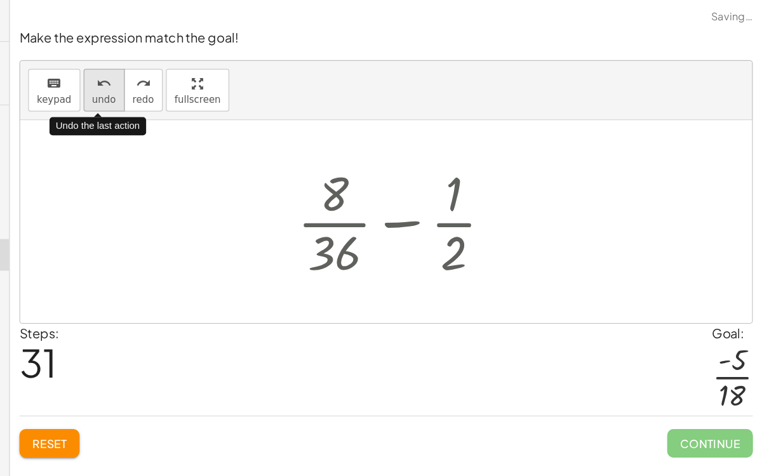
click at [234, 70] on icon "undo" at bounding box center [234, 67] width 12 height 15
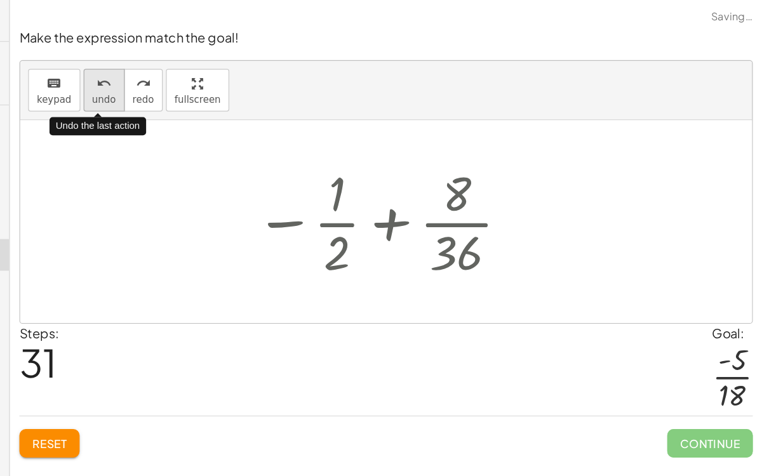
click at [234, 70] on icon "undo" at bounding box center [234, 67] width 12 height 15
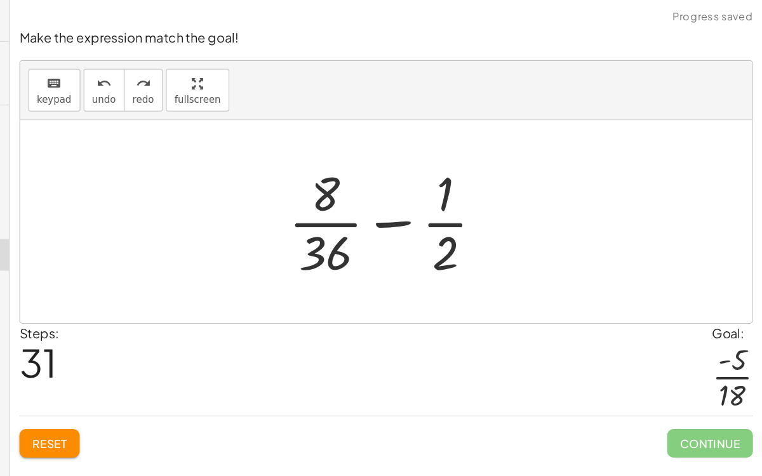
click at [205, 342] on div "Reset Continue" at bounding box center [460, 350] width 588 height 34
click at [202, 351] on span "Reset" at bounding box center [191, 355] width 28 height 11
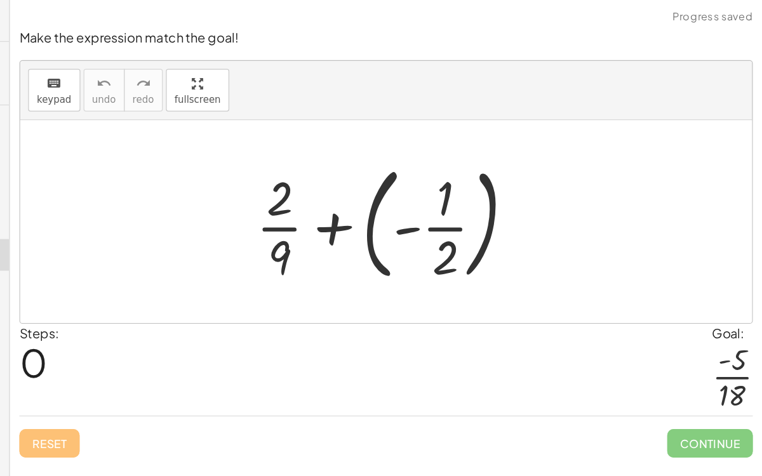
click at [448, 184] on div at bounding box center [465, 177] width 231 height 105
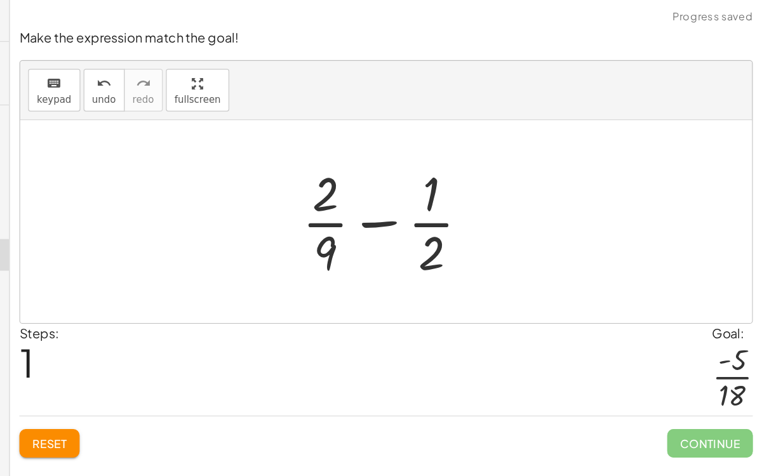
click at [458, 176] on div at bounding box center [465, 178] width 157 height 98
drag, startPoint x: 496, startPoint y: 203, endPoint x: 416, endPoint y: 150, distance: 95.8
click at [416, 150] on div at bounding box center [465, 178] width 157 height 98
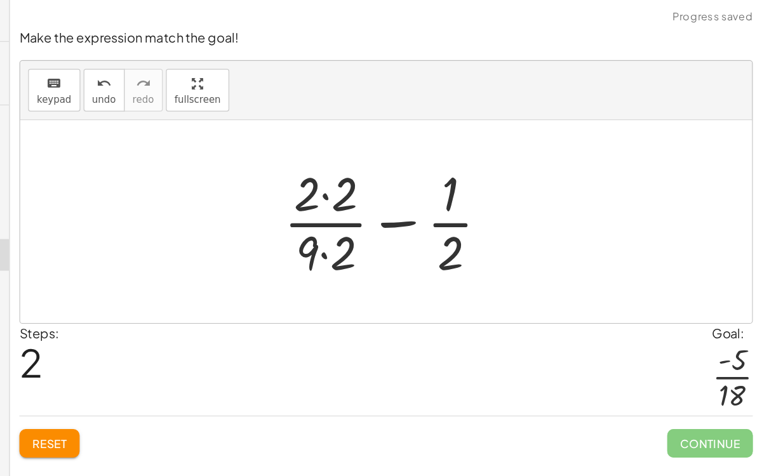
click at [412, 155] on div at bounding box center [465, 178] width 187 height 98
click at [411, 198] on div at bounding box center [465, 178] width 185 height 98
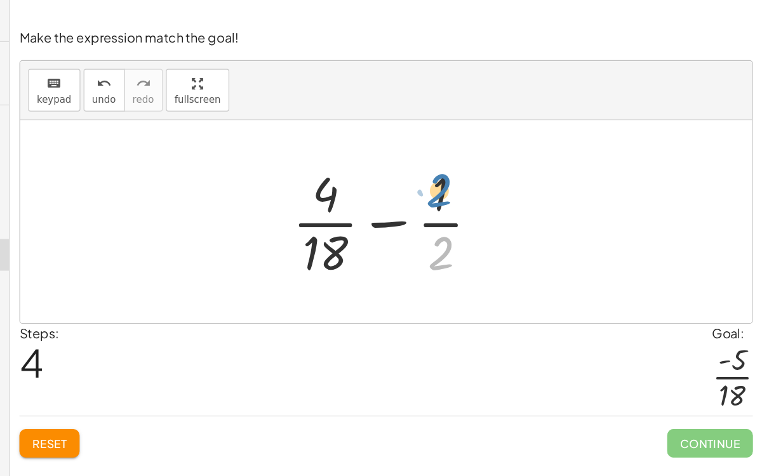
drag, startPoint x: 509, startPoint y: 196, endPoint x: 508, endPoint y: 145, distance: 51.4
click at [508, 145] on div at bounding box center [465, 178] width 173 height 98
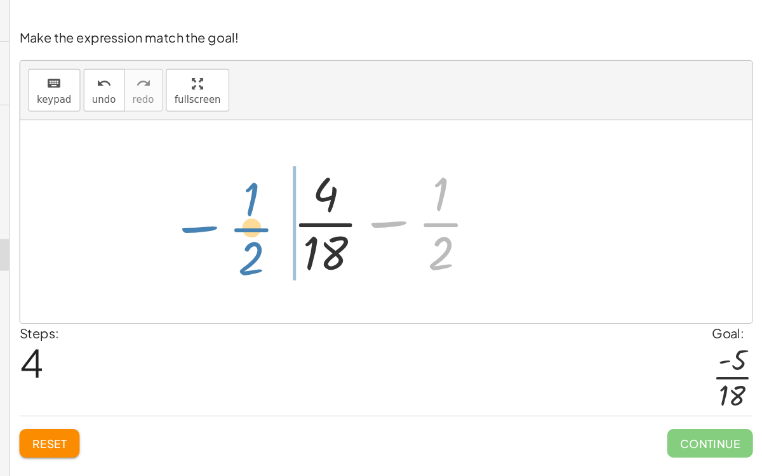
drag, startPoint x: 472, startPoint y: 174, endPoint x: 324, endPoint y: 176, distance: 148.0
click at [324, 176] on div "+ · 2 · 9 + ( - · 1 · 2 ) + · 2 · 9 − · 1 · 2 + · 2 · 2 · 9 · 2 − · 1 · 2 + · 4…" at bounding box center [460, 178] width 587 height 163
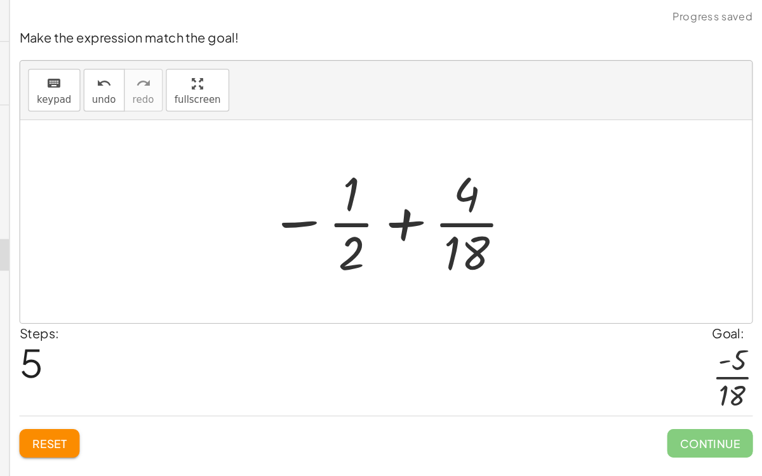
click at [471, 176] on div at bounding box center [465, 178] width 211 height 98
drag, startPoint x: 429, startPoint y: 159, endPoint x: 561, endPoint y: 204, distance: 139.0
click at [561, 204] on div at bounding box center [465, 178] width 211 height 98
drag, startPoint x: 431, startPoint y: 199, endPoint x: 434, endPoint y: 207, distance: 8.3
click at [434, 207] on div at bounding box center [465, 178] width 211 height 98
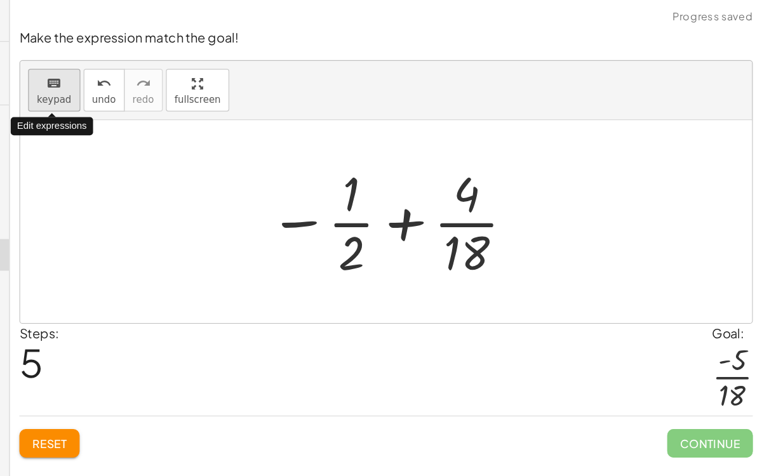
click at [190, 80] on span "keypad" at bounding box center [194, 80] width 28 height 9
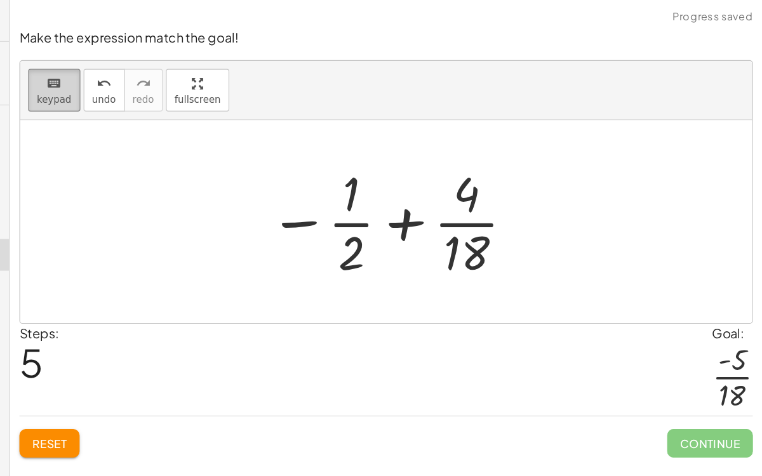
click at [197, 66] on icon "keyboard" at bounding box center [194, 67] width 12 height 15
click at [486, 175] on div at bounding box center [465, 178] width 211 height 98
click at [481, 176] on div at bounding box center [465, 178] width 211 height 98
click at [391, 177] on div at bounding box center [465, 178] width 211 height 98
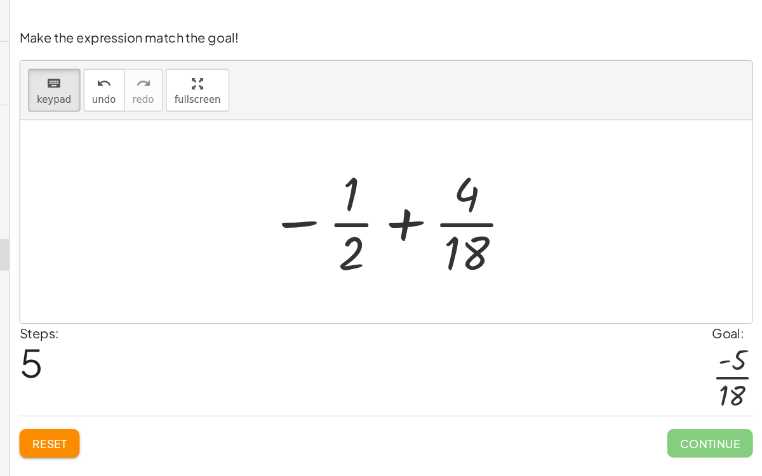
click at [403, 171] on div at bounding box center [465, 178] width 211 height 98
click at [429, 189] on div at bounding box center [432, 202] width 21 height 44
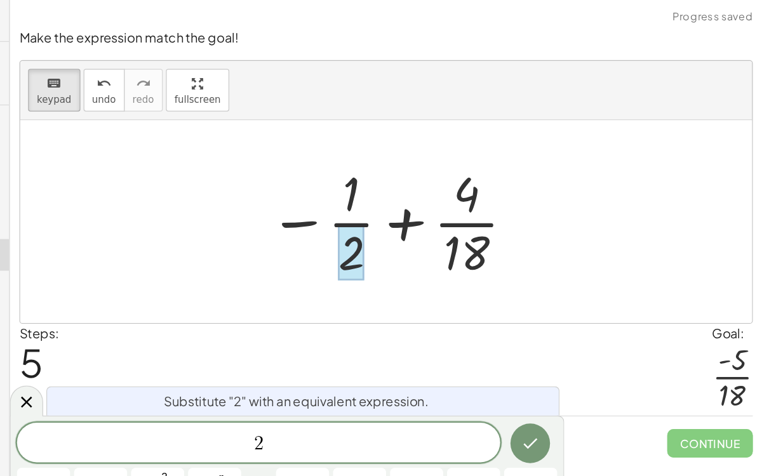
click at [429, 189] on div at bounding box center [432, 202] width 21 height 44
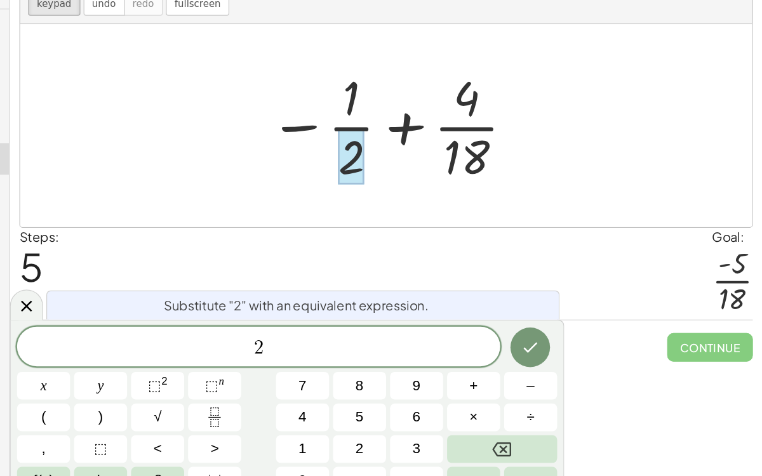
click at [373, 358] on div "2" at bounding box center [357, 355] width 387 height 32
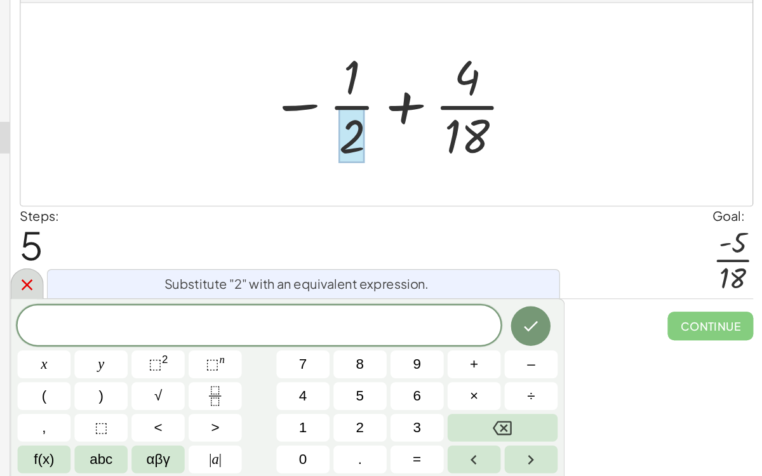
click at [182, 323] on div at bounding box center [172, 321] width 27 height 25
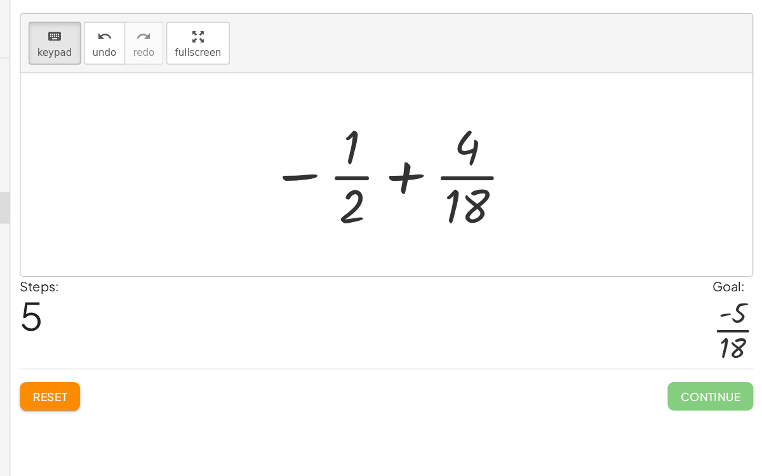
click at [392, 173] on div at bounding box center [465, 178] width 211 height 98
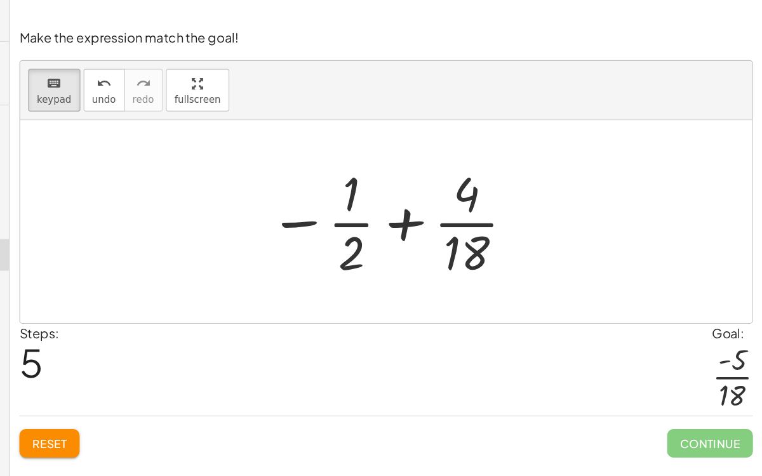
click at [464, 178] on div at bounding box center [465, 178] width 211 height 98
click at [358, 197] on div "+ · 2 · 9 + ( - · 1 · 2 ) + · 2 · 9 − · 1 · 2 + · 2 · 2 · 9 · 2 − · 1 · 2 + · 4…" at bounding box center [460, 178] width 227 height 104
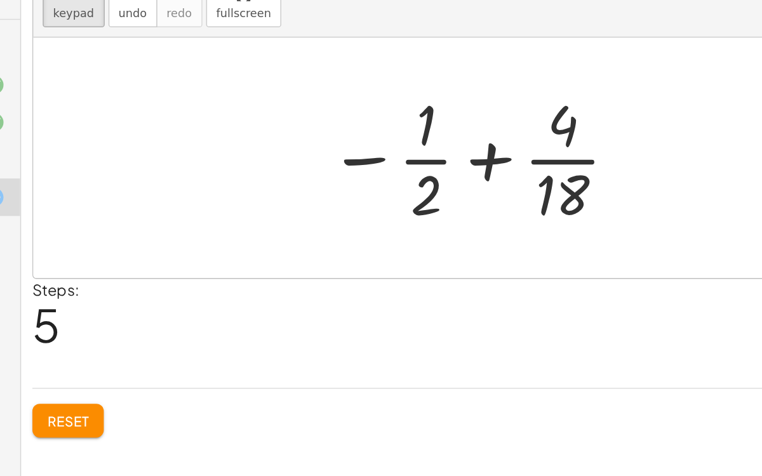
click at [481, 184] on div at bounding box center [465, 178] width 211 height 98
drag, startPoint x: 511, startPoint y: 201, endPoint x: 444, endPoint y: 148, distance: 85.4
drag, startPoint x: 432, startPoint y: 148, endPoint x: 514, endPoint y: 187, distance: 90.9
drag, startPoint x: 515, startPoint y: 157, endPoint x: 416, endPoint y: 197, distance: 106.6
click at [196, 84] on button "keyboard keypad" at bounding box center [194, 72] width 42 height 34
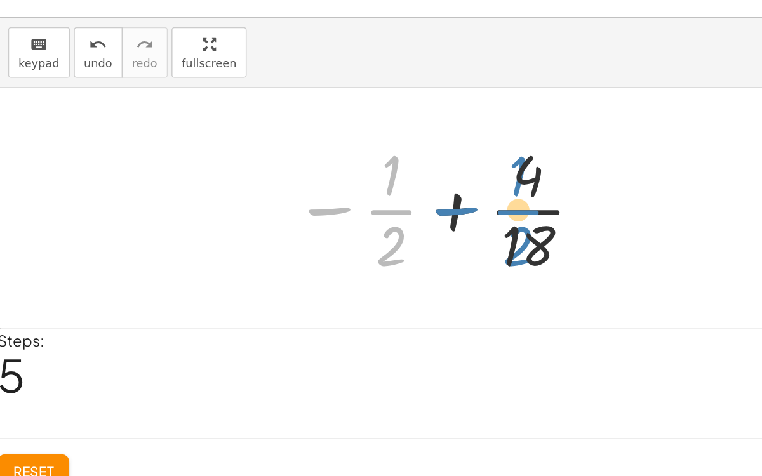
drag, startPoint x: 392, startPoint y: 176, endPoint x: 482, endPoint y: 175, distance: 89.5
click at [482, 175] on div at bounding box center [465, 178] width 211 height 98
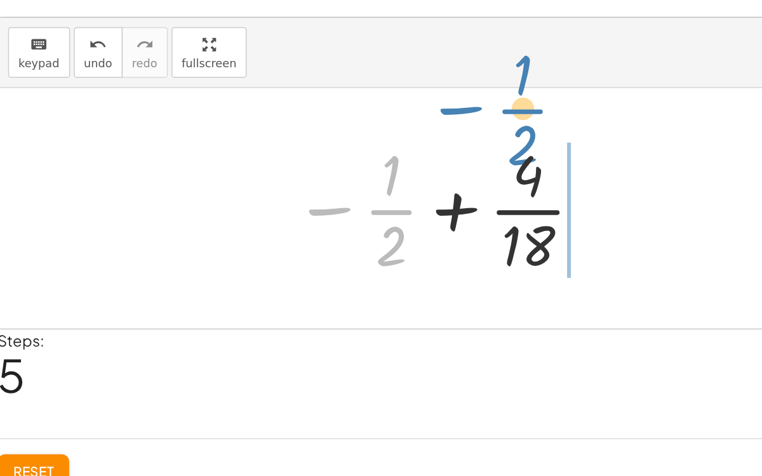
drag, startPoint x: 426, startPoint y: 177, endPoint x: 515, endPoint y: 108, distance: 112.7
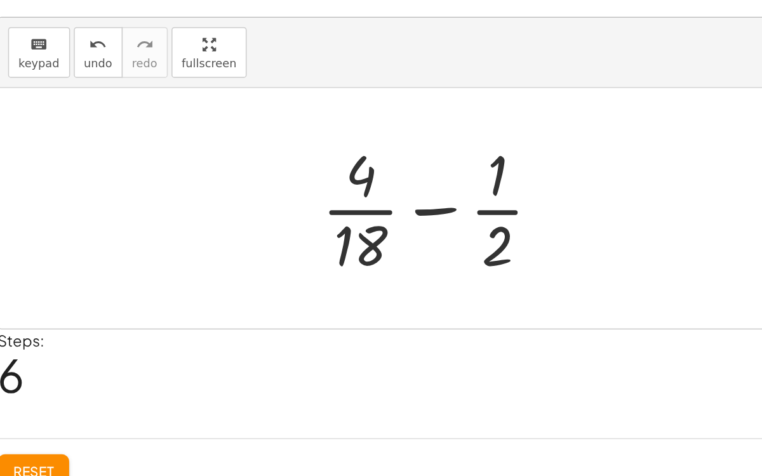
click at [473, 175] on div at bounding box center [465, 178] width 173 height 98
drag, startPoint x: 501, startPoint y: 161, endPoint x: 390, endPoint y: 156, distance: 111.2
click at [390, 156] on div at bounding box center [465, 178] width 173 height 98
drag, startPoint x: 505, startPoint y: 207, endPoint x: 408, endPoint y: 157, distance: 108.5
click at [408, 157] on div at bounding box center [465, 178] width 173 height 98
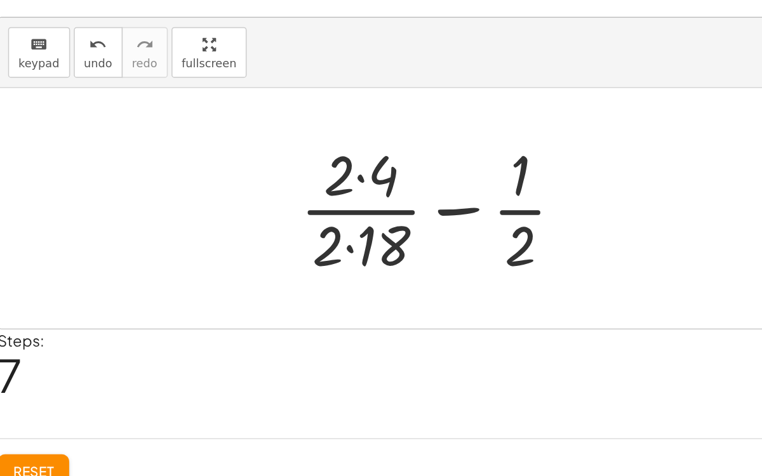
click at [407, 199] on div at bounding box center [465, 178] width 203 height 98
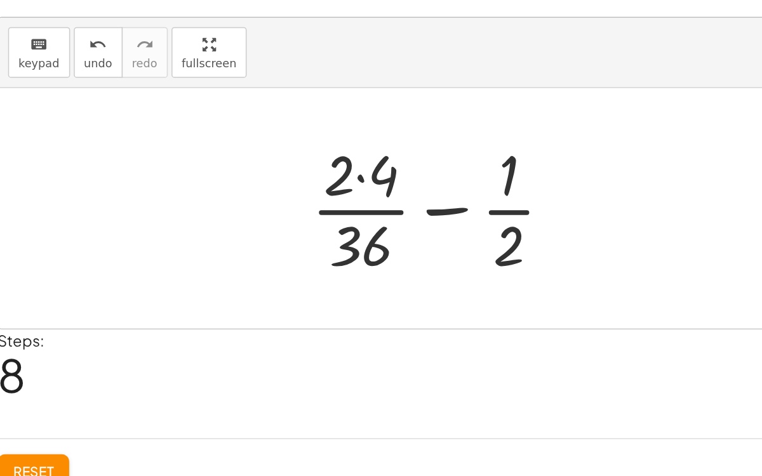
click at [413, 161] on div at bounding box center [465, 178] width 187 height 98
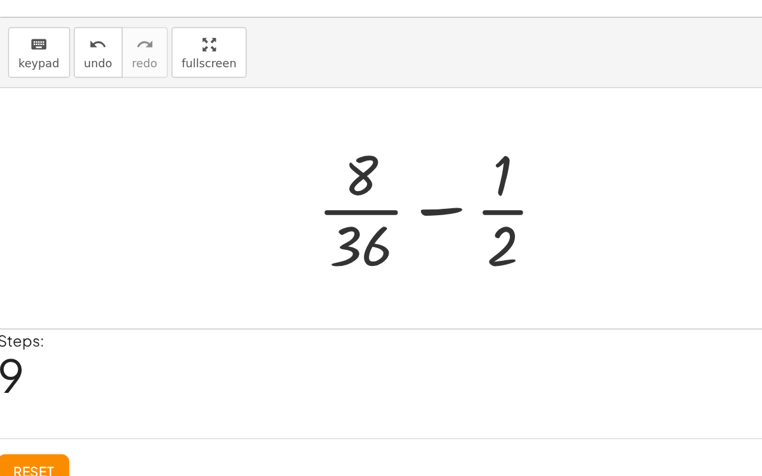
click at [421, 176] on div at bounding box center [465, 178] width 179 height 98
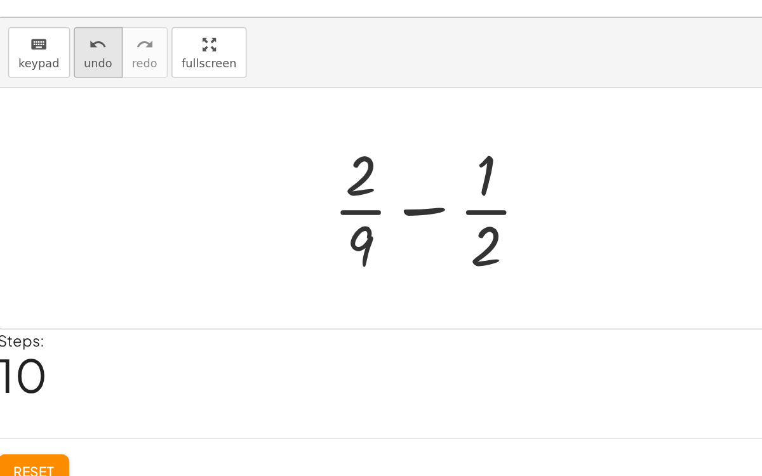
click at [237, 72] on div "undo" at bounding box center [234, 66] width 19 height 15
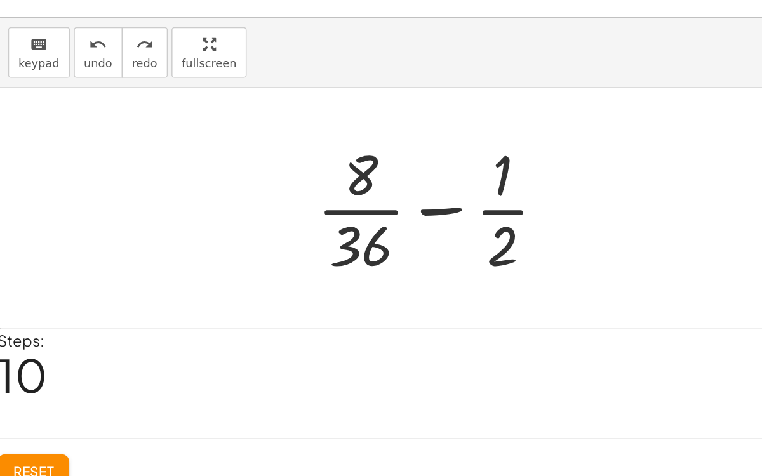
click at [473, 177] on div at bounding box center [465, 178] width 179 height 98
drag, startPoint x: 502, startPoint y: 205, endPoint x: 508, endPoint y: 150, distance: 55.6
click at [508, 150] on div at bounding box center [465, 178] width 179 height 98
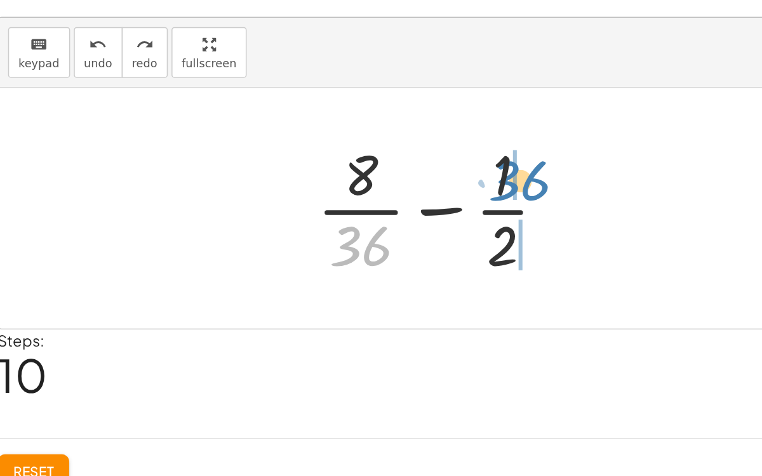
drag, startPoint x: 420, startPoint y: 207, endPoint x: 529, endPoint y: 163, distance: 117.9
click at [529, 163] on div at bounding box center [465, 178] width 179 height 98
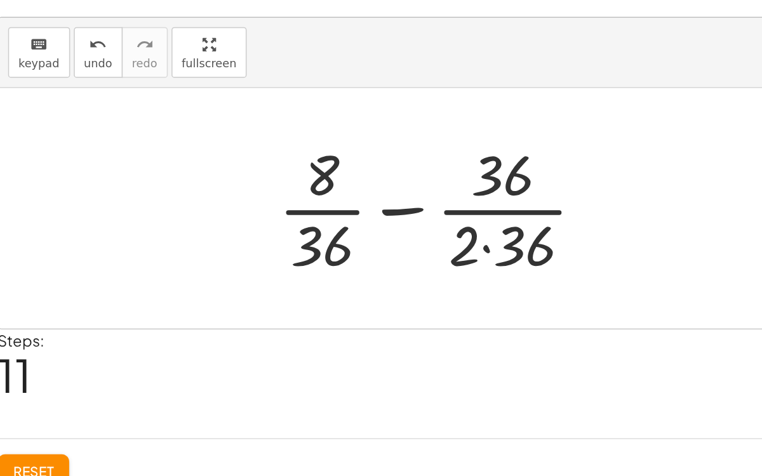
click at [493, 201] on div at bounding box center [465, 178] width 231 height 98
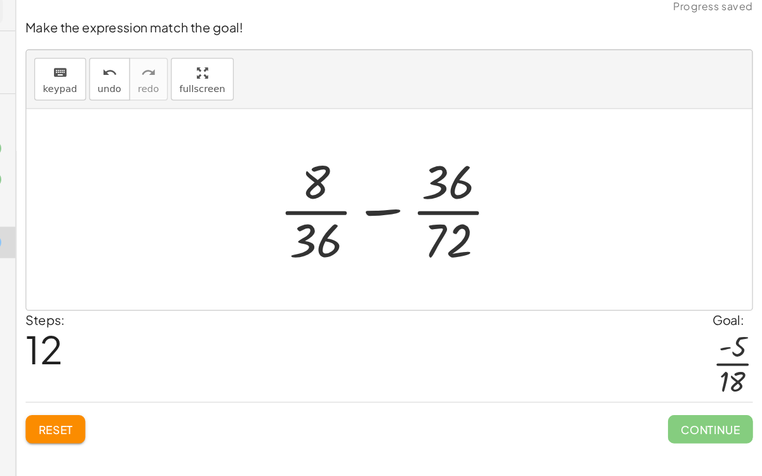
click at [453, 173] on div at bounding box center [465, 178] width 201 height 98
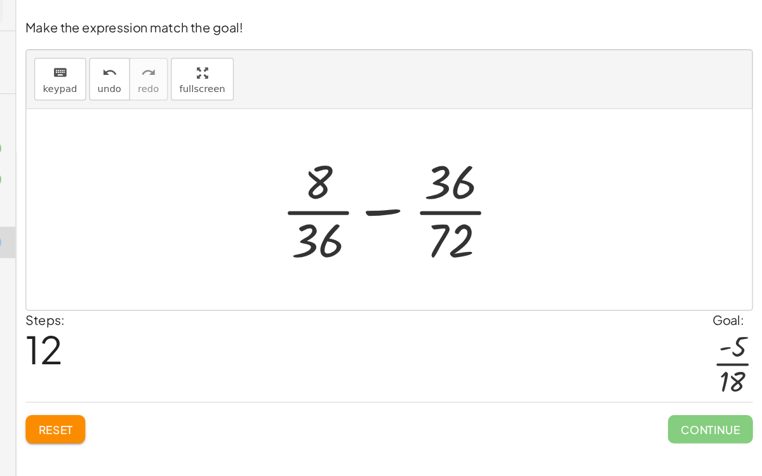
click at [453, 173] on div at bounding box center [465, 178] width 201 height 98
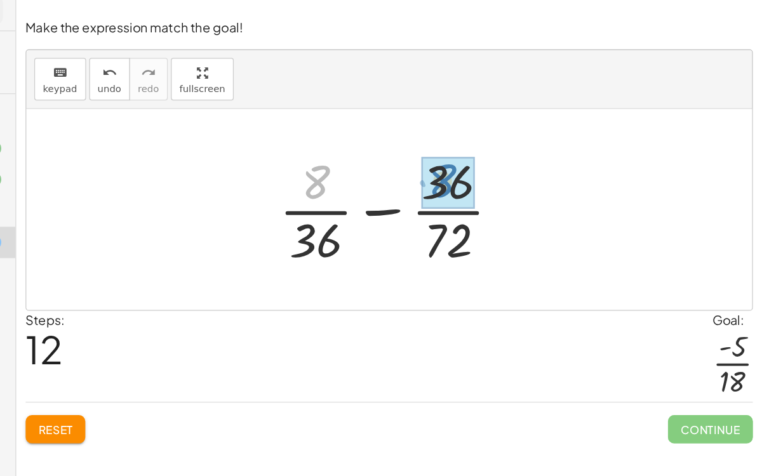
drag, startPoint x: 396, startPoint y: 165, endPoint x: 500, endPoint y: 164, distance: 103.5
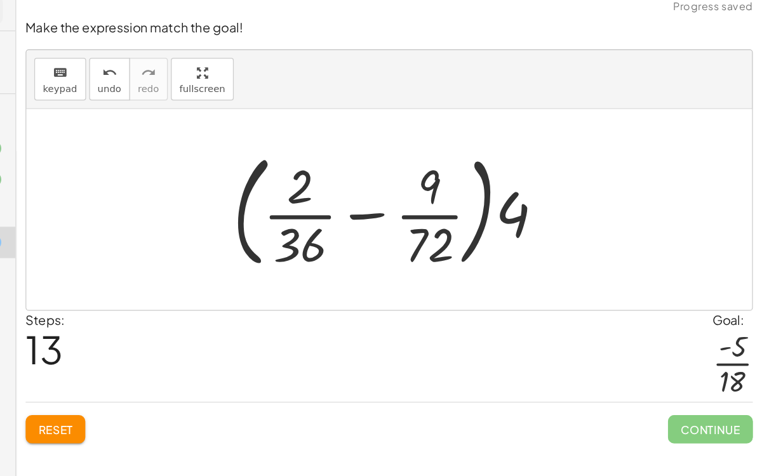
click at [440, 182] on div at bounding box center [465, 177] width 275 height 105
click at [538, 190] on div at bounding box center [465, 177] width 275 height 105
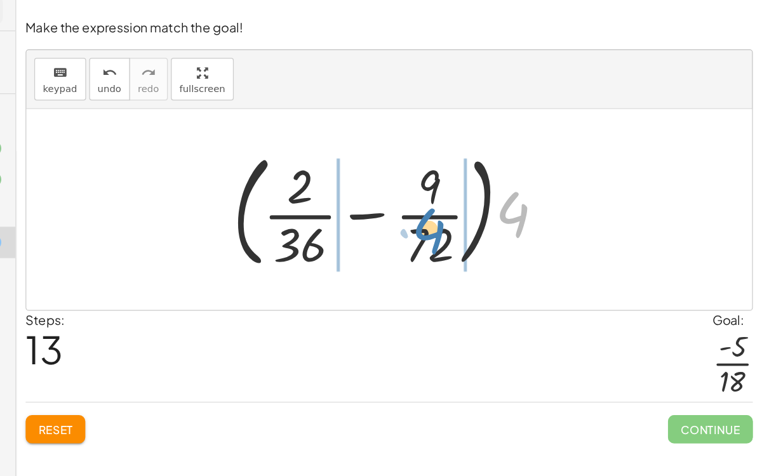
drag, startPoint x: 559, startPoint y: 182, endPoint x: 491, endPoint y: 196, distance: 69.2
click at [491, 196] on div at bounding box center [465, 177] width 275 height 105
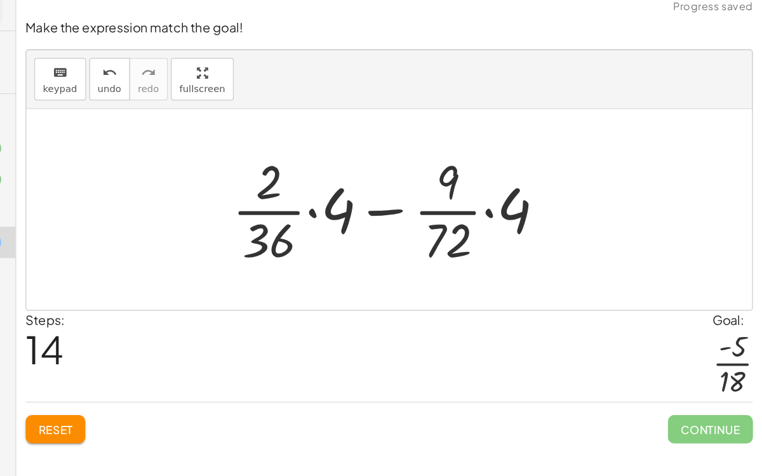
click at [398, 178] on div at bounding box center [465, 178] width 277 height 98
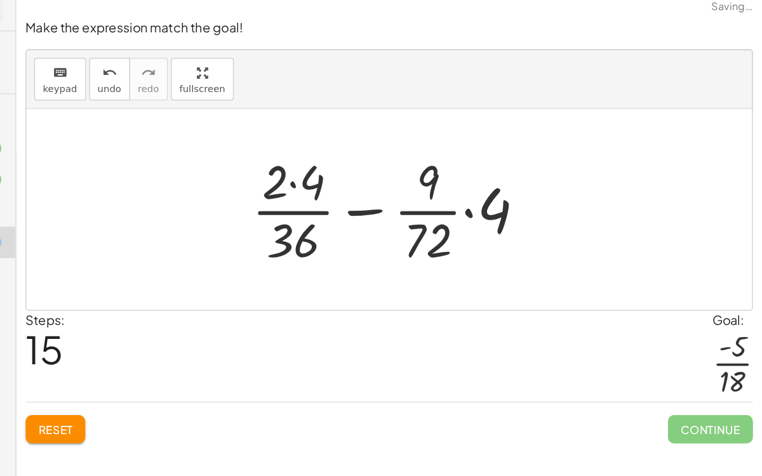
click at [527, 176] on div at bounding box center [465, 178] width 245 height 98
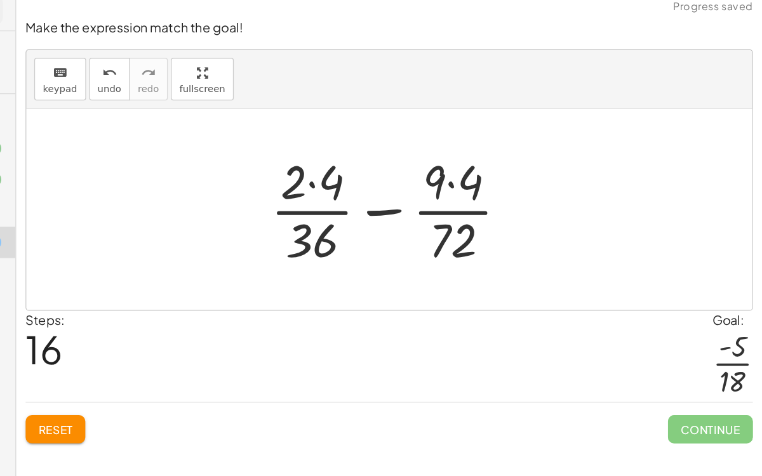
click at [510, 154] on div at bounding box center [465, 178] width 215 height 98
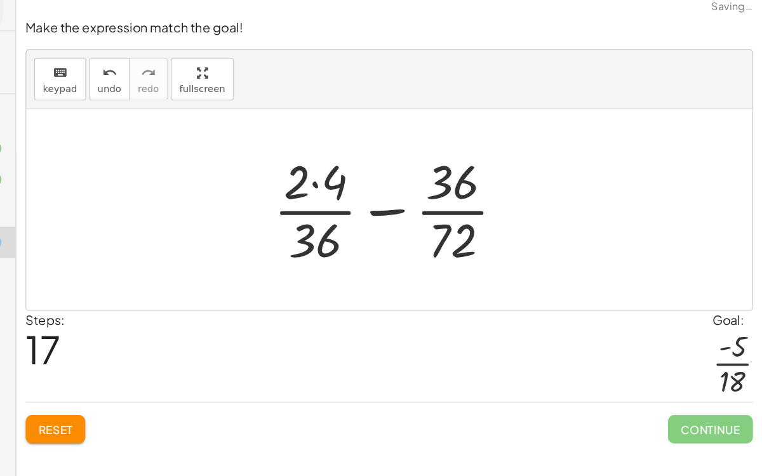
click at [401, 157] on div at bounding box center [466, 178] width 210 height 98
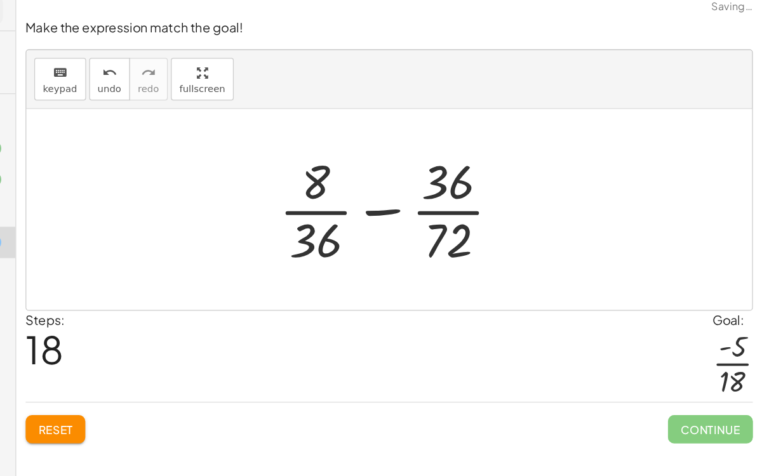
click at [448, 178] on div at bounding box center [465, 178] width 201 height 98
drag, startPoint x: 406, startPoint y: 196, endPoint x: 512, endPoint y: 154, distance: 114.3
click at [512, 154] on div at bounding box center [465, 178] width 201 height 98
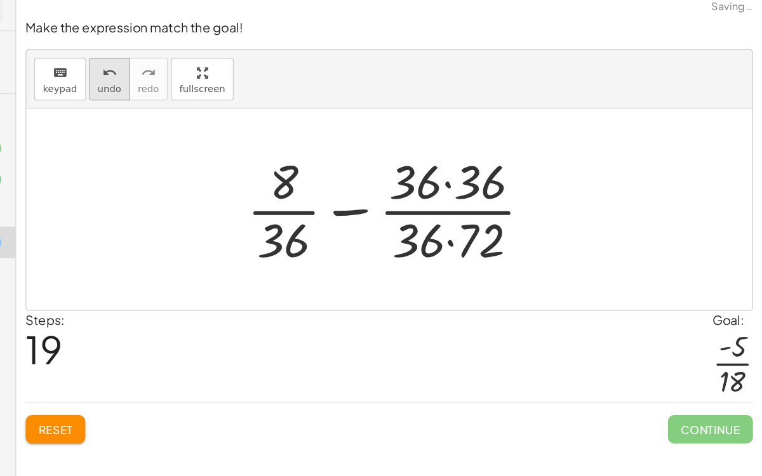
click at [225, 77] on span "undo" at bounding box center [234, 80] width 19 height 9
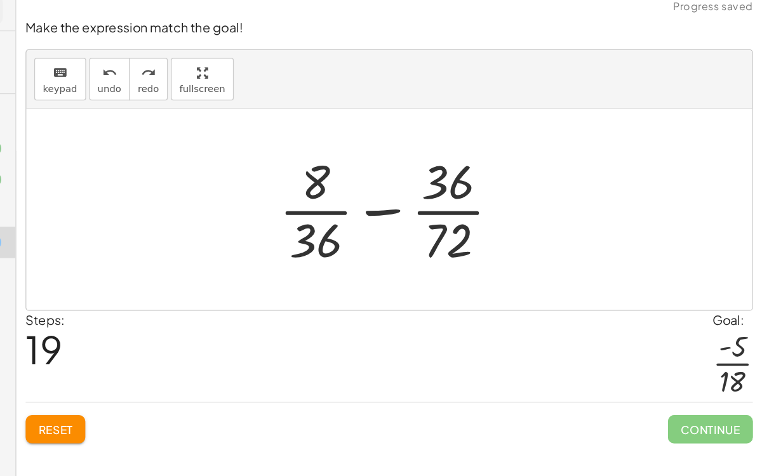
click at [461, 175] on div at bounding box center [465, 178] width 201 height 98
drag, startPoint x: 399, startPoint y: 194, endPoint x: 518, endPoint y: 142, distance: 129.9
click at [518, 142] on div at bounding box center [465, 178] width 201 height 98
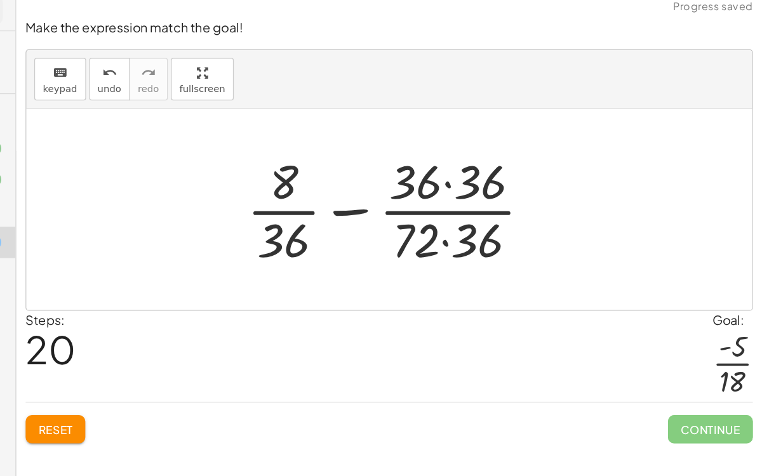
click at [509, 159] on div at bounding box center [465, 178] width 253 height 98
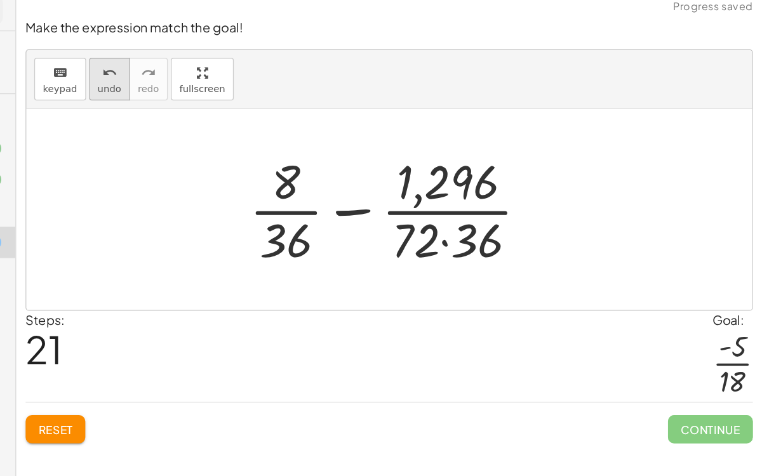
click at [234, 62] on icon "undo" at bounding box center [234, 67] width 12 height 15
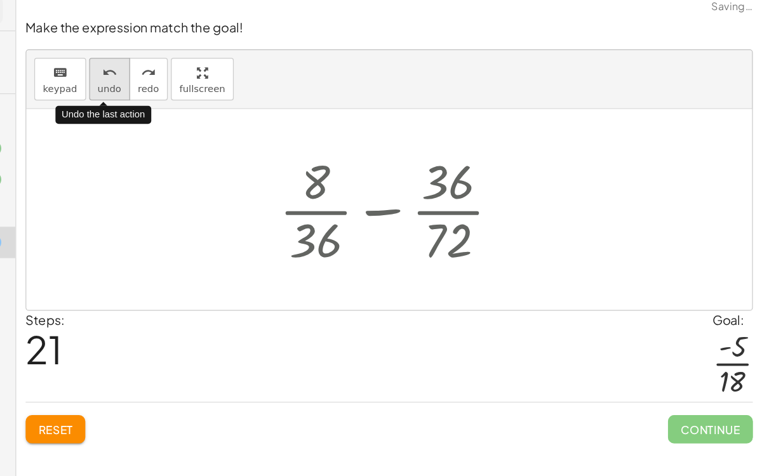
click at [234, 62] on icon "undo" at bounding box center [234, 67] width 12 height 15
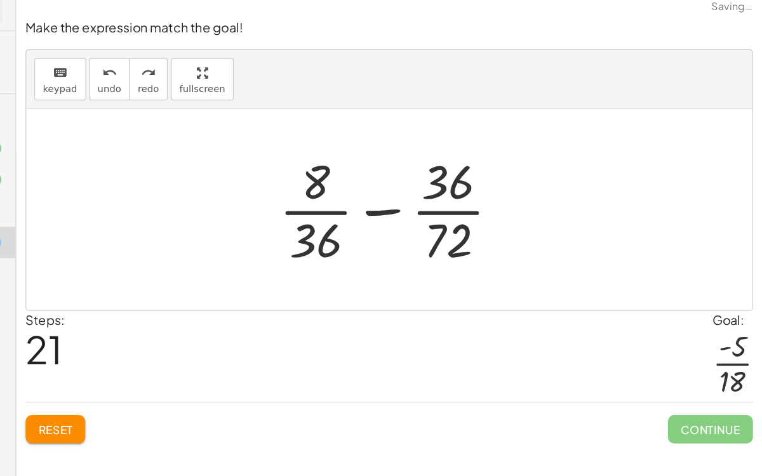
click at [192, 351] on span "Reset" at bounding box center [191, 355] width 28 height 11
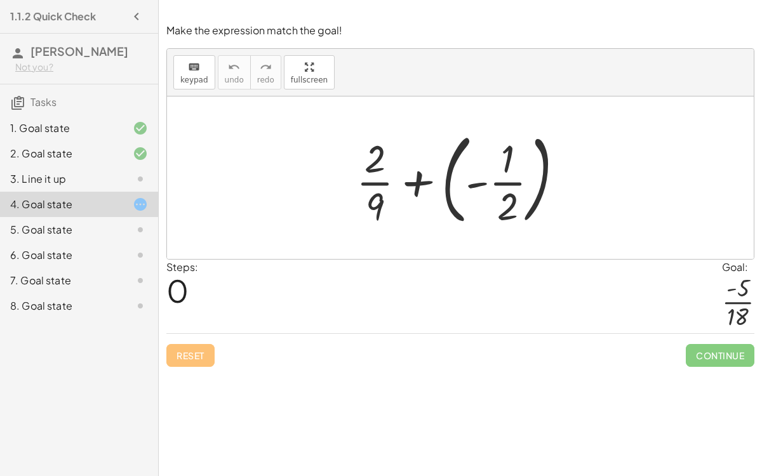
click at [126, 229] on div at bounding box center [130, 229] width 36 height 15
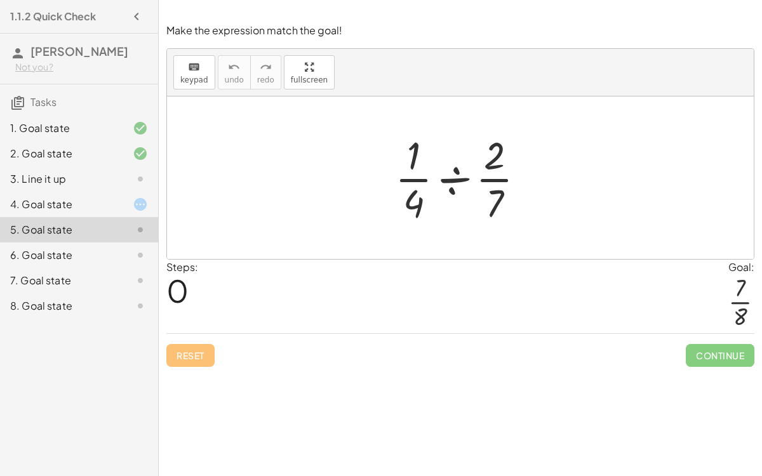
click at [467, 182] on div at bounding box center [465, 178] width 153 height 98
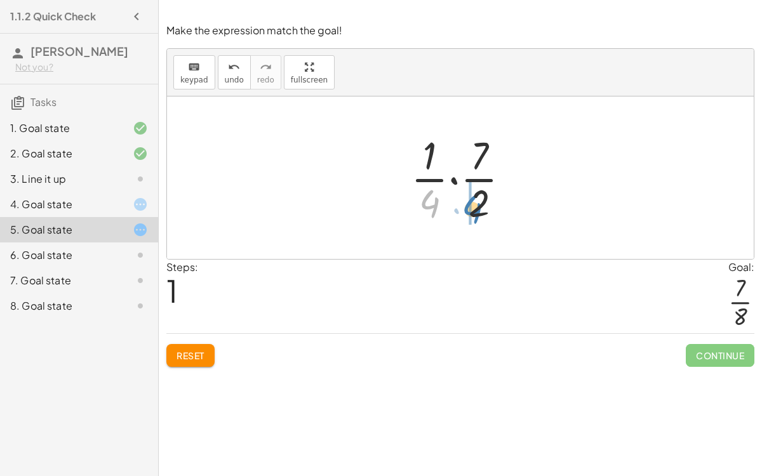
drag, startPoint x: 432, startPoint y: 203, endPoint x: 475, endPoint y: 209, distance: 43.6
click at [475, 209] on div at bounding box center [465, 178] width 122 height 98
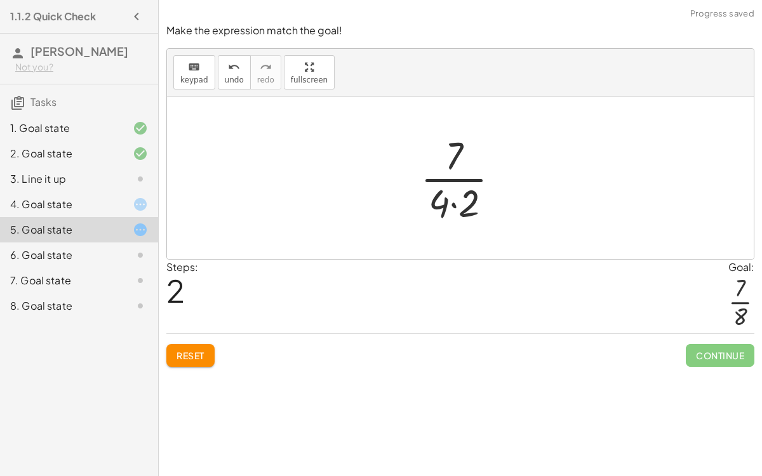
click at [454, 203] on div at bounding box center [465, 178] width 102 height 98
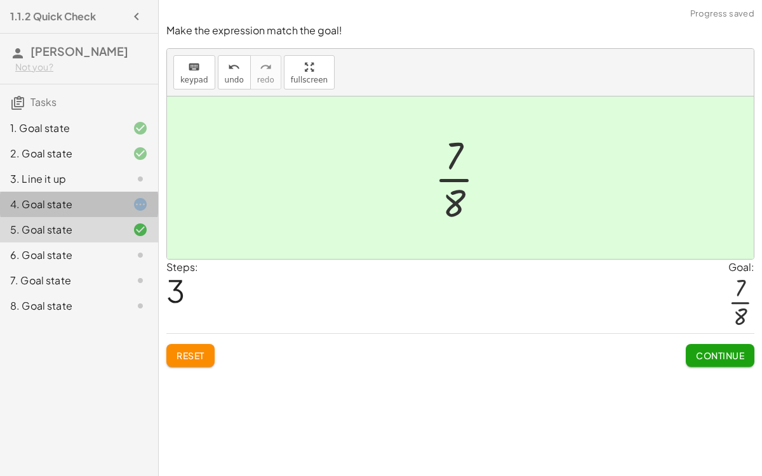
click at [88, 243] on div "4. Goal state" at bounding box center [79, 255] width 158 height 25
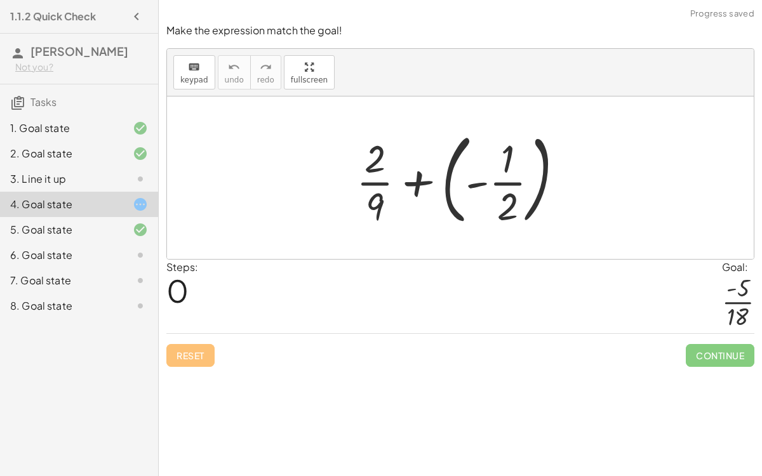
click at [416, 181] on div at bounding box center [465, 177] width 231 height 105
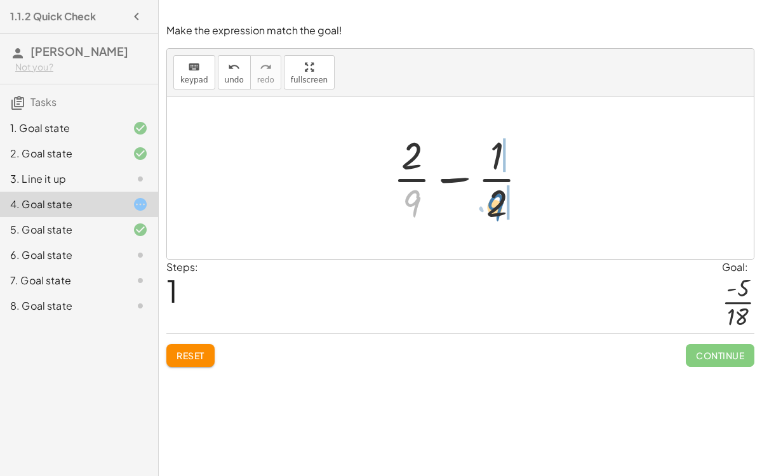
drag, startPoint x: 416, startPoint y: 194, endPoint x: 504, endPoint y: 197, distance: 87.7
click at [504, 197] on div at bounding box center [465, 178] width 157 height 98
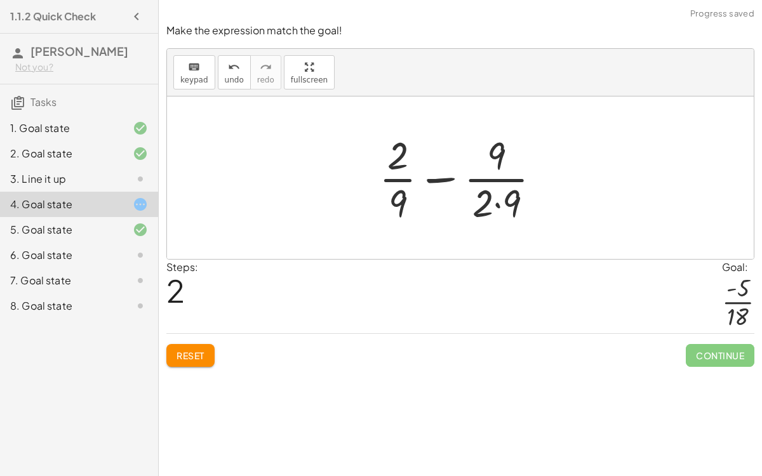
click at [495, 198] on div at bounding box center [465, 178] width 185 height 98
click at [436, 181] on div at bounding box center [465, 178] width 173 height 98
drag, startPoint x: 403, startPoint y: 162, endPoint x: 406, endPoint y: 209, distance: 47.1
click at [406, 209] on div at bounding box center [465, 178] width 173 height 98
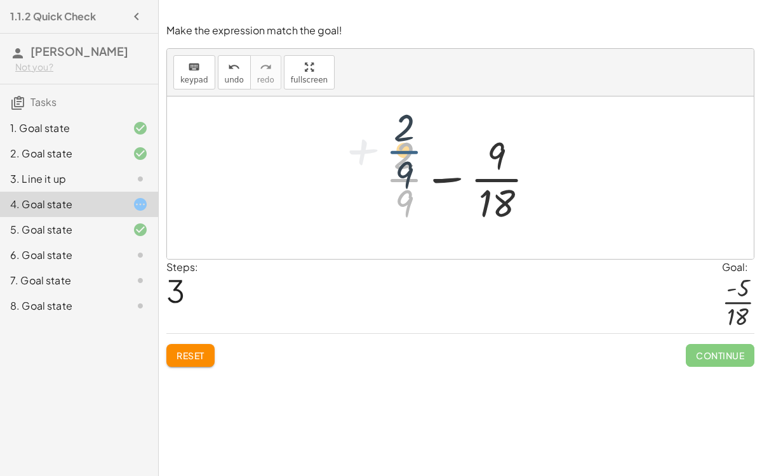
drag, startPoint x: 408, startPoint y: 190, endPoint x: 405, endPoint y: 156, distance: 34.4
click at [405, 156] on div at bounding box center [465, 178] width 173 height 98
drag, startPoint x: 410, startPoint y: 210, endPoint x: 420, endPoint y: 164, distance: 47.5
click at [420, 164] on div at bounding box center [465, 178] width 173 height 98
click at [218, 63] on button "undo undo" at bounding box center [234, 72] width 33 height 34
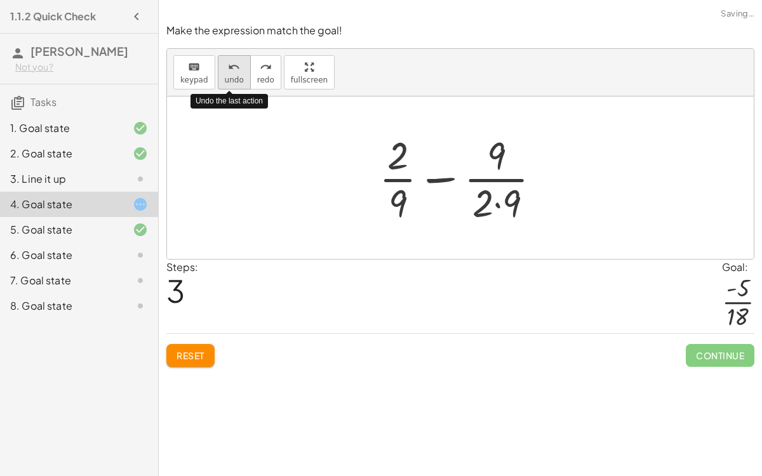
click at [218, 63] on button "undo undo" at bounding box center [234, 72] width 33 height 34
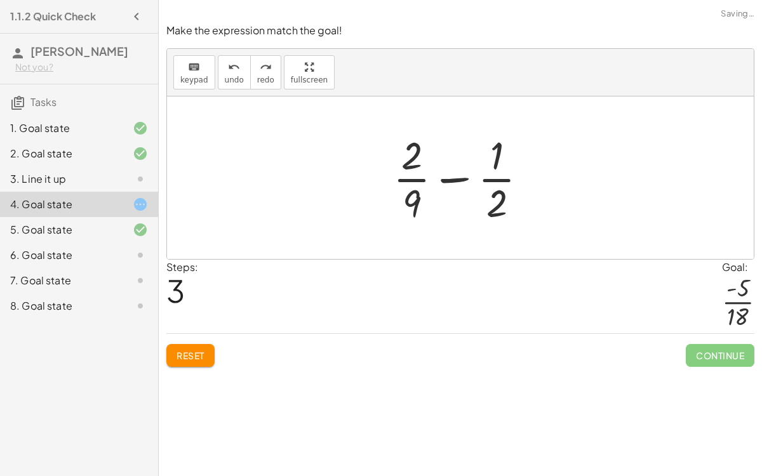
click at [213, 61] on div "keyboard keypad undo [PERSON_NAME] redo fullscreen" at bounding box center [460, 73] width 587 height 48
drag, startPoint x: 421, startPoint y: 202, endPoint x: 444, endPoint y: 157, distance: 50.3
click at [444, 157] on div at bounding box center [465, 178] width 157 height 98
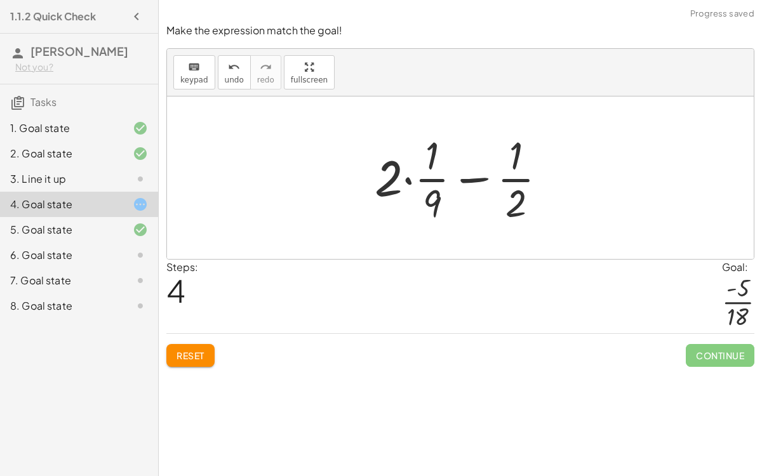
click at [404, 179] on div at bounding box center [465, 178] width 195 height 98
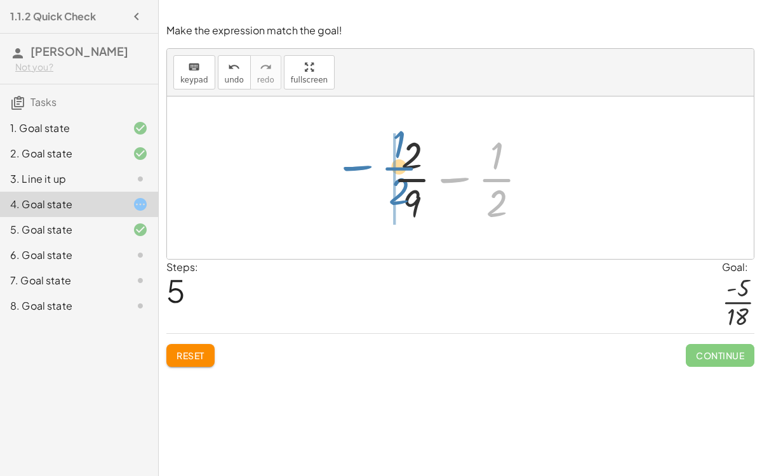
drag, startPoint x: 496, startPoint y: 177, endPoint x: 397, endPoint y: 163, distance: 100.0
click at [397, 163] on div at bounding box center [465, 178] width 157 height 98
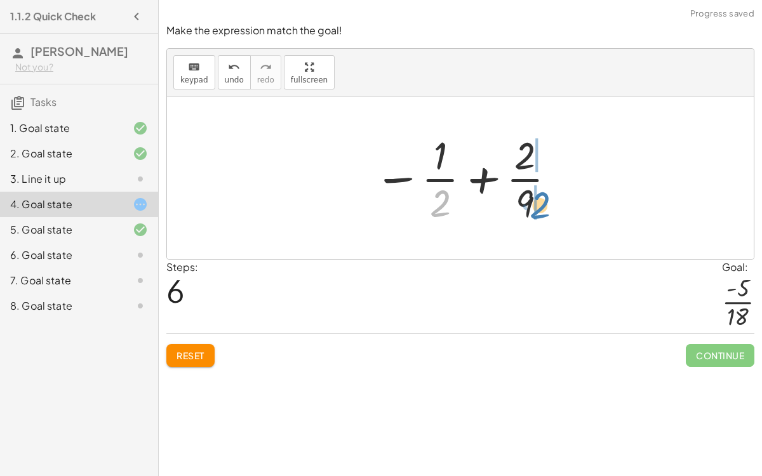
drag, startPoint x: 443, startPoint y: 201, endPoint x: 535, endPoint y: 201, distance: 91.4
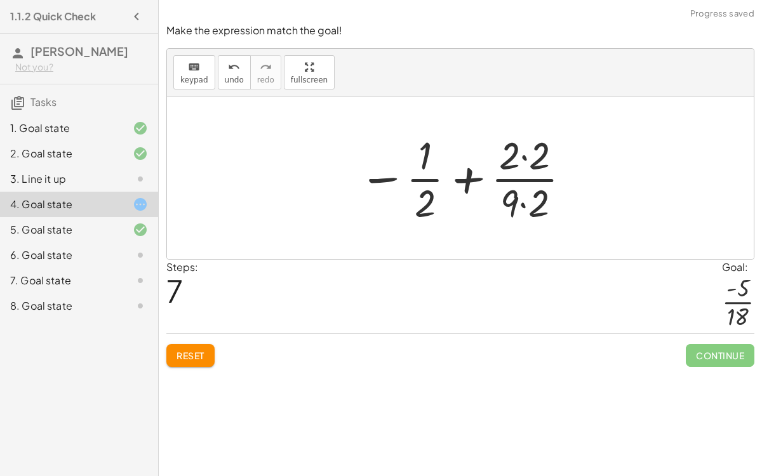
click at [524, 202] on div at bounding box center [465, 178] width 226 height 98
click at [524, 157] on div at bounding box center [465, 178] width 226 height 98
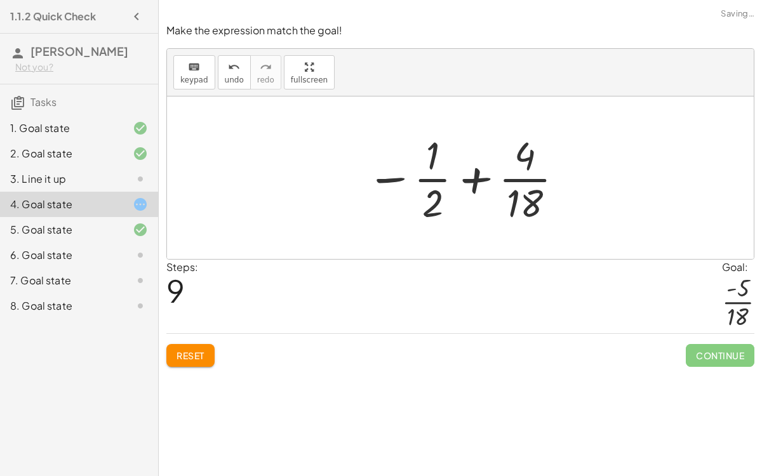
click at [465, 178] on div at bounding box center [465, 178] width 211 height 98
drag, startPoint x: 431, startPoint y: 162, endPoint x: 529, endPoint y: 165, distance: 97.8
click at [529, 165] on div at bounding box center [465, 178] width 211 height 98
drag, startPoint x: 384, startPoint y: 173, endPoint x: 496, endPoint y: 173, distance: 111.8
click at [496, 173] on div at bounding box center [465, 178] width 211 height 98
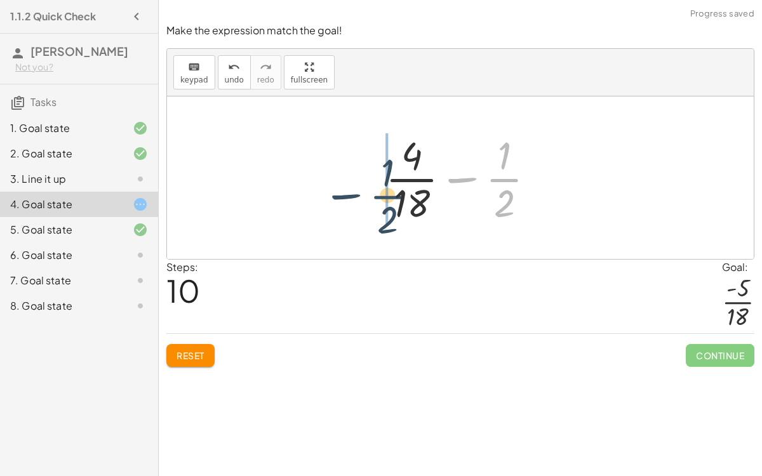
drag, startPoint x: 498, startPoint y: 178, endPoint x: 380, endPoint y: 190, distance: 119.4
click at [380, 190] on div at bounding box center [465, 178] width 173 height 98
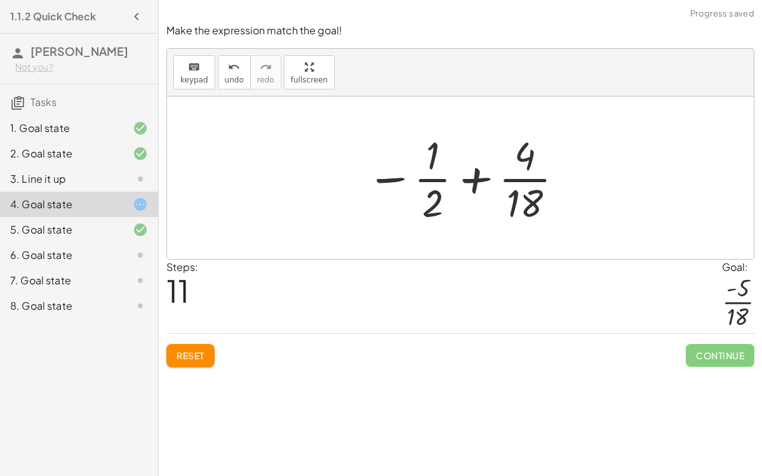
click at [484, 171] on div at bounding box center [465, 178] width 211 height 98
click at [437, 199] on div at bounding box center [465, 178] width 211 height 98
drag, startPoint x: 435, startPoint y: 156, endPoint x: 563, endPoint y: 161, distance: 127.7
click at [563, 161] on div at bounding box center [465, 178] width 211 height 98
click at [212, 344] on button "Reset" at bounding box center [190, 355] width 48 height 23
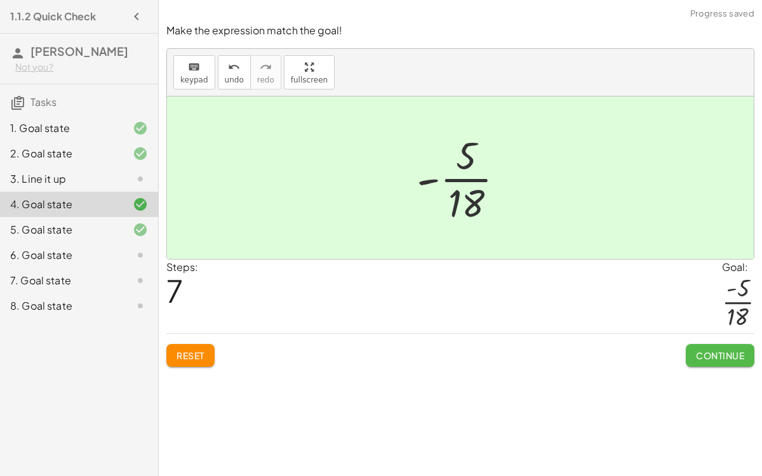
click at [698, 358] on button "Continue" at bounding box center [720, 355] width 69 height 23
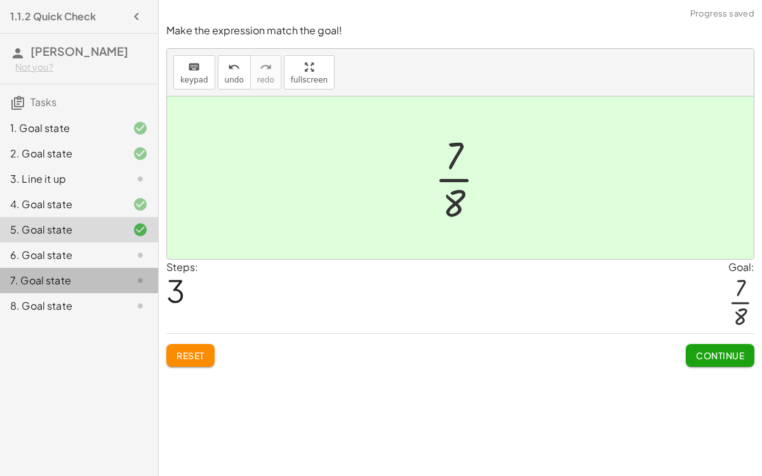
click at [116, 269] on div "7. Goal state" at bounding box center [79, 280] width 158 height 25
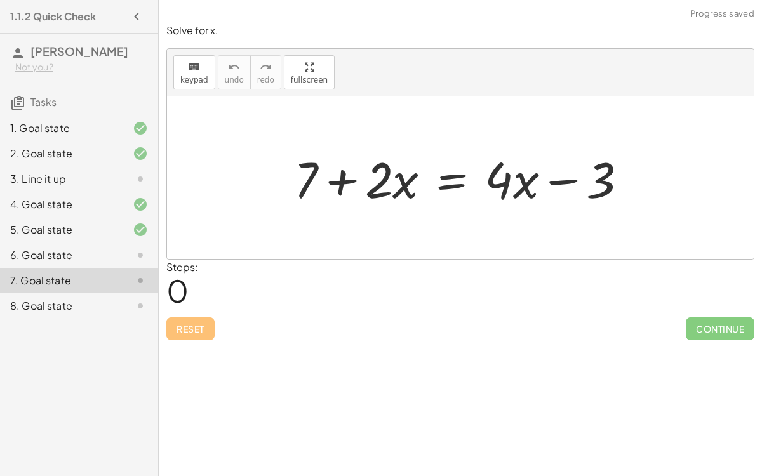
click at [103, 271] on div "7. Goal state" at bounding box center [79, 280] width 158 height 25
click at [93, 293] on div "6. Goal state" at bounding box center [79, 305] width 158 height 25
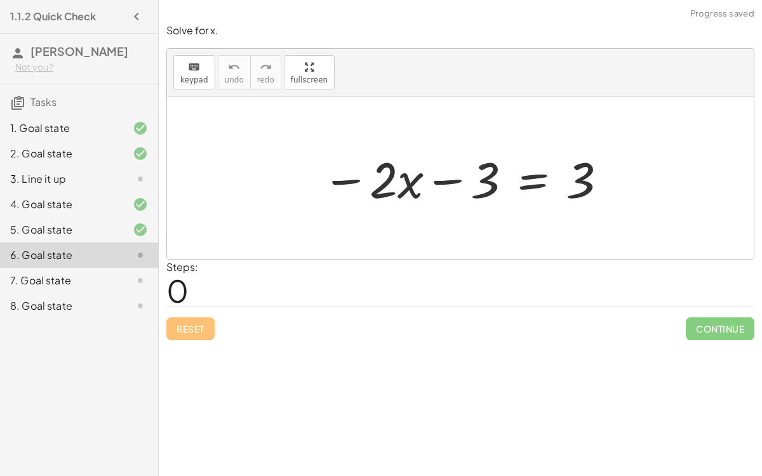
click at [451, 179] on div at bounding box center [465, 177] width 299 height 65
drag, startPoint x: 491, startPoint y: 185, endPoint x: 584, endPoint y: 184, distance: 93.4
click at [584, 184] on div at bounding box center [465, 177] width 299 height 65
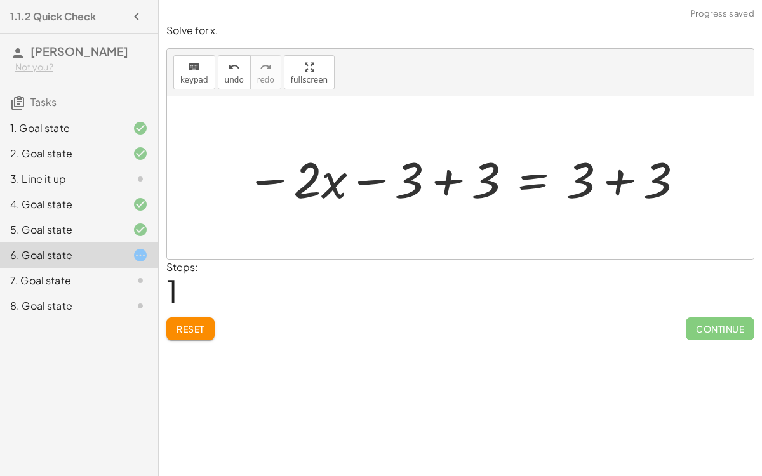
click at [615, 173] on div at bounding box center [465, 177] width 452 height 65
click at [443, 181] on div at bounding box center [426, 177] width 375 height 65
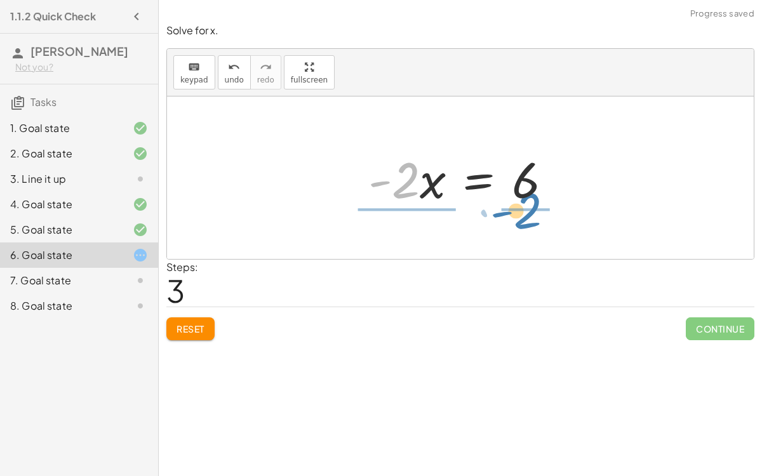
drag, startPoint x: 411, startPoint y: 178, endPoint x: 534, endPoint y: 208, distance: 126.9
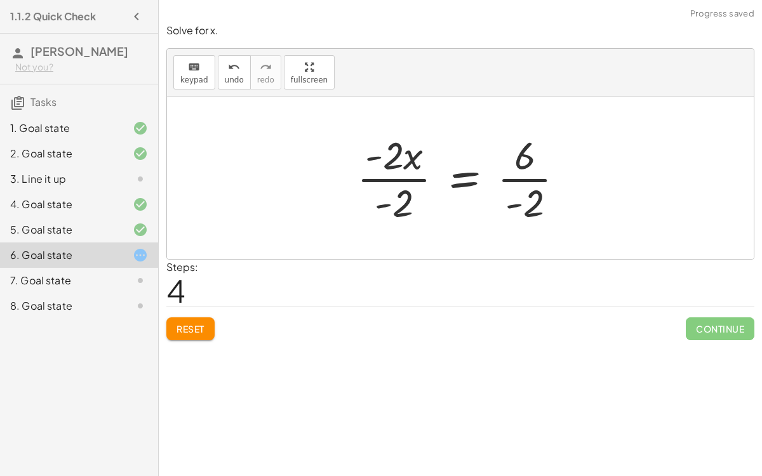
click at [391, 162] on div at bounding box center [466, 178] width 231 height 98
click at [398, 175] on div at bounding box center [466, 178] width 231 height 98
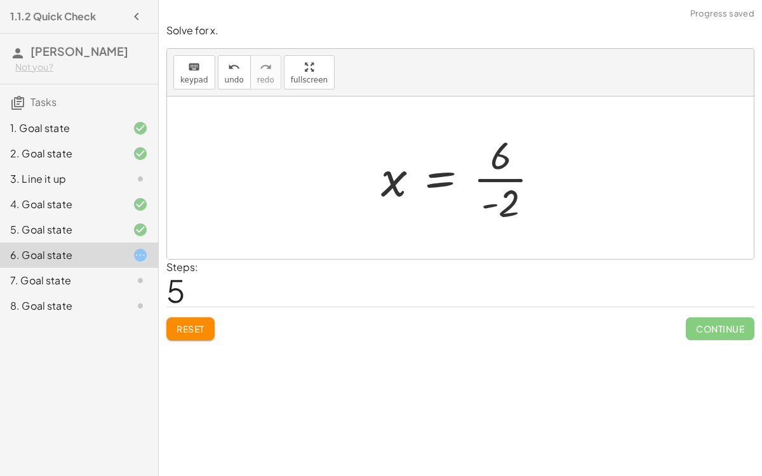
click at [502, 178] on div at bounding box center [466, 178] width 182 height 98
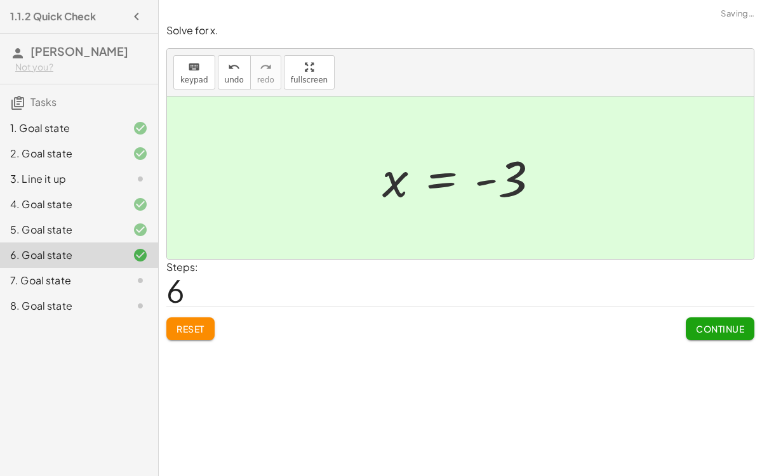
click at [698, 333] on button "Continue" at bounding box center [720, 328] width 69 height 23
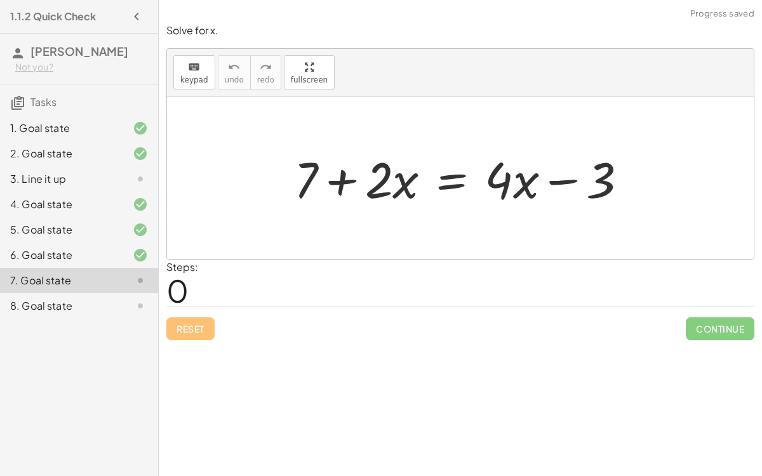
click at [347, 175] on div at bounding box center [466, 177] width 356 height 65
click at [555, 180] on div at bounding box center [466, 177] width 356 height 65
drag, startPoint x: 497, startPoint y: 177, endPoint x: 534, endPoint y: 187, distance: 38.2
click at [534, 187] on div at bounding box center [466, 177] width 356 height 65
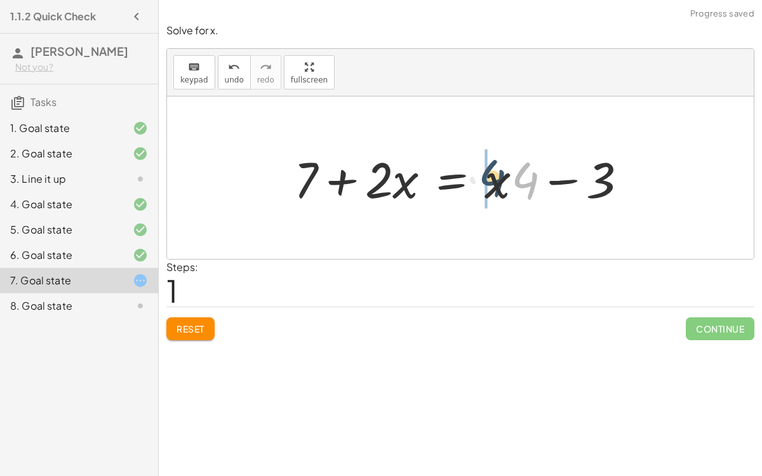
drag, startPoint x: 530, startPoint y: 187, endPoint x: 489, endPoint y: 182, distance: 40.9
click at [489, 182] on div at bounding box center [466, 177] width 356 height 65
click at [190, 337] on button "Reset" at bounding box center [190, 328] width 48 height 23
